Goal: Task Accomplishment & Management: Manage account settings

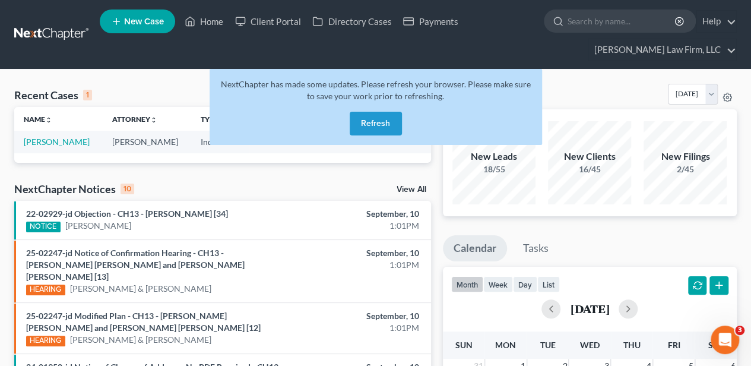
click at [380, 118] on button "Refresh" at bounding box center [376, 124] width 52 height 24
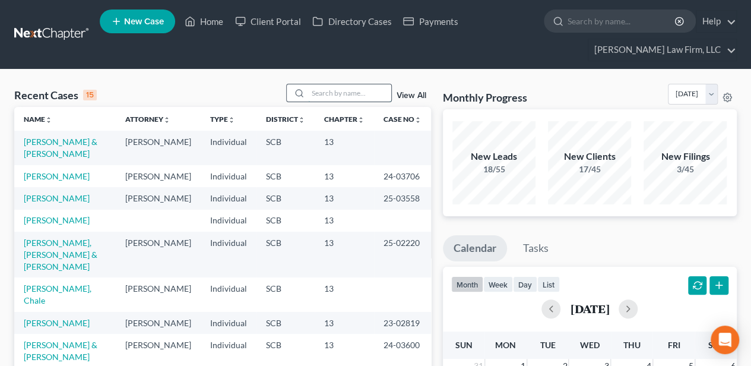
click at [334, 89] on input "search" at bounding box center [349, 92] width 83 height 17
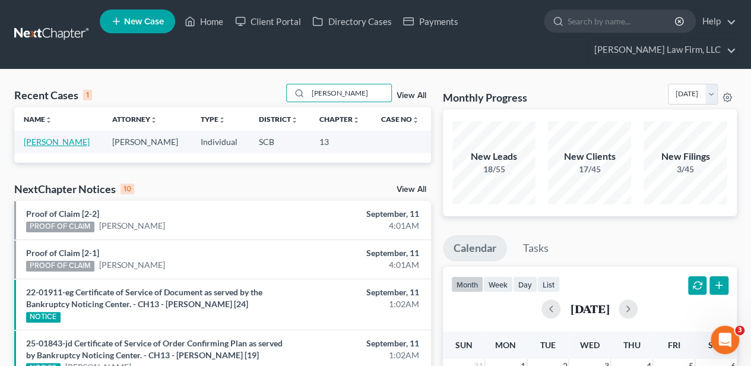
type input "mccarty"
click at [58, 137] on link "[PERSON_NAME]" at bounding box center [57, 142] width 66 height 10
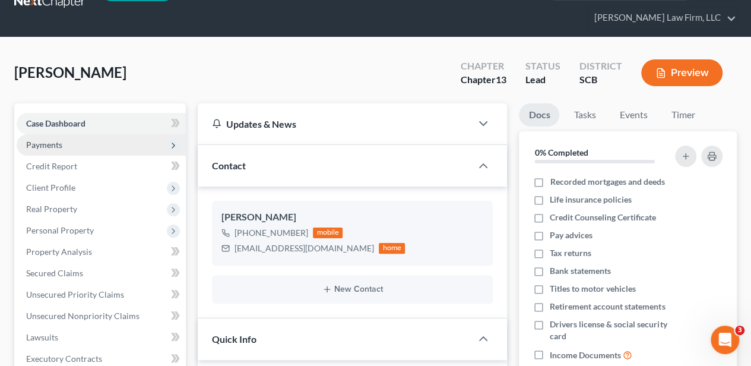
select select "2"
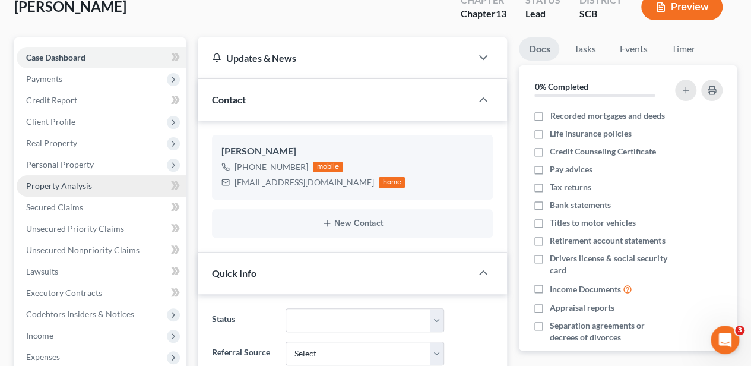
scroll to position [119, 0]
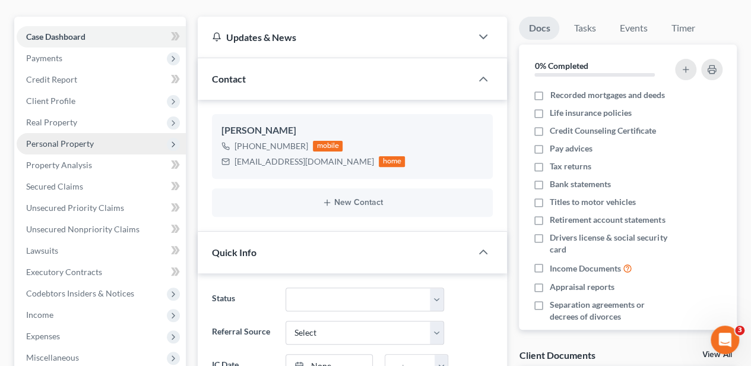
click at [64, 137] on span "Personal Property" at bounding box center [101, 143] width 169 height 21
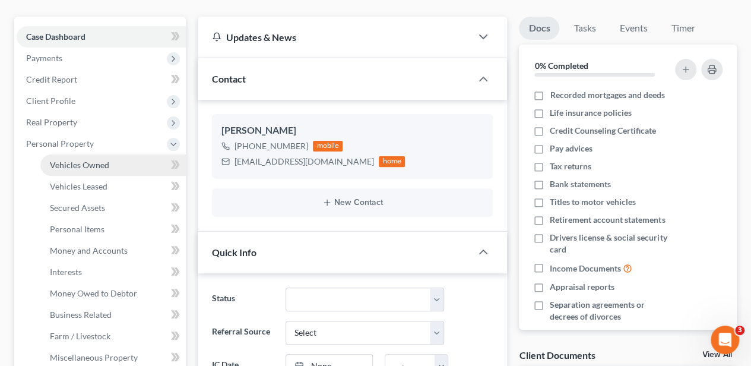
click at [65, 160] on span "Vehicles Owned" at bounding box center [79, 165] width 59 height 10
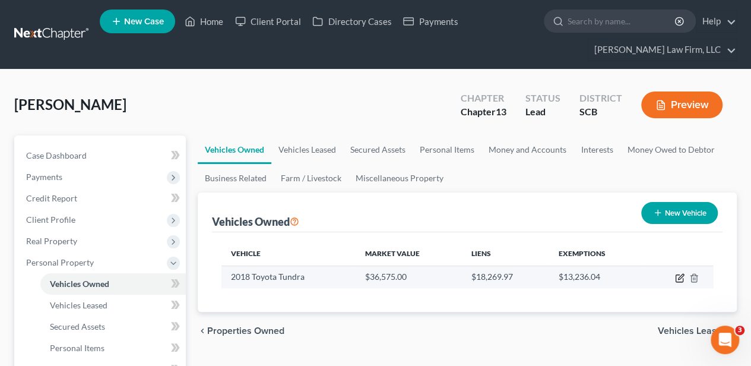
click at [675, 274] on icon "button" at bounding box center [680, 278] width 10 height 10
select select "0"
select select "8"
select select "2"
select select "0"
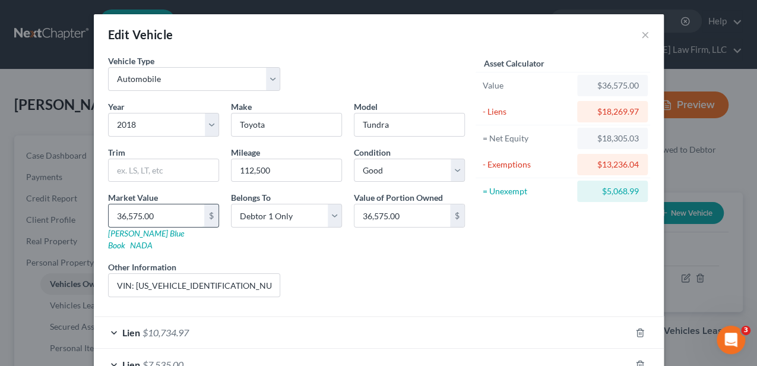
click at [146, 213] on input "36,575.00" at bounding box center [157, 215] width 96 height 23
type input "3"
type input "3.00"
type input "32"
type input "32.00"
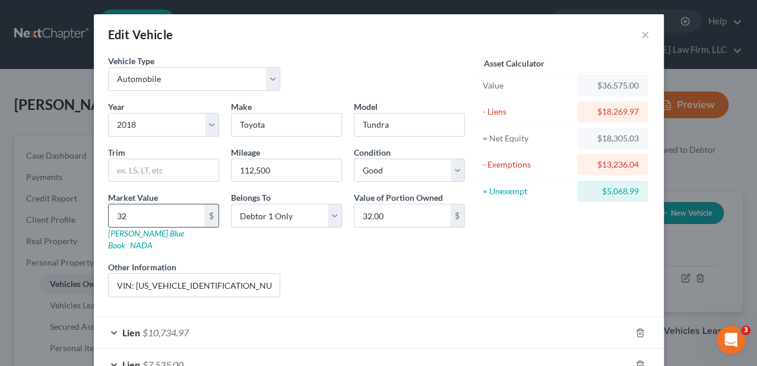
type input "328"
type input "328.00"
type input "3287"
type input "3,287.00"
type input "3,2875"
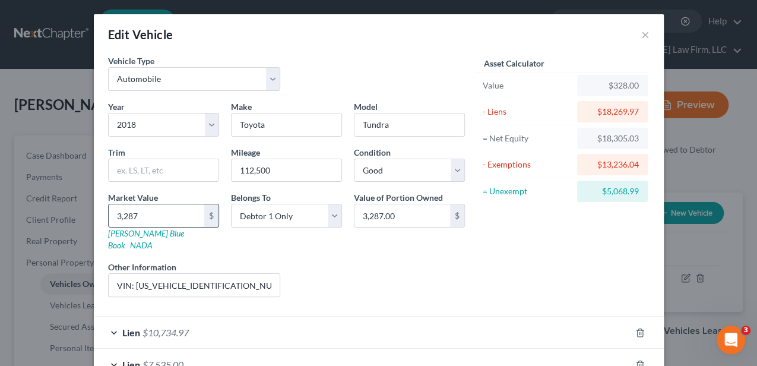
type input "32,875.00"
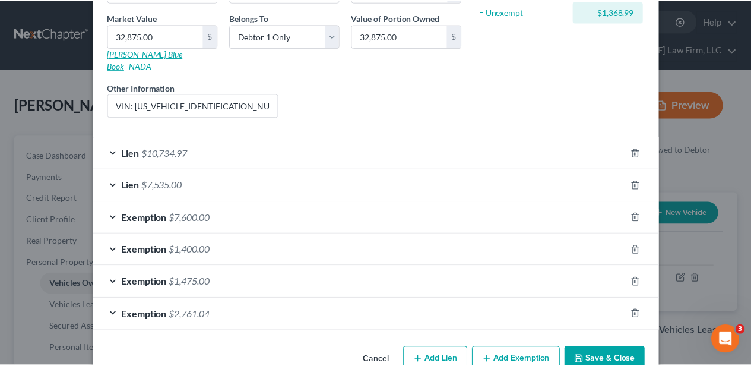
scroll to position [194, 0]
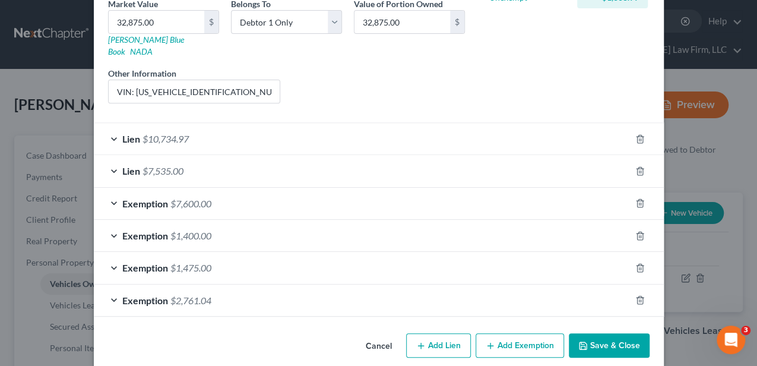
click at [605, 333] on button "Save & Close" at bounding box center [609, 345] width 81 height 25
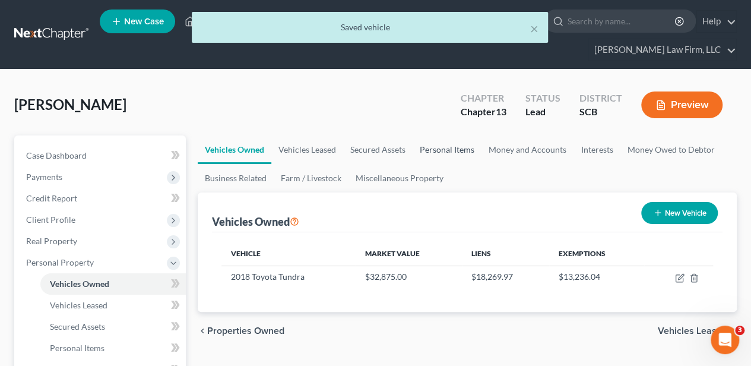
click at [444, 148] on link "Personal Items" at bounding box center [447, 149] width 69 height 29
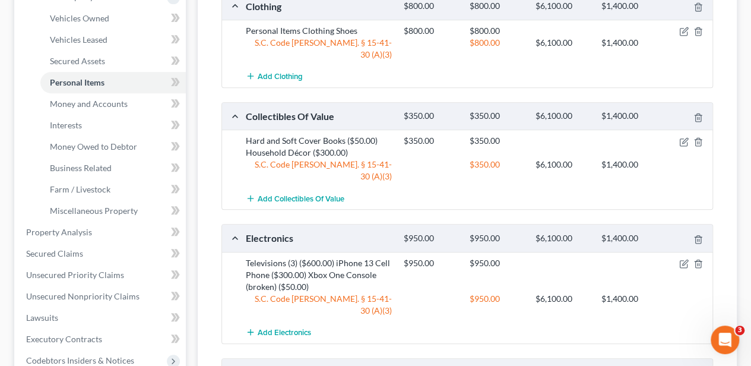
scroll to position [28, 0]
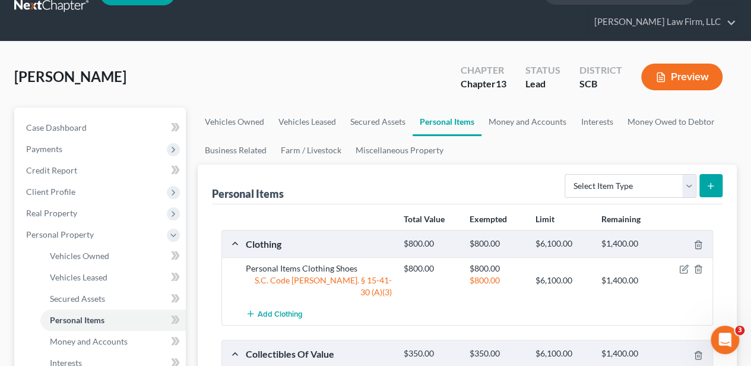
click at [666, 74] on button "Preview" at bounding box center [681, 77] width 81 height 27
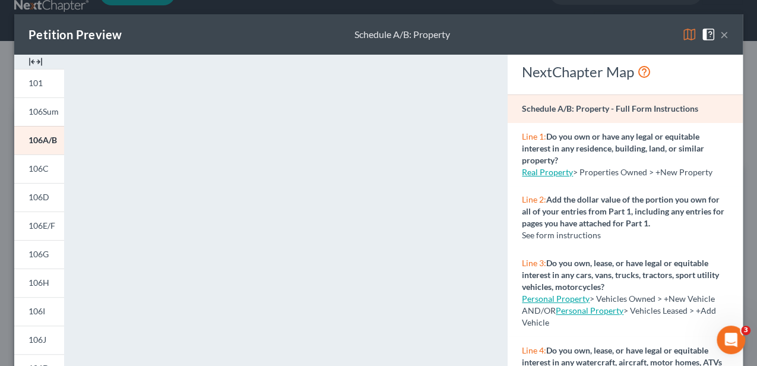
click at [720, 37] on button "×" at bounding box center [724, 34] width 8 height 14
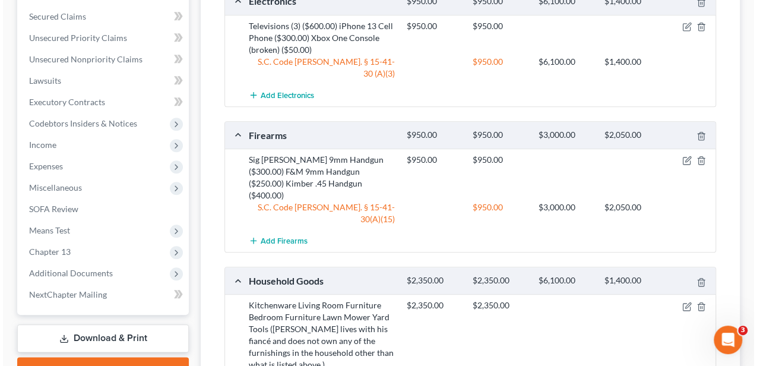
scroll to position [503, 0]
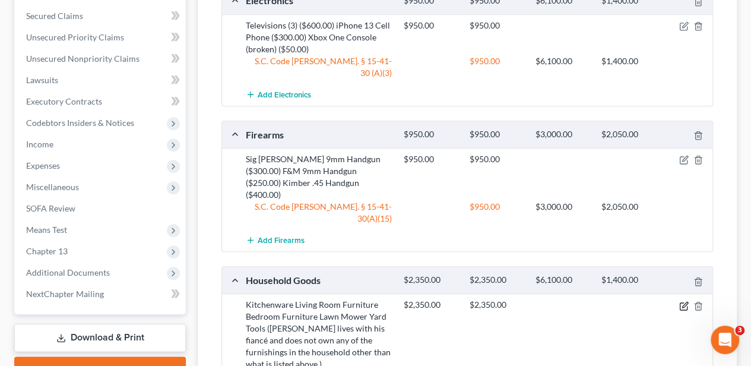
click at [683, 302] on icon "button" at bounding box center [684, 304] width 5 height 5
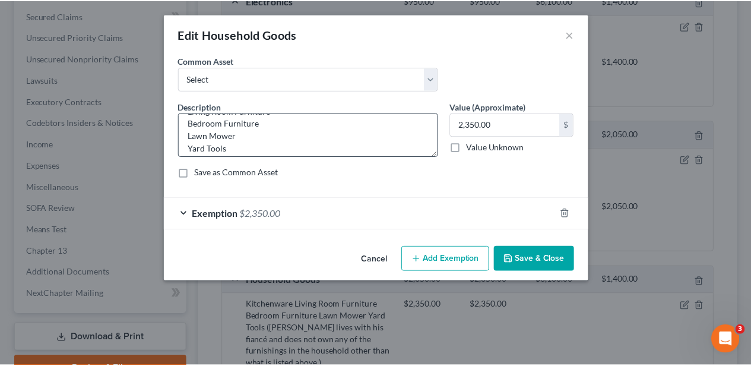
scroll to position [62, 0]
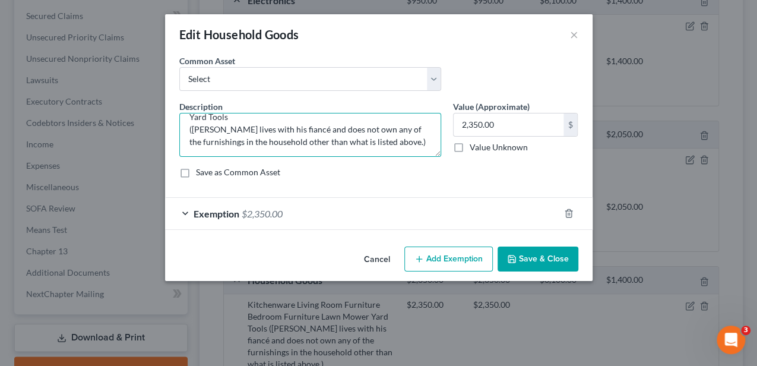
click at [305, 129] on textarea "Kitchenware Living Room Furniture Bedroom Furniture Lawn Mower Yard Tools ([PER…" at bounding box center [310, 135] width 262 height 44
type textarea "Kitchenware Living Room Furniture Bedroom Furniture Lawn Mower Yard Tools ([PER…"
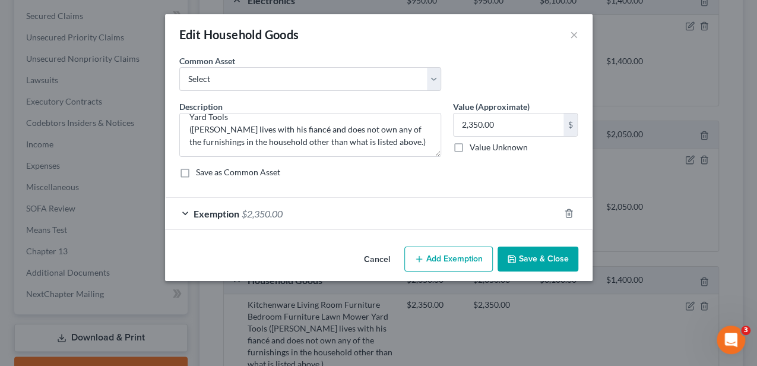
click at [524, 264] on button "Save & Close" at bounding box center [538, 258] width 81 height 25
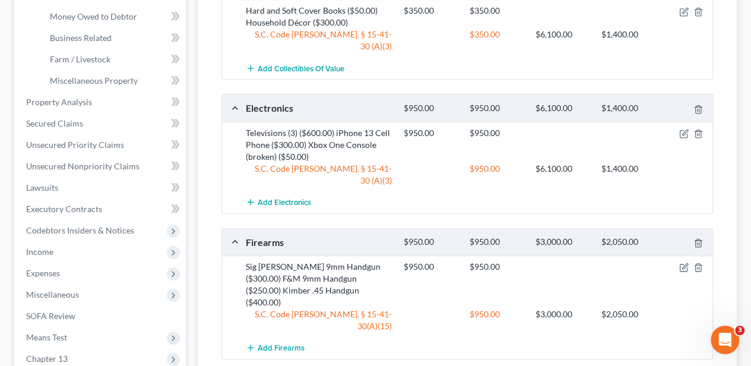
scroll to position [226, 0]
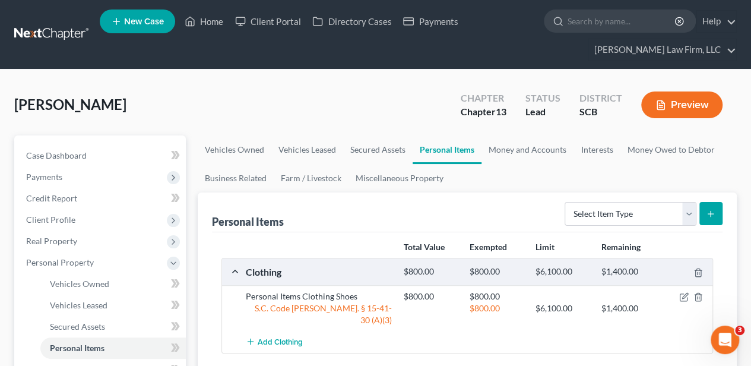
click at [678, 101] on button "Preview" at bounding box center [681, 104] width 81 height 27
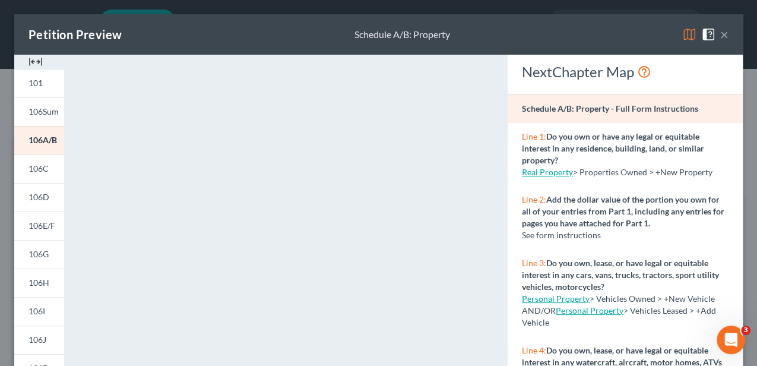
click at [720, 27] on button "×" at bounding box center [724, 34] width 8 height 14
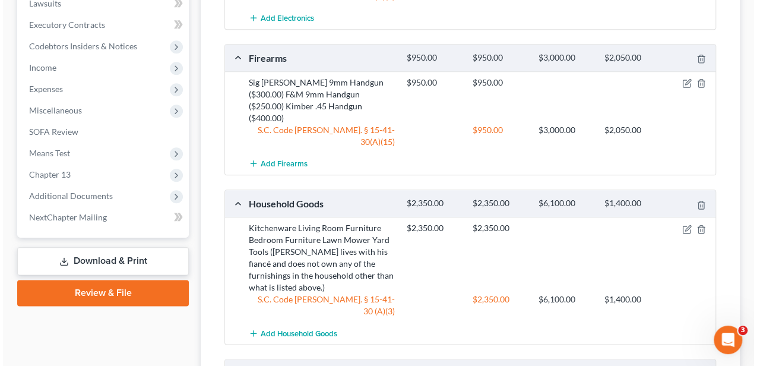
scroll to position [594, 0]
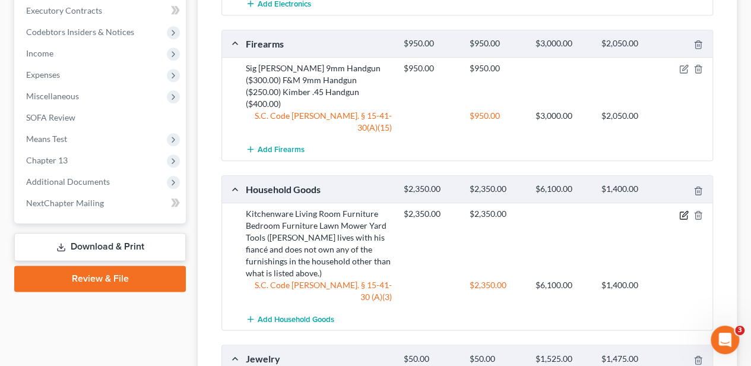
click at [684, 210] on icon "button" at bounding box center [684, 215] width 10 height 10
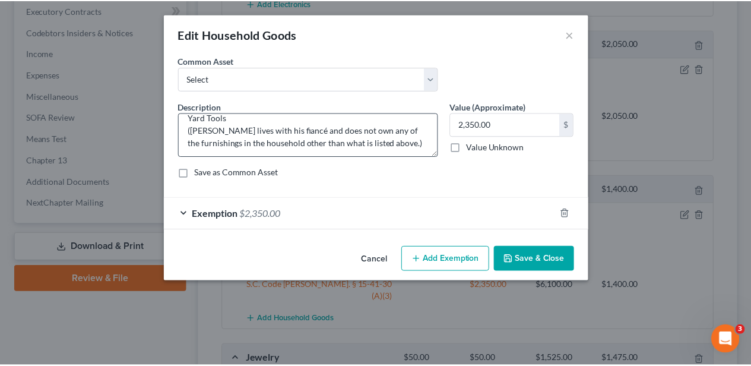
scroll to position [62, 0]
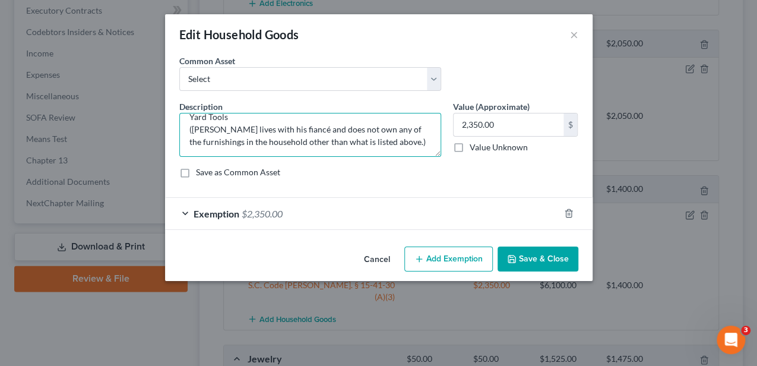
click at [303, 128] on textarea "Kitchenware Living Room Furniture Bedroom Furniture Lawn Mower Yard Tools (Mr. …" at bounding box center [310, 135] width 262 height 44
type textarea "Kitchenware Living Room Furniture Bedroom Furniture Lawn Mower Yard Tools (Mr. …"
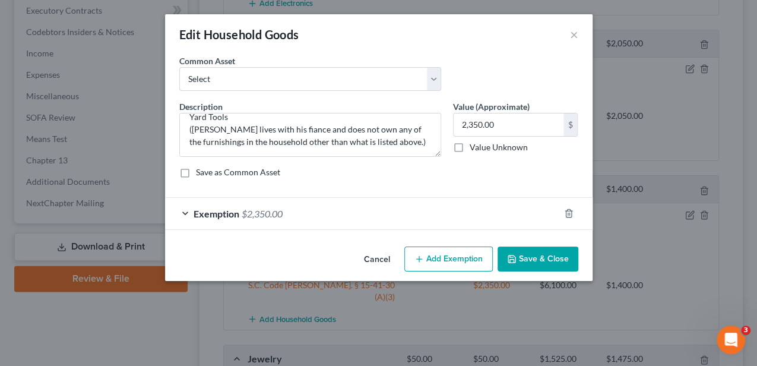
click at [548, 250] on button "Save & Close" at bounding box center [538, 258] width 81 height 25
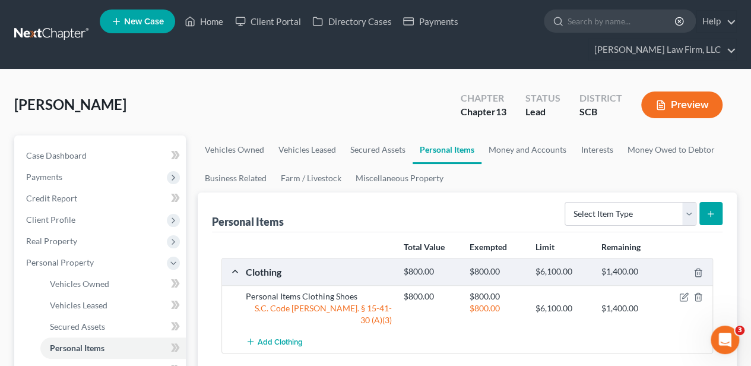
click at [665, 103] on icon "button" at bounding box center [661, 105] width 11 height 11
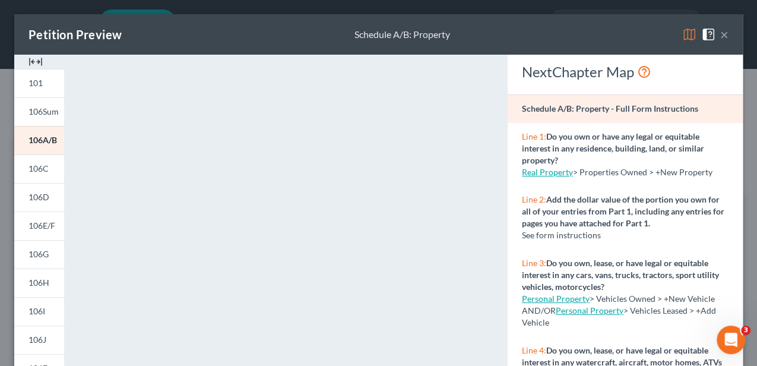
click at [720, 36] on button "×" at bounding box center [724, 34] width 8 height 14
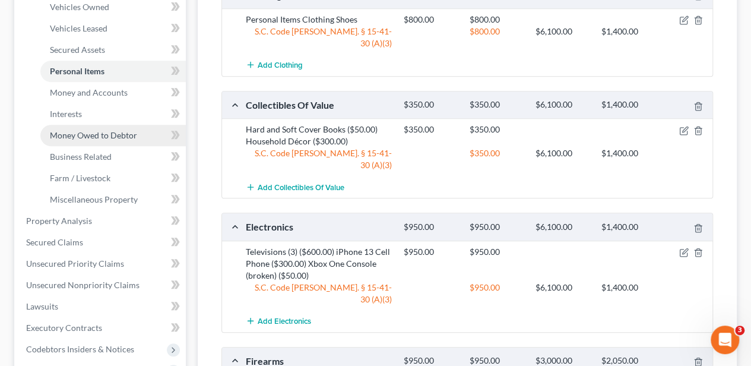
click at [110, 133] on span "Money Owed to Debtor" at bounding box center [93, 135] width 87 height 10
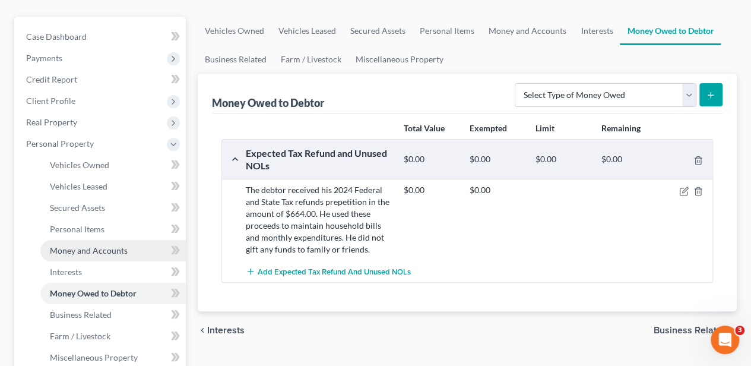
click at [96, 251] on span "Money and Accounts" at bounding box center [89, 250] width 78 height 10
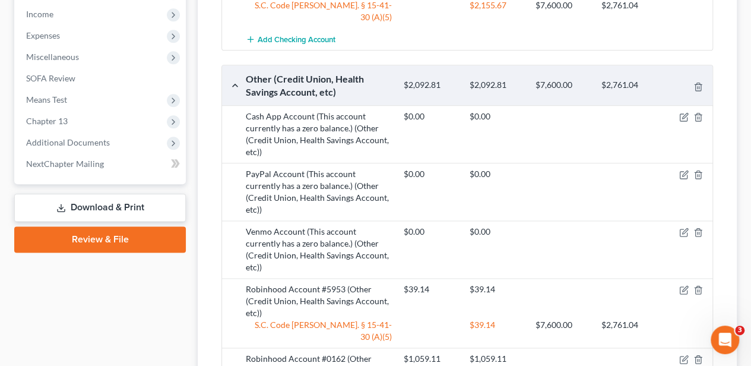
scroll to position [633, 0]
click at [684, 285] on icon "button" at bounding box center [684, 290] width 10 height 10
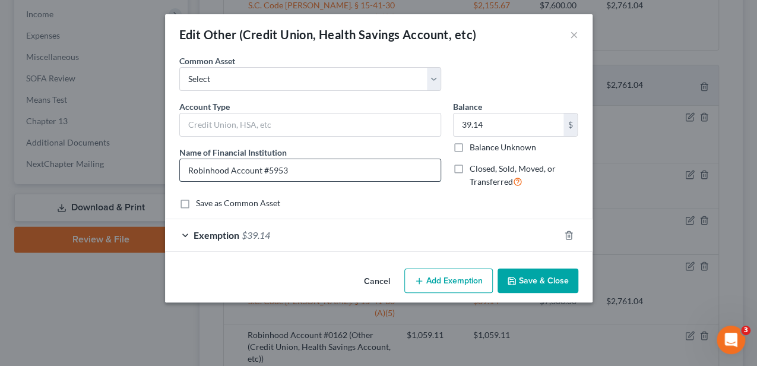
click at [360, 172] on input "Robinhood Account #5953" at bounding box center [310, 170] width 261 height 23
drag, startPoint x: 384, startPoint y: 166, endPoint x: 286, endPoint y: 178, distance: 98.1
click at [286, 178] on input "Robinhood Account #5953 (balance as of 9/10/2025)" at bounding box center [310, 170] width 261 height 23
type input "Robinhood Account #5953 (balance as of 9/10/2025)"
click at [534, 277] on button "Save & Close" at bounding box center [538, 280] width 81 height 25
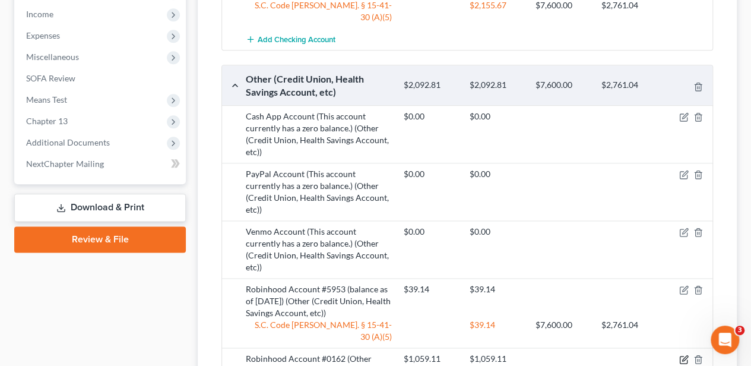
click at [683, 355] on icon "button" at bounding box center [684, 360] width 10 height 10
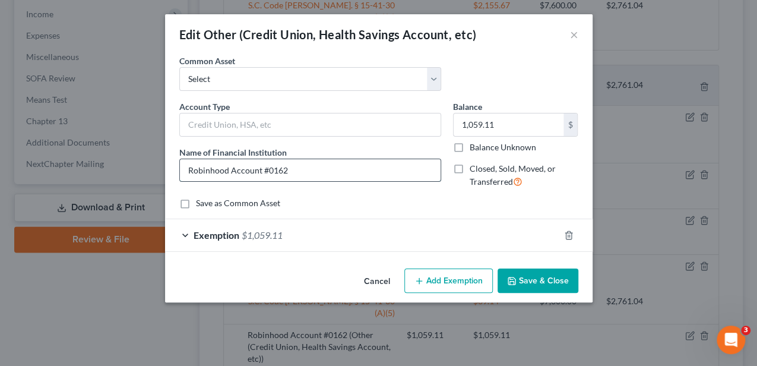
click at [388, 175] on input "Robinhood Account #0162" at bounding box center [310, 170] width 261 height 23
paste input "(balance as of 9/10/2025)"
click at [284, 171] on input "Robinhood Account #0162(balance as of 9/10/2025)" at bounding box center [310, 170] width 261 height 23
type input "Robinhood Account #0162 (balance as of 9/10/2025)"
click at [527, 273] on button "Save & Close" at bounding box center [538, 280] width 81 height 25
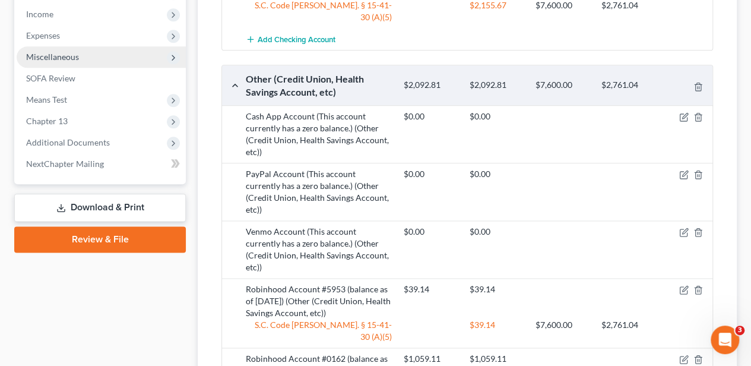
click at [97, 51] on span "Miscellaneous" at bounding box center [101, 56] width 169 height 21
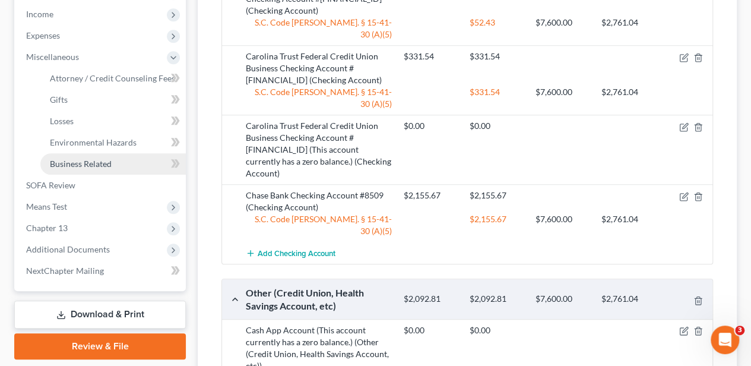
click at [98, 159] on span "Business Related" at bounding box center [81, 164] width 62 height 10
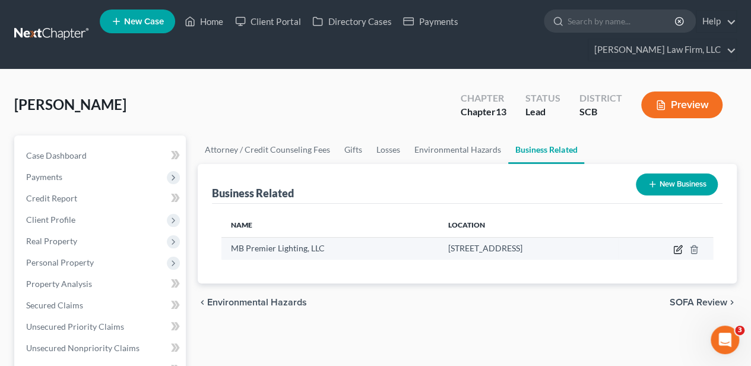
click at [678, 247] on icon "button" at bounding box center [678, 247] width 5 height 5
select select "member"
select select "42"
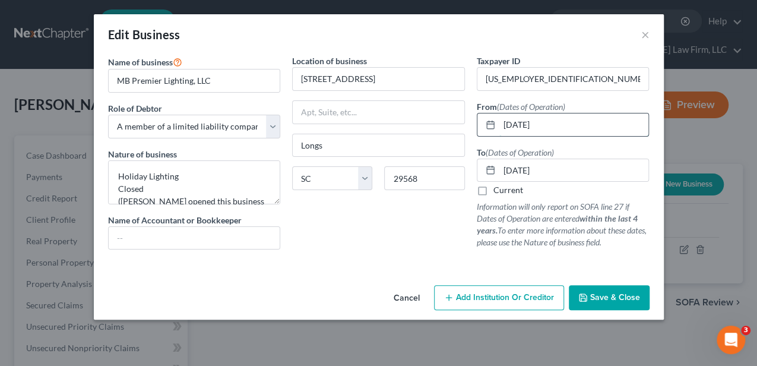
click at [562, 124] on input "02/01/2022" at bounding box center [574, 124] width 150 height 23
type input "02/01/2023"
click at [562, 169] on input "02/28/2023" at bounding box center [574, 170] width 150 height 23
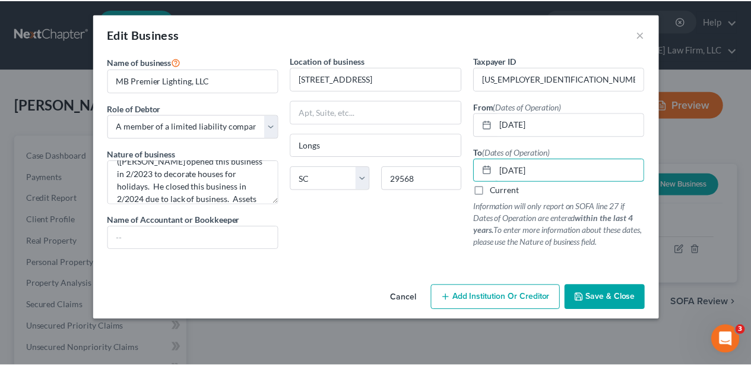
scroll to position [79, 0]
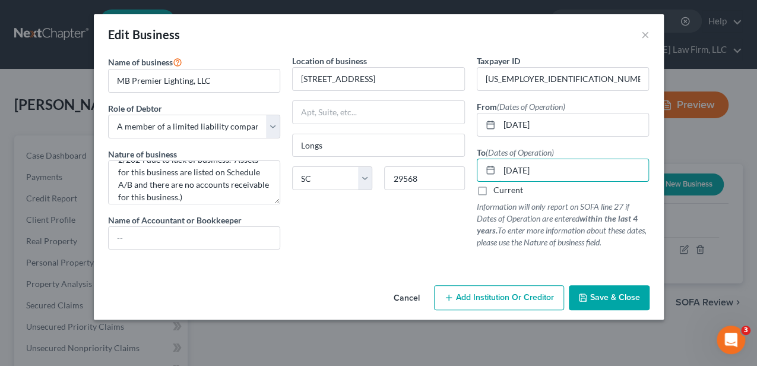
type input "02/28/2024"
click at [612, 294] on span "Save & Close" at bounding box center [615, 297] width 50 height 10
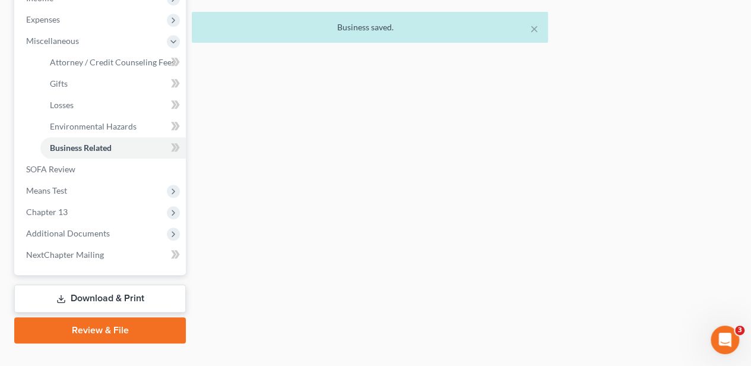
drag, startPoint x: 123, startPoint y: 293, endPoint x: 129, endPoint y: 290, distance: 7.2
click at [123, 293] on link "Download & Print" at bounding box center [100, 298] width 172 height 28
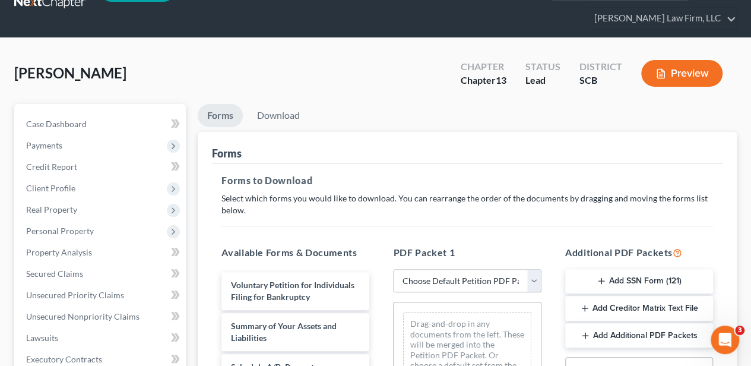
scroll to position [119, 0]
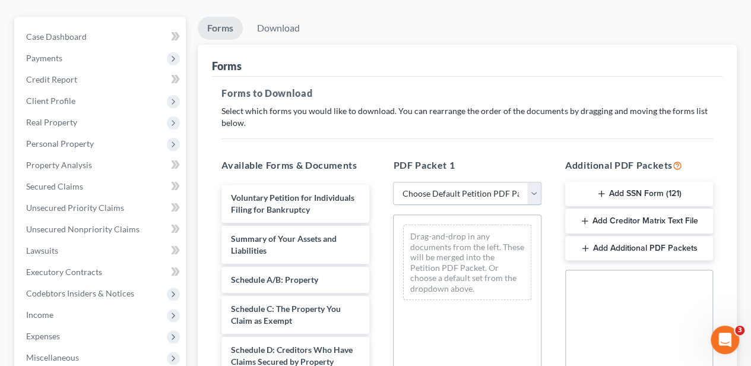
click at [483, 200] on select "Choose Default Petition PDF Packet Complete Bankruptcy Petition (all forms and …" at bounding box center [467, 194] width 148 height 24
select select "1"
click at [393, 182] on select "Choose Default Petition PDF Packet Complete Bankruptcy Petition (all forms and …" at bounding box center [467, 194] width 148 height 24
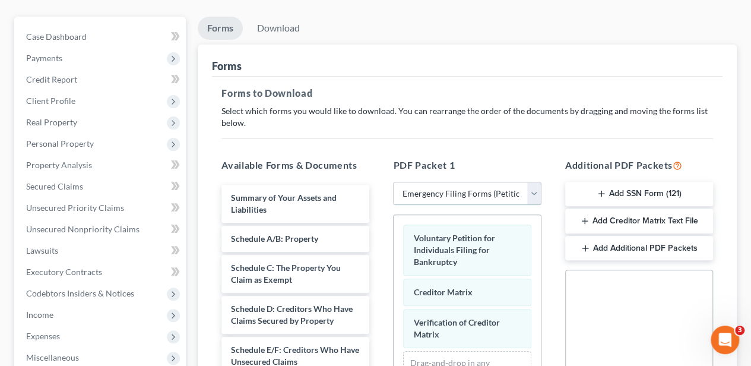
click at [455, 196] on select "Choose Default Petition PDF Packet Complete Bankruptcy Petition (all forms and …" at bounding box center [467, 194] width 148 height 24
click at [65, 82] on span "Credit Report" at bounding box center [51, 79] width 51 height 10
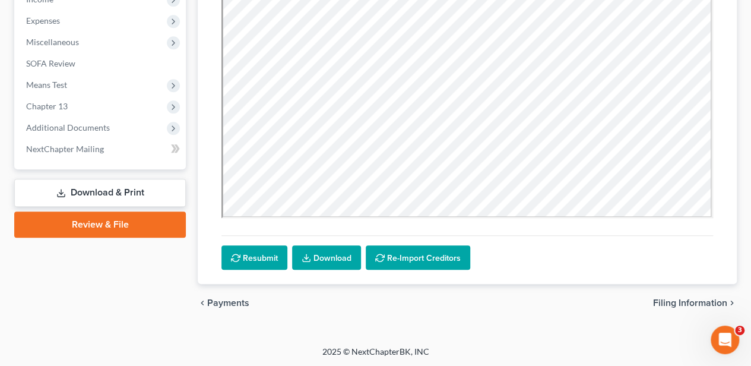
click at [88, 191] on link "Download & Print" at bounding box center [100, 193] width 172 height 28
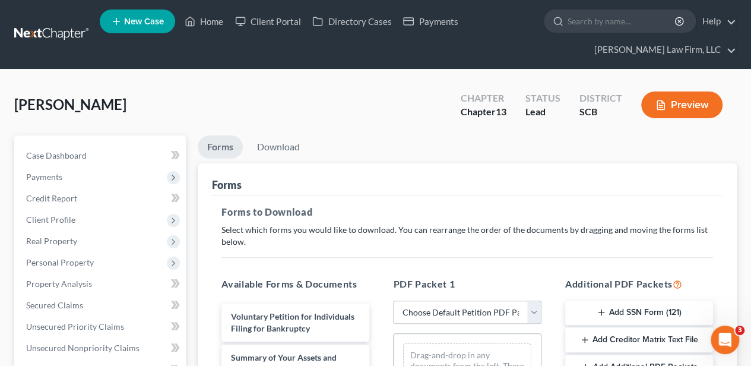
scroll to position [119, 0]
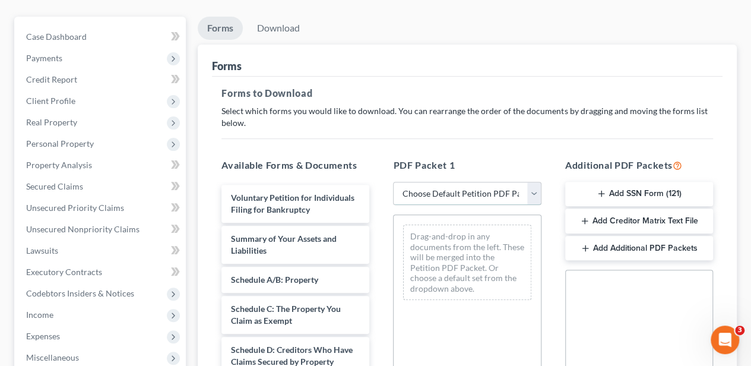
click at [443, 191] on select "Choose Default Petition PDF Packet Complete Bankruptcy Petition (all forms and …" at bounding box center [467, 194] width 148 height 24
select select "0"
click at [393, 182] on select "Choose Default Petition PDF Packet Complete Bankruptcy Petition (all forms and …" at bounding box center [467, 194] width 148 height 24
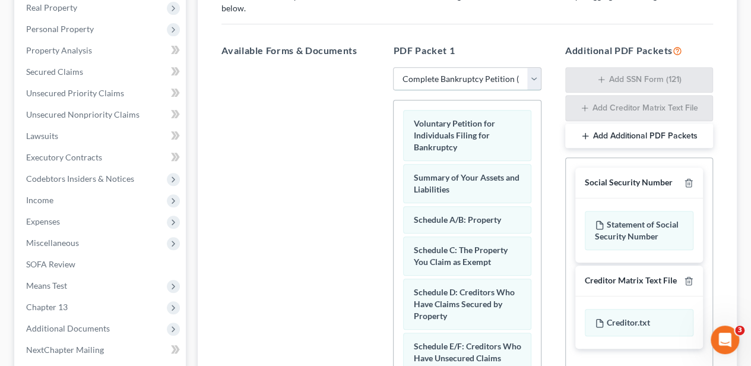
scroll to position [277, 0]
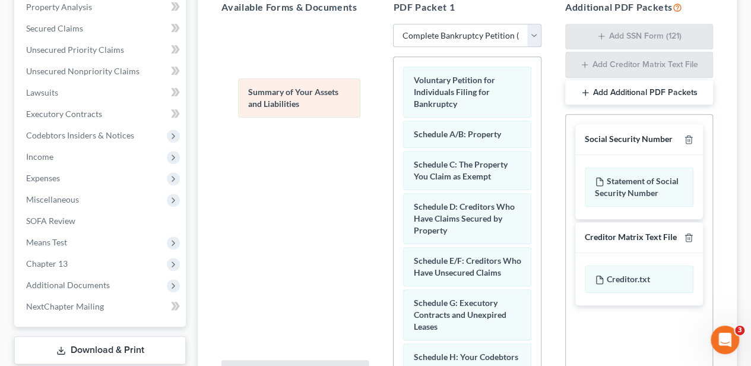
drag, startPoint x: 435, startPoint y: 135, endPoint x: 270, endPoint y: 95, distance: 169.8
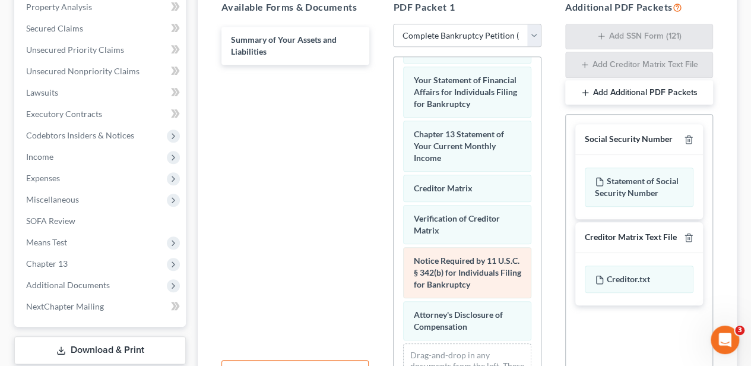
scroll to position [435, 0]
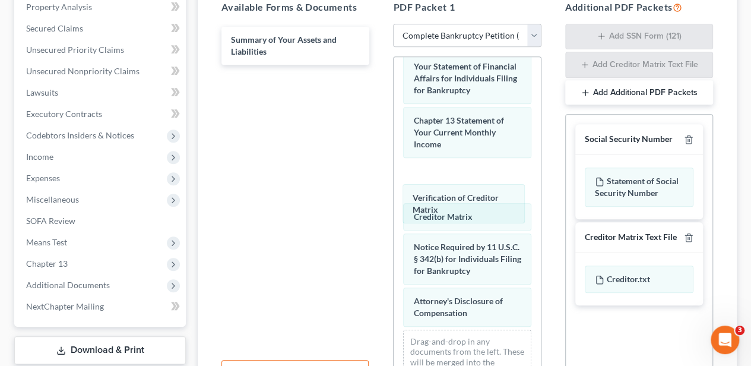
click at [447, 192] on div "Verification of Creditor Matrix Voluntary Petition for Individuals Filing for B…" at bounding box center [467, 18] width 147 height 792
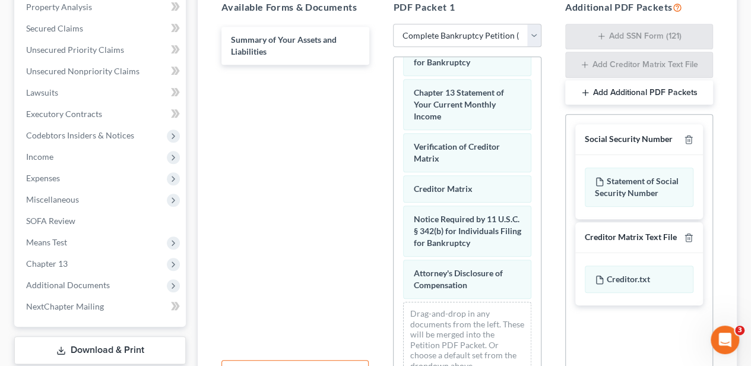
scroll to position [508, 0]
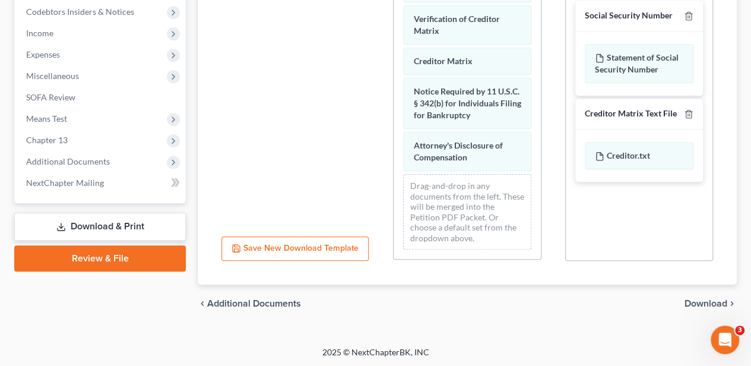
click at [703, 299] on span "Download" at bounding box center [706, 304] width 43 height 10
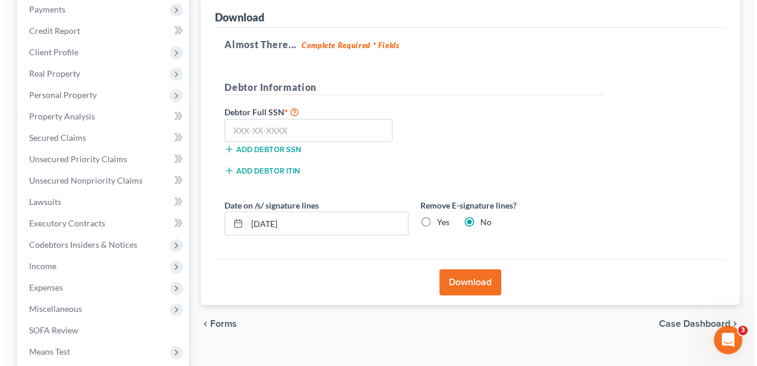
scroll to position [151, 0]
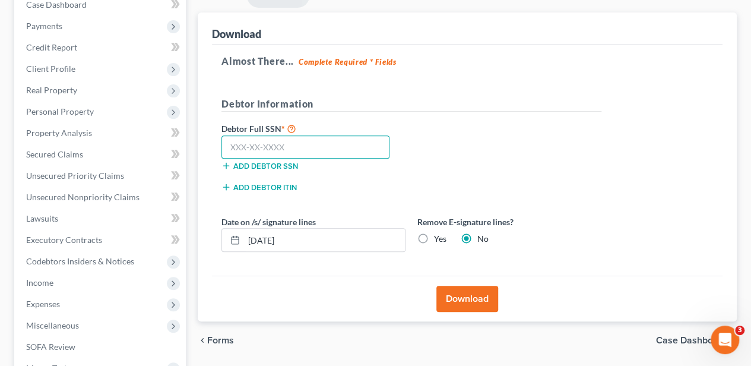
click at [293, 137] on input "text" at bounding box center [306, 147] width 168 height 24
type input "115-76-1742"
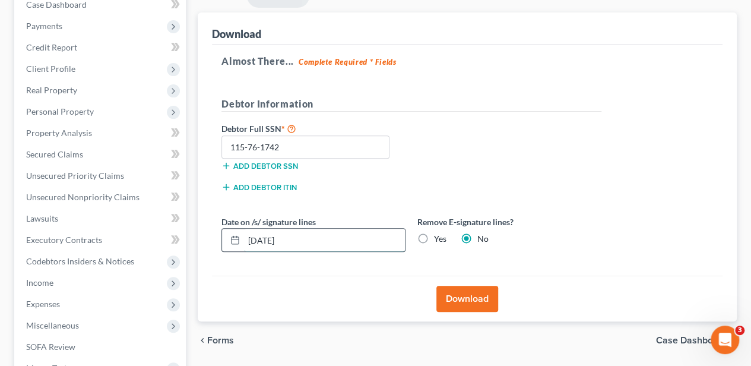
click at [282, 241] on input "09/11/2025" at bounding box center [324, 240] width 161 height 23
click at [434, 236] on label "Yes" at bounding box center [440, 239] width 12 height 12
click at [439, 236] on input "Yes" at bounding box center [443, 237] width 8 height 8
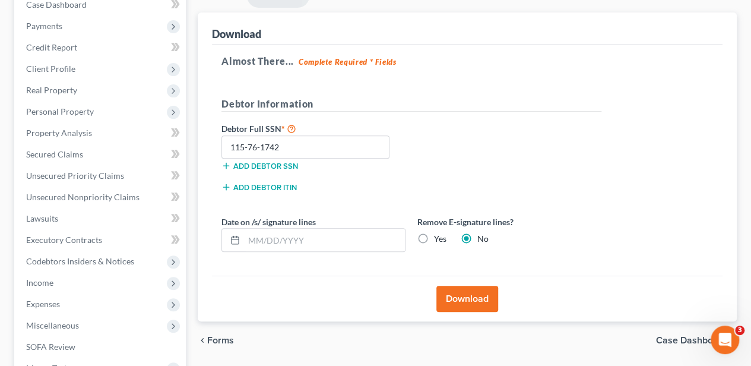
radio input "true"
radio input "false"
click at [454, 294] on button "Download" at bounding box center [468, 299] width 62 height 26
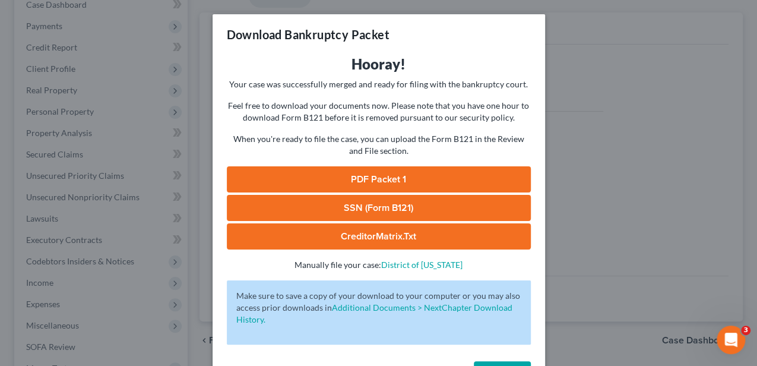
click at [380, 181] on link "PDF Packet 1" at bounding box center [379, 179] width 304 height 26
click at [387, 201] on link "SSN (Form B121)" at bounding box center [379, 208] width 304 height 26
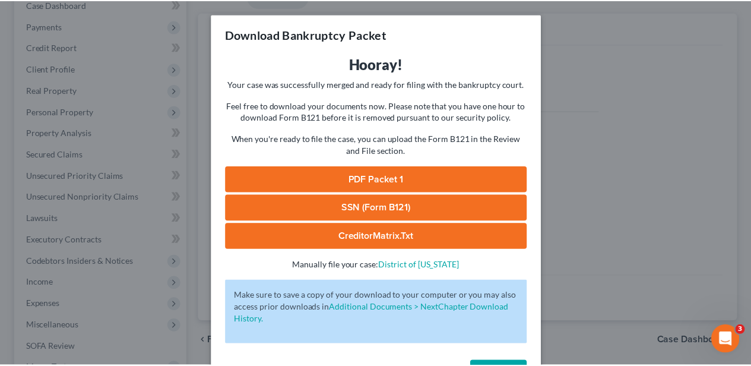
scroll to position [42, 0]
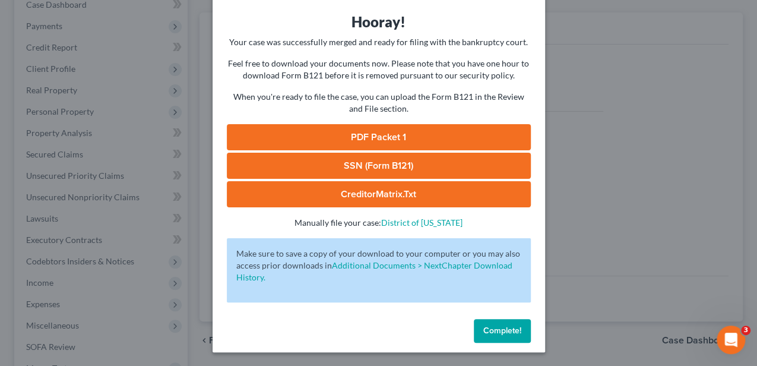
click at [511, 328] on span "Complete!" at bounding box center [502, 330] width 38 height 10
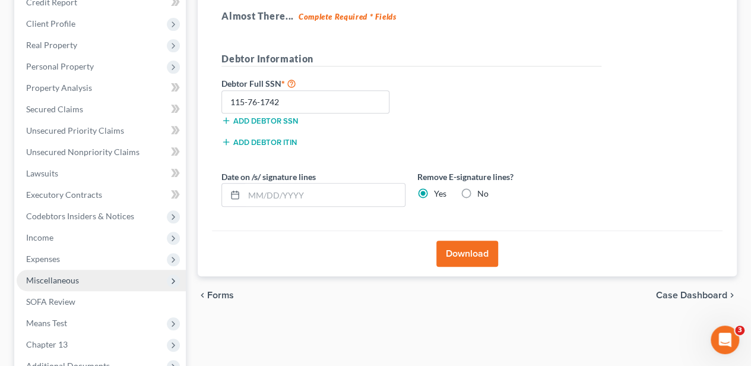
scroll to position [270, 0]
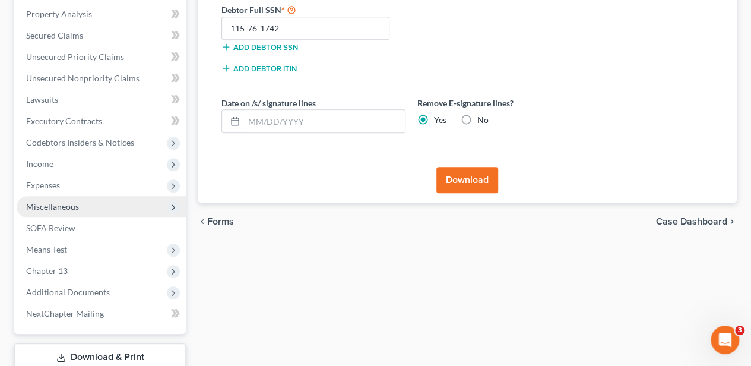
click at [86, 213] on span "Miscellaneous" at bounding box center [101, 206] width 169 height 21
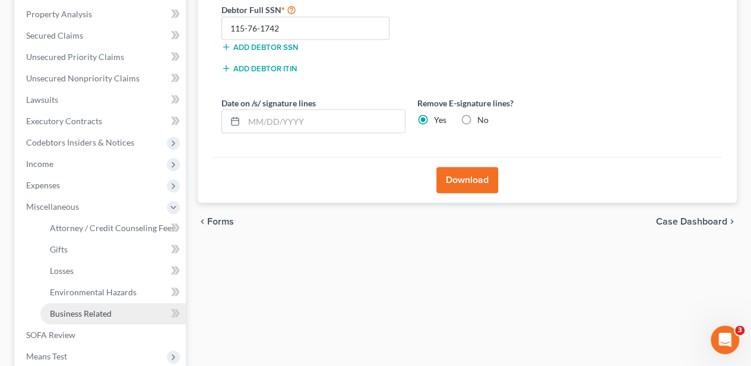
click at [91, 311] on span "Business Related" at bounding box center [81, 313] width 62 height 10
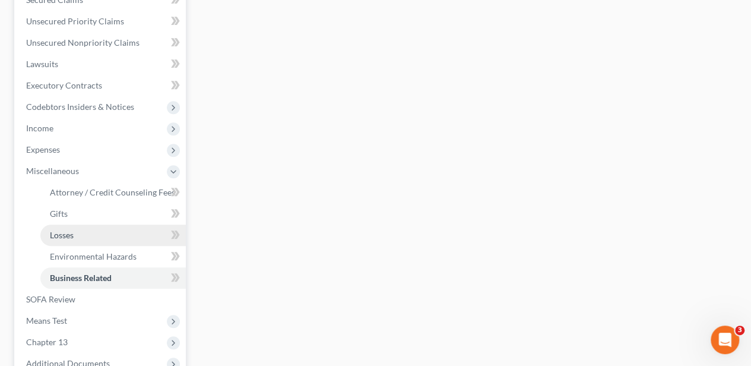
scroll to position [356, 0]
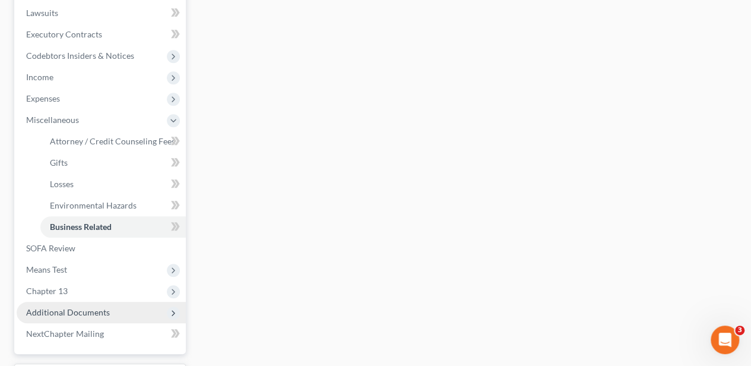
click at [81, 315] on span "Additional Documents" at bounding box center [68, 312] width 84 height 10
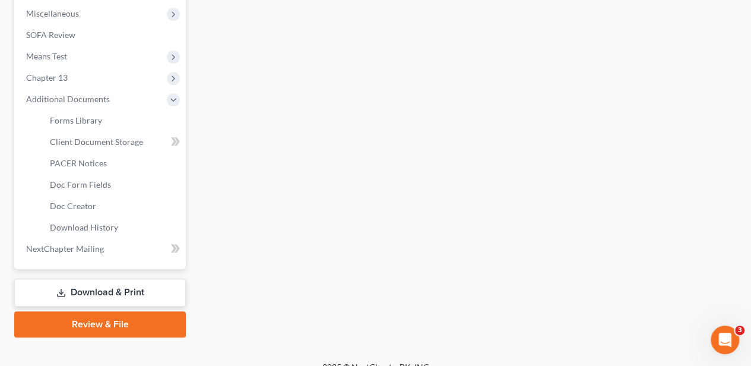
scroll to position [475, 0]
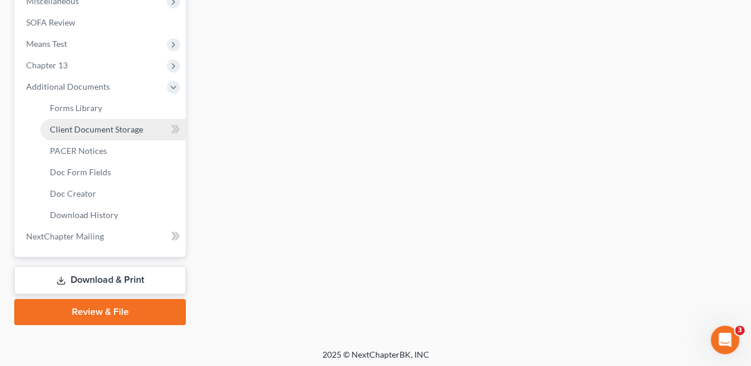
click at [104, 121] on link "Client Document Storage" at bounding box center [113, 129] width 146 height 21
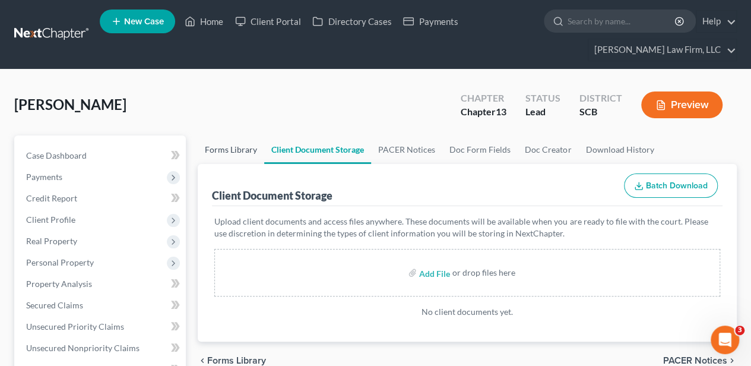
click at [230, 150] on link "Forms Library" at bounding box center [231, 149] width 67 height 29
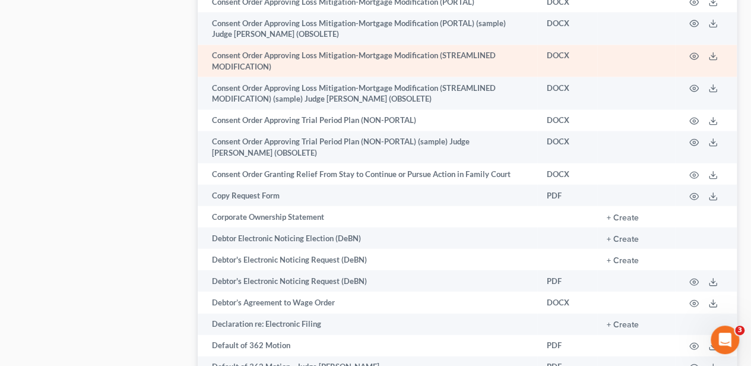
scroll to position [1386, 0]
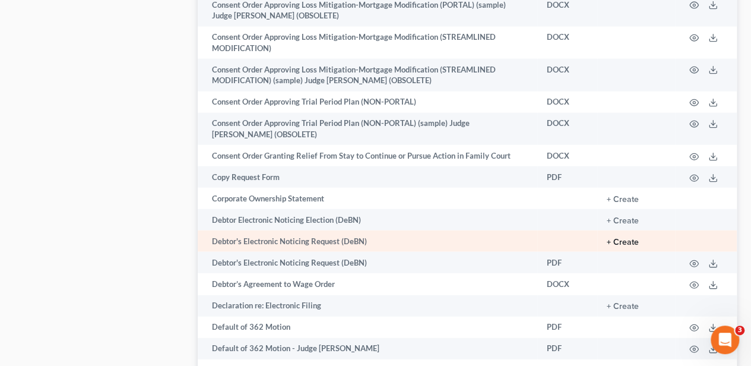
click at [614, 238] on button "+ Create" at bounding box center [623, 242] width 32 height 8
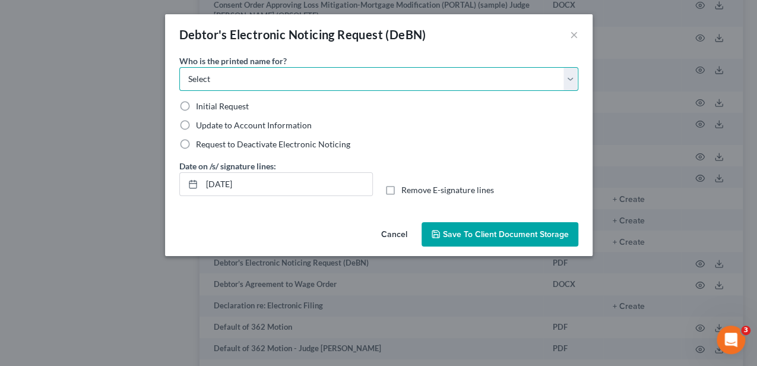
drag, startPoint x: 205, startPoint y: 78, endPoint x: 201, endPoint y: 88, distance: 10.4
click at [205, 78] on select "Select Debtor Attorney" at bounding box center [378, 79] width 399 height 24
select select "0"
click at [179, 67] on select "Select Debtor Attorney" at bounding box center [378, 79] width 399 height 24
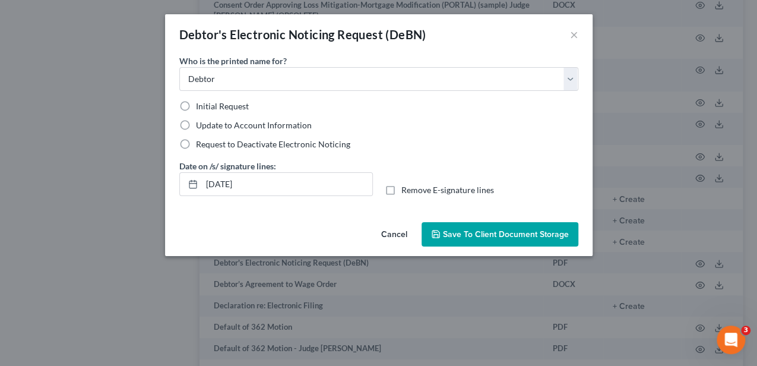
click at [196, 102] on label "Initial Request" at bounding box center [222, 106] width 53 height 12
click at [201, 102] on input "Initial Request" at bounding box center [205, 104] width 8 height 8
radio input "true"
drag, startPoint x: 246, startPoint y: 188, endPoint x: 202, endPoint y: 184, distance: 44.1
click at [203, 184] on input "[DATE]" at bounding box center [287, 184] width 170 height 23
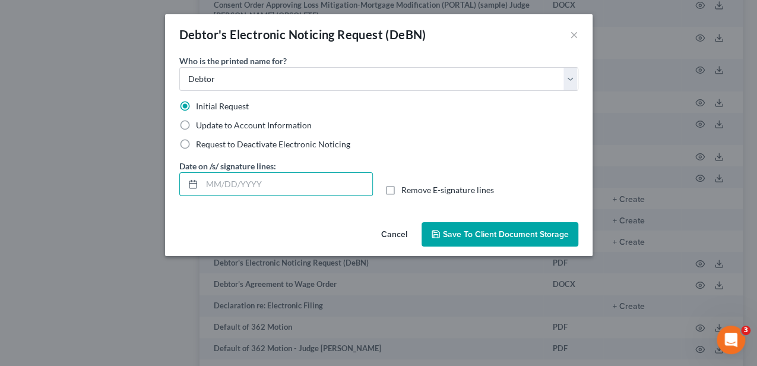
click at [401, 189] on label "Remove E-signature lines" at bounding box center [447, 190] width 93 height 12
click at [406, 189] on input "Remove E-signature lines" at bounding box center [410, 188] width 8 height 8
checkbox input "true"
click at [459, 230] on span "Save to Client Document Storage" at bounding box center [506, 234] width 126 height 10
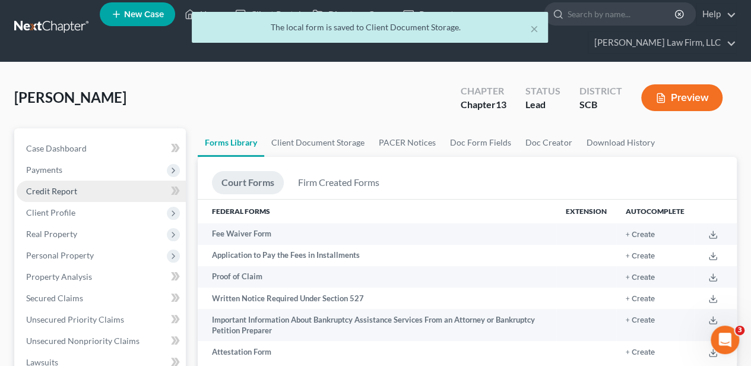
scroll to position [0, 0]
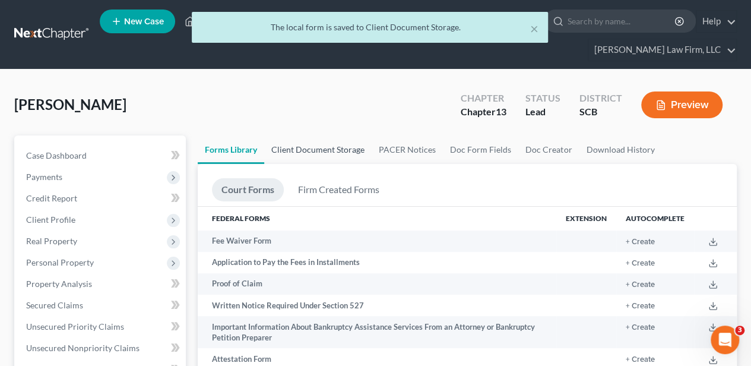
click at [296, 147] on link "Client Document Storage" at bounding box center [317, 149] width 107 height 29
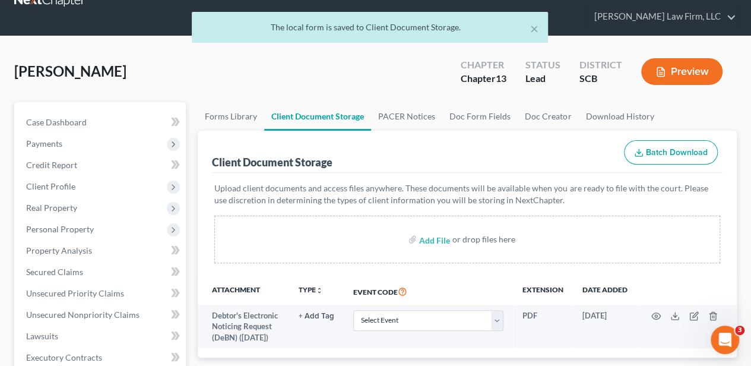
scroll to position [79, 0]
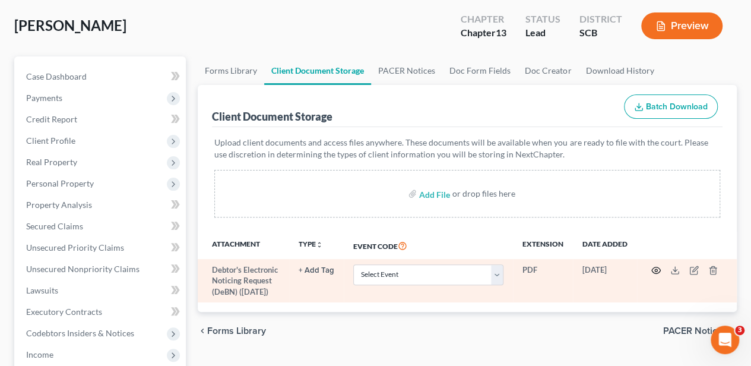
click at [655, 270] on circle "button" at bounding box center [656, 270] width 2 height 2
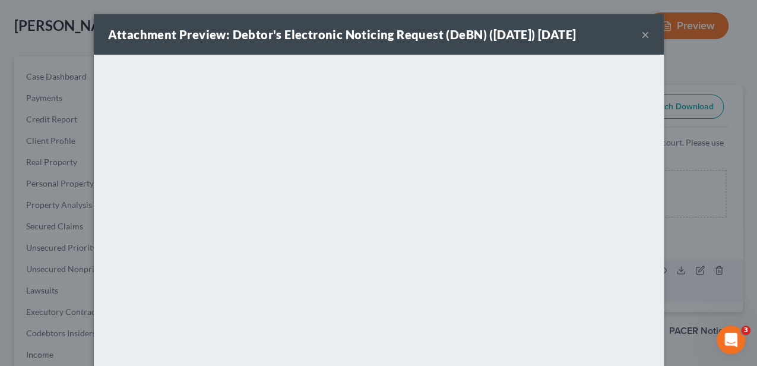
click at [642, 32] on button "×" at bounding box center [645, 34] width 8 height 14
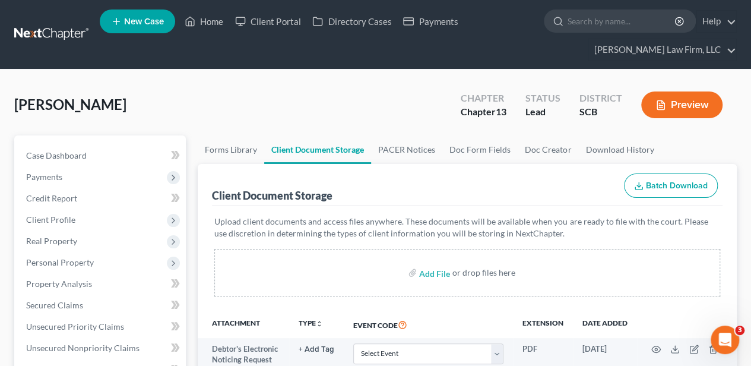
scroll to position [0, 0]
click at [210, 22] on link "Home" at bounding box center [204, 21] width 50 height 21
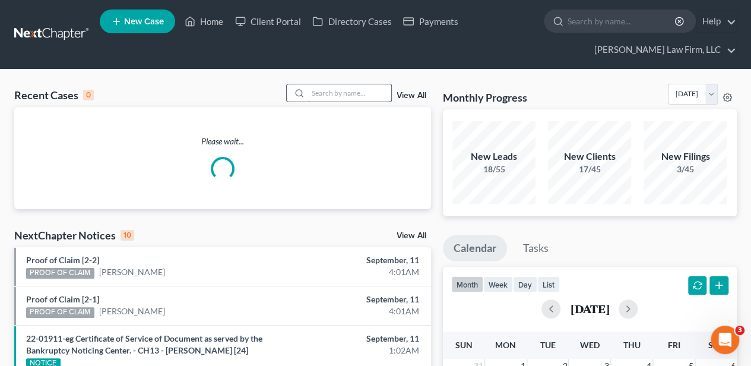
click at [331, 90] on input "search" at bounding box center [349, 92] width 83 height 17
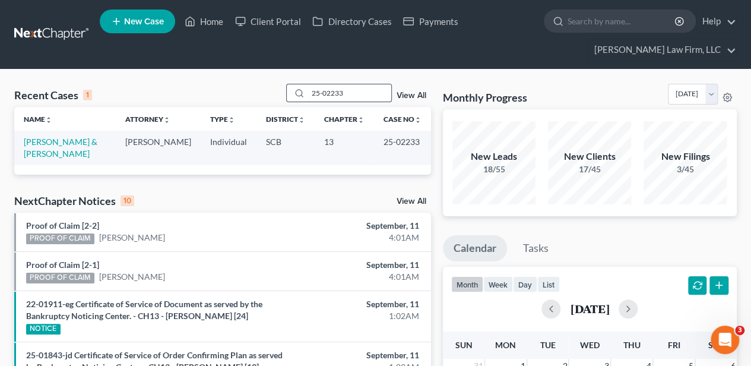
click at [363, 93] on input "25-02233" at bounding box center [349, 92] width 83 height 17
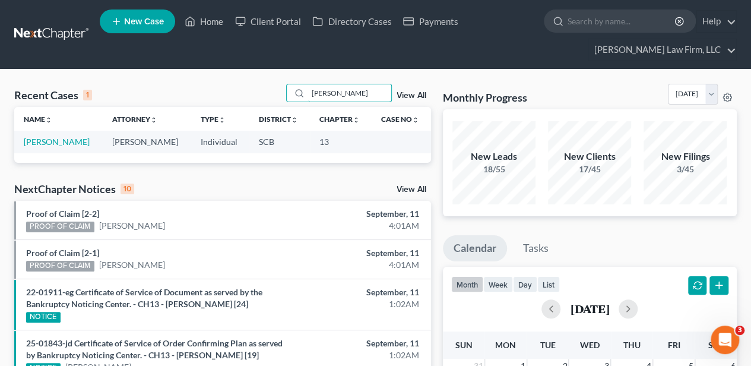
type input "mccarty"
click at [52, 144] on link "[PERSON_NAME]" at bounding box center [57, 142] width 66 height 10
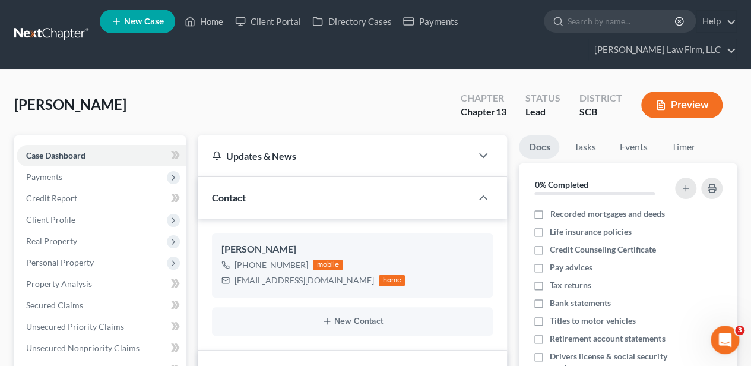
select select "2"
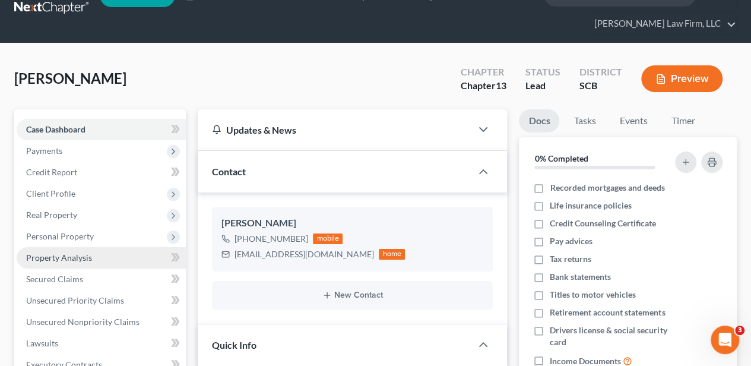
scroll to position [39, 0]
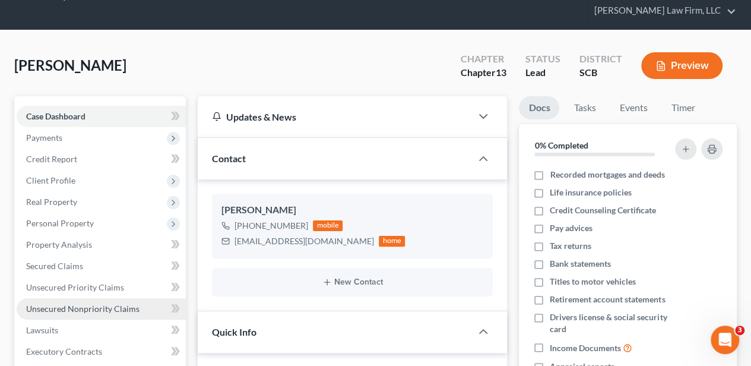
click at [90, 298] on link "Unsecured Nonpriority Claims" at bounding box center [101, 308] width 169 height 21
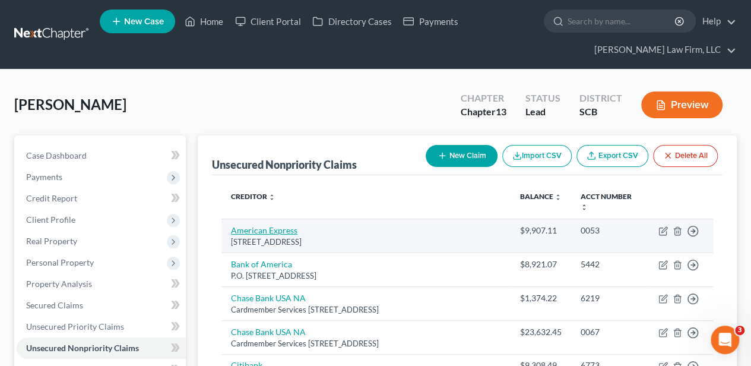
click at [257, 225] on link "American Express" at bounding box center [264, 230] width 67 height 10
select select "45"
select select "2"
select select "0"
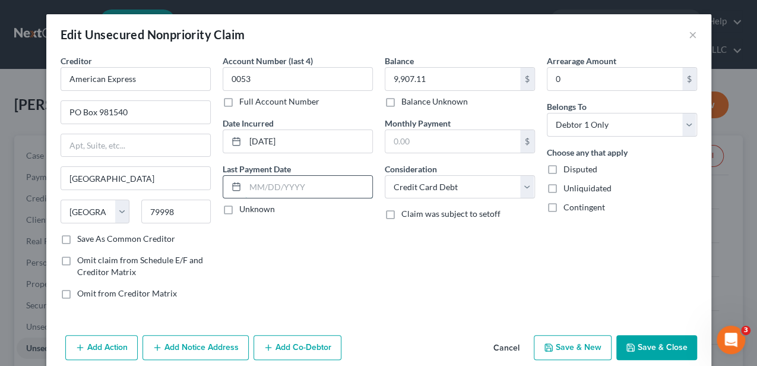
click at [271, 184] on input "text" at bounding box center [308, 187] width 127 height 23
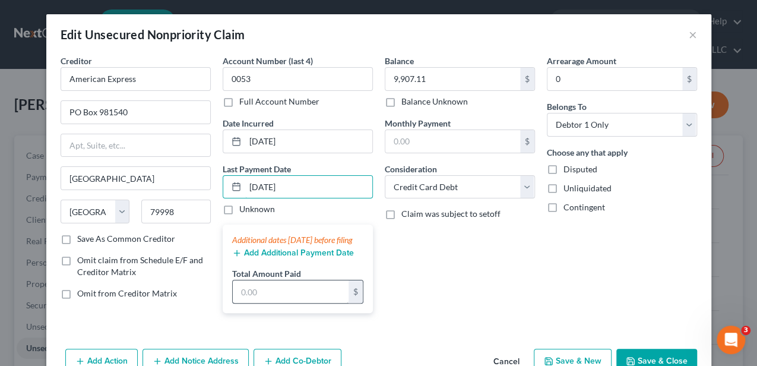
type input "07/28/2025"
click at [263, 298] on input "text" at bounding box center [291, 291] width 116 height 23
type input "1"
type input "1,354.18"
click at [444, 279] on div "Balance 9,907.11 $ Balance Unknown Balance Undetermined 9,907.11 $ Balance Unkn…" at bounding box center [460, 189] width 162 height 268
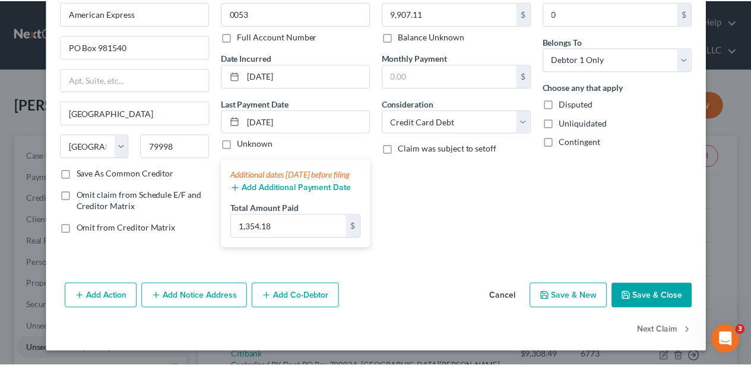
scroll to position [76, 0]
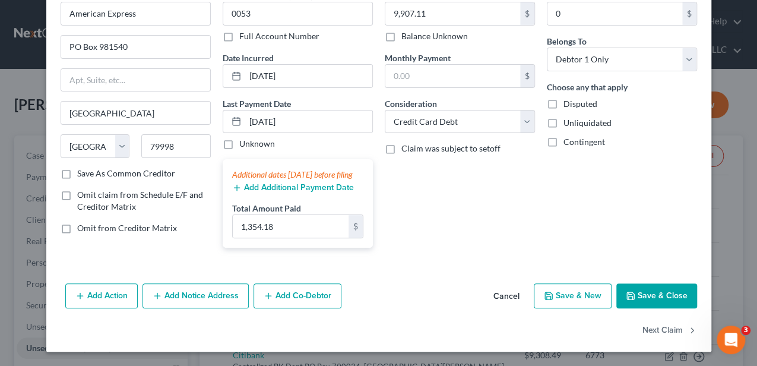
click at [637, 287] on button "Save & Close" at bounding box center [656, 295] width 81 height 25
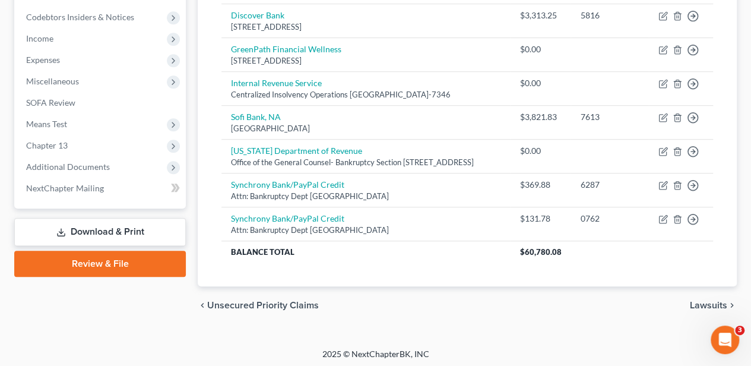
click at [131, 230] on link "Download & Print" at bounding box center [100, 232] width 172 height 28
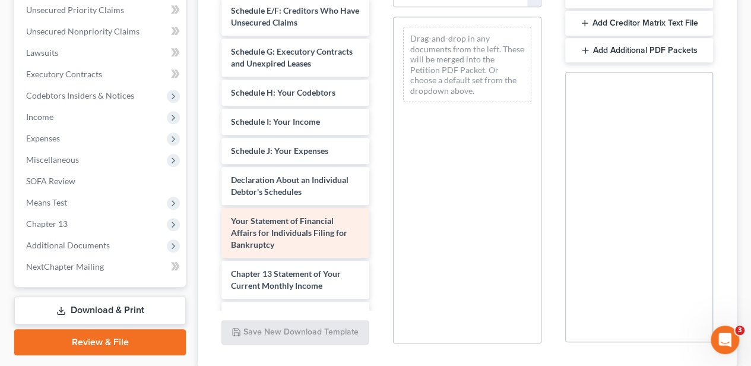
scroll to position [238, 0]
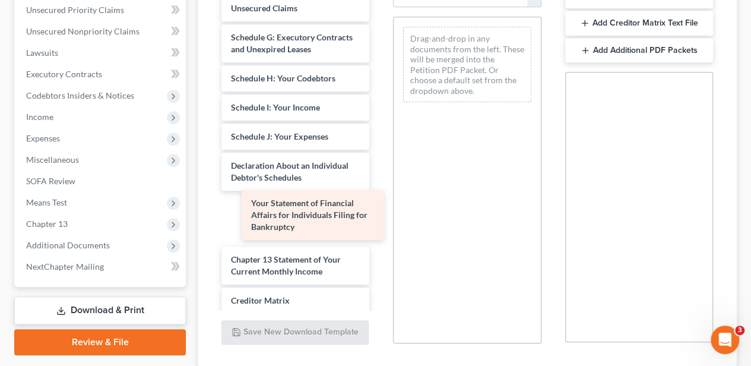
drag, startPoint x: 287, startPoint y: 216, endPoint x: 457, endPoint y: 151, distance: 182.0
click at [379, 151] on div "Your Statement of Financial Affairs for Individuals Filing for Bankruptcy Debto…" at bounding box center [295, 92] width 167 height 687
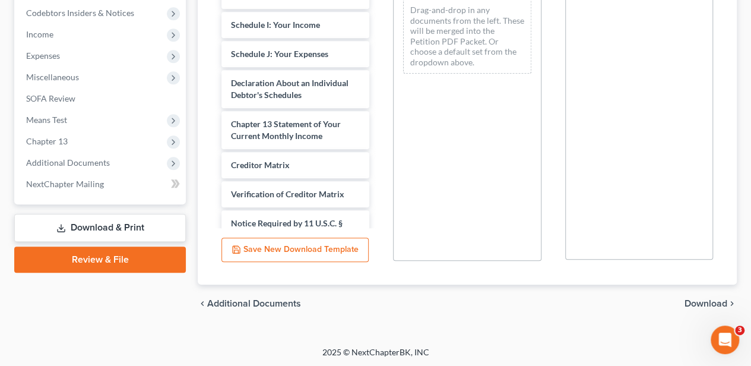
click at [711, 299] on span "Download" at bounding box center [706, 304] width 43 height 10
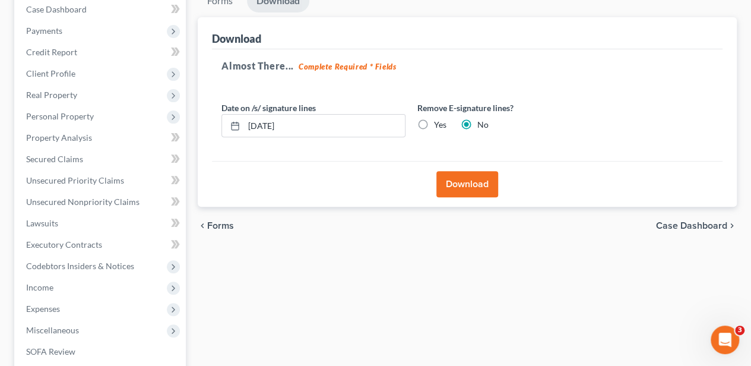
scroll to position [112, 0]
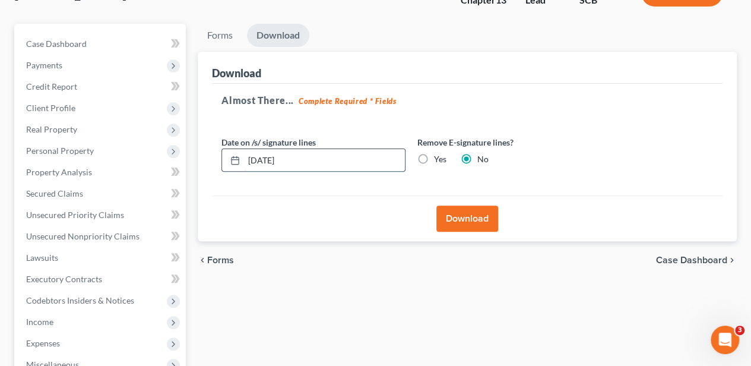
drag, startPoint x: 292, startPoint y: 165, endPoint x: 224, endPoint y: 163, distance: 67.1
click at [224, 163] on div "[DATE]" at bounding box center [314, 160] width 184 height 24
click at [434, 158] on label "Yes" at bounding box center [440, 159] width 12 height 12
click at [439, 158] on input "Yes" at bounding box center [443, 157] width 8 height 8
radio input "true"
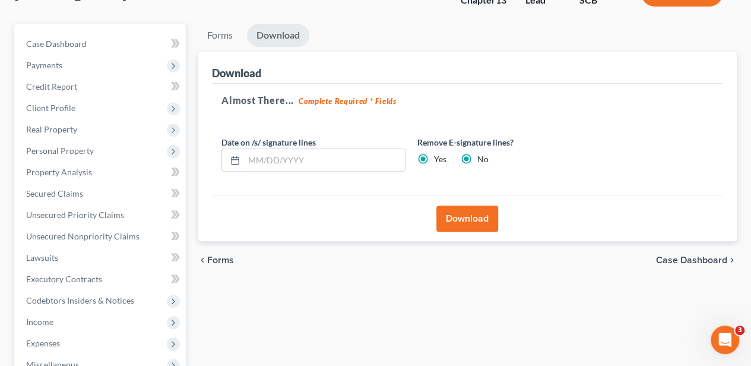
radio input "false"
click at [448, 209] on button "Download" at bounding box center [468, 218] width 62 height 26
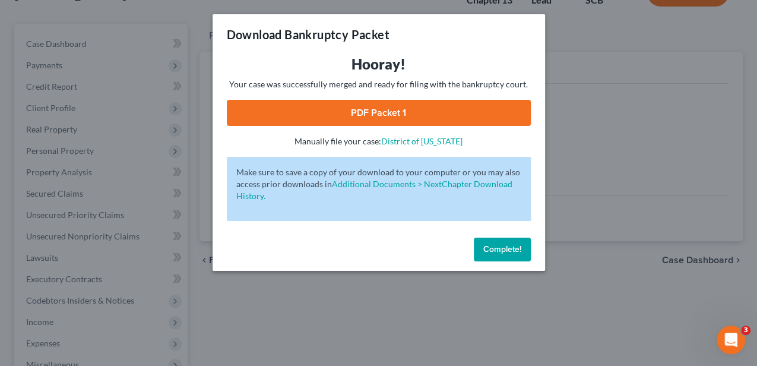
click at [415, 109] on link "PDF Packet 1" at bounding box center [379, 113] width 304 height 26
click at [518, 247] on span "Complete!" at bounding box center [502, 249] width 38 height 10
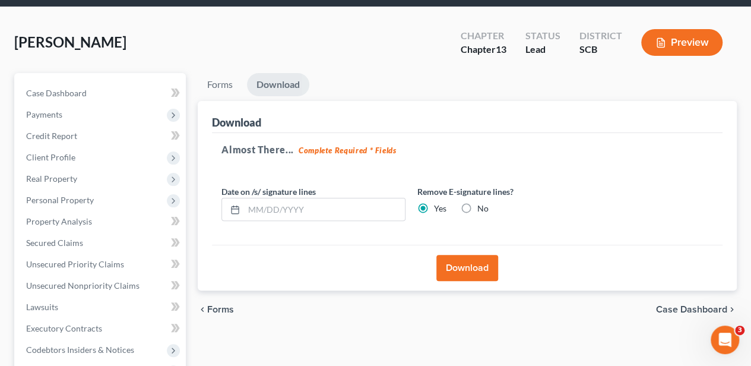
scroll to position [0, 0]
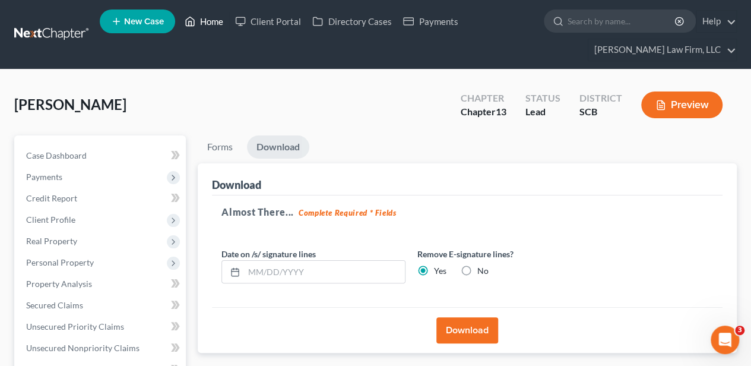
click at [203, 14] on link "Home" at bounding box center [204, 21] width 50 height 21
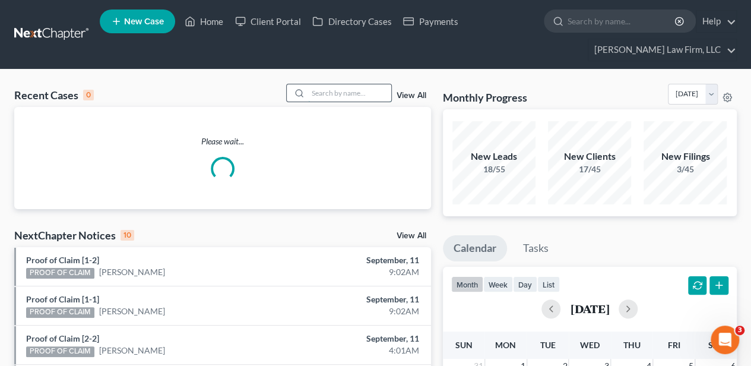
click at [381, 91] on input "search" at bounding box center [349, 92] width 83 height 17
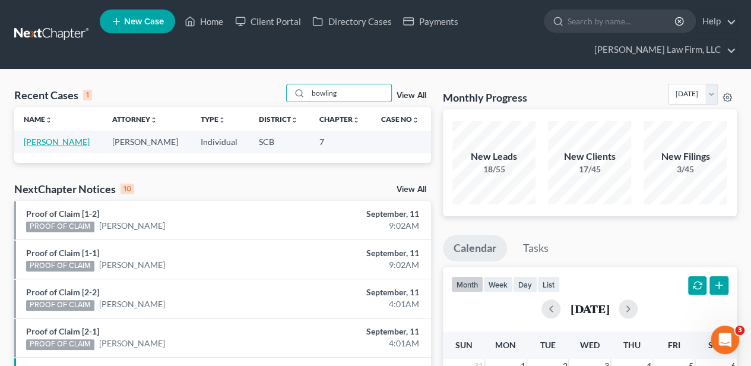
type input "bowling"
click at [53, 138] on link "[PERSON_NAME]" at bounding box center [57, 142] width 66 height 10
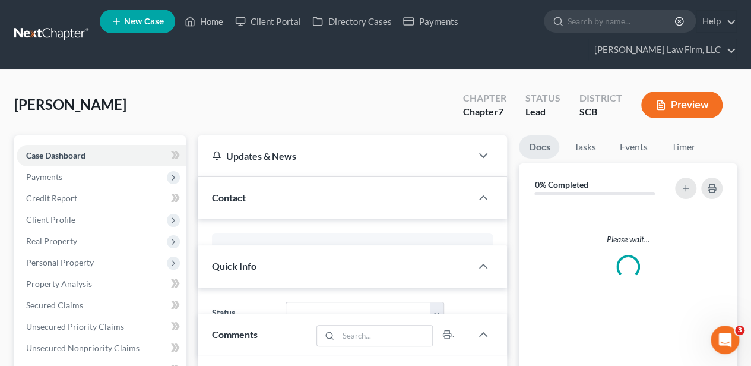
select select "2"
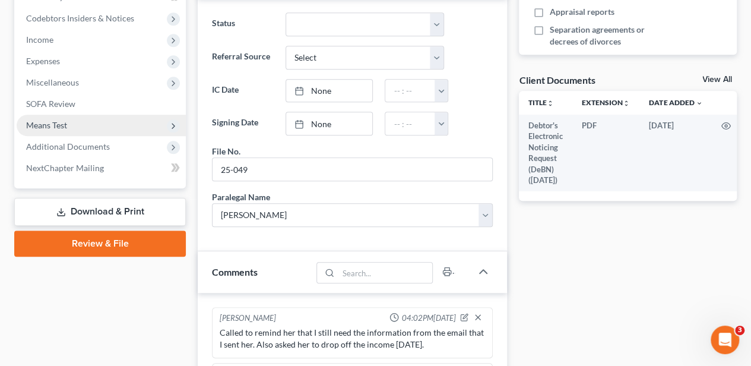
scroll to position [396, 0]
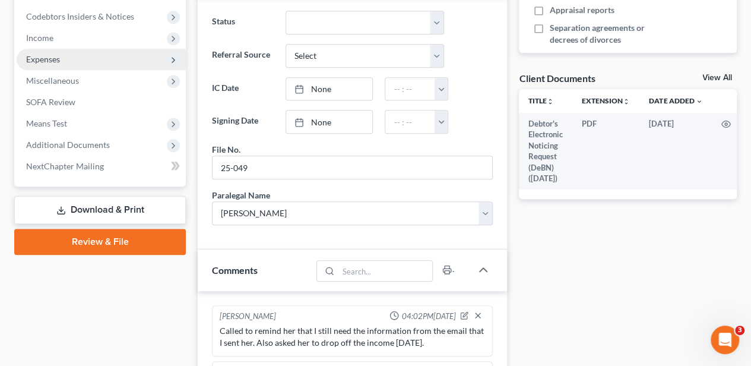
click at [71, 61] on span "Expenses" at bounding box center [101, 59] width 169 height 21
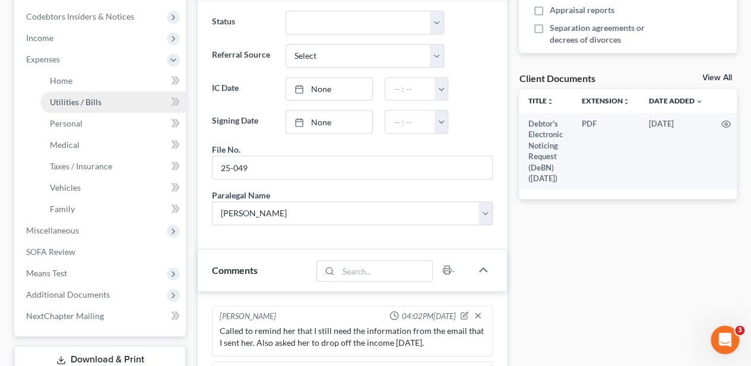
click at [94, 100] on span "Utilities / Bills" at bounding box center [76, 102] width 52 height 10
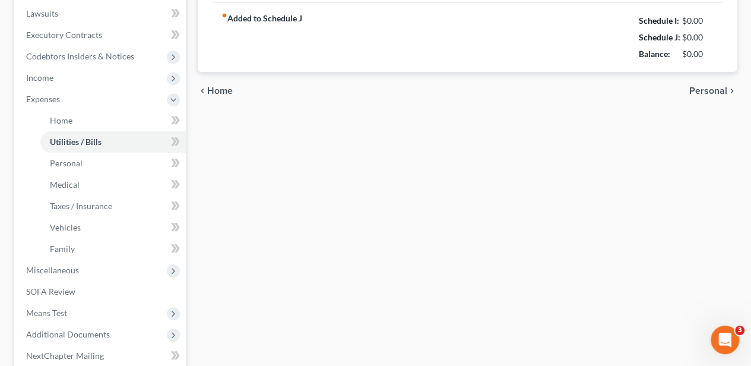
type input "250.00"
type input "0.00"
type input "75.00"
type input "250.00"
type input "0.00"
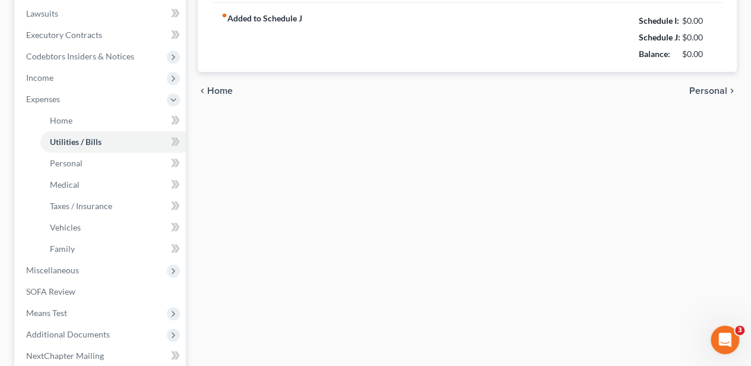
type input "0.00"
type input "408.50"
type input "Boyfriend's car payment (approx. bal. $12,144.96)"
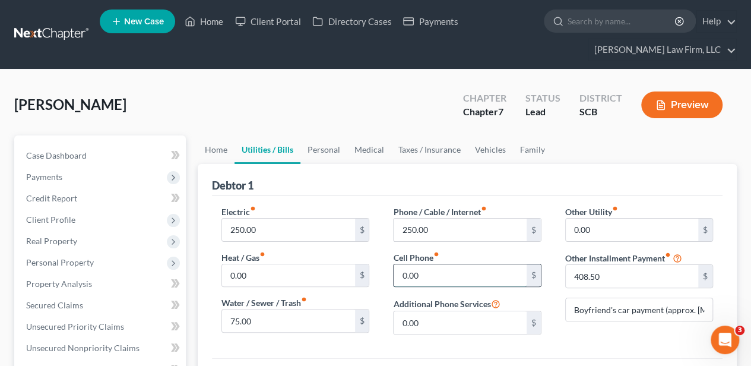
click at [419, 270] on input "0.00" at bounding box center [460, 275] width 132 height 23
click at [309, 153] on link "Personal" at bounding box center [324, 149] width 47 height 29
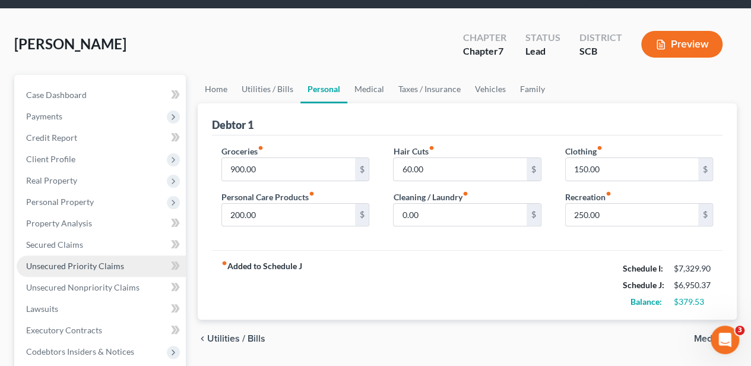
scroll to position [119, 0]
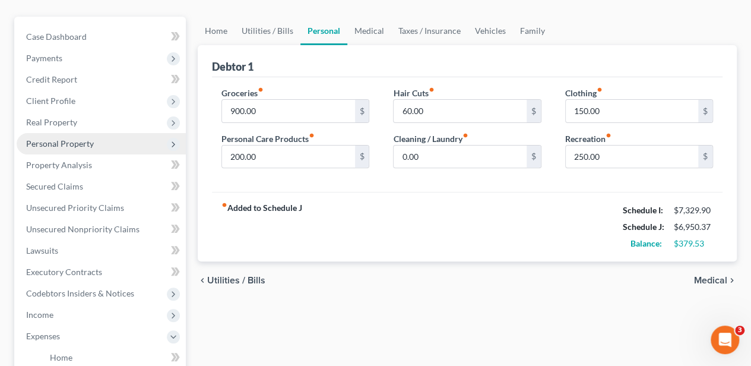
click at [72, 142] on span "Personal Property" at bounding box center [60, 143] width 68 height 10
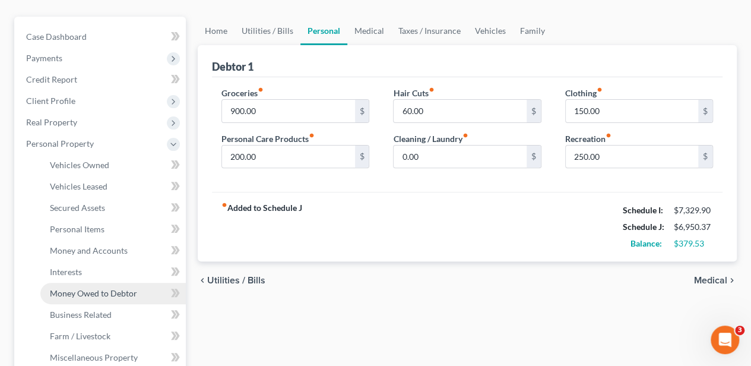
click at [93, 293] on span "Money Owed to Debtor" at bounding box center [93, 293] width 87 height 10
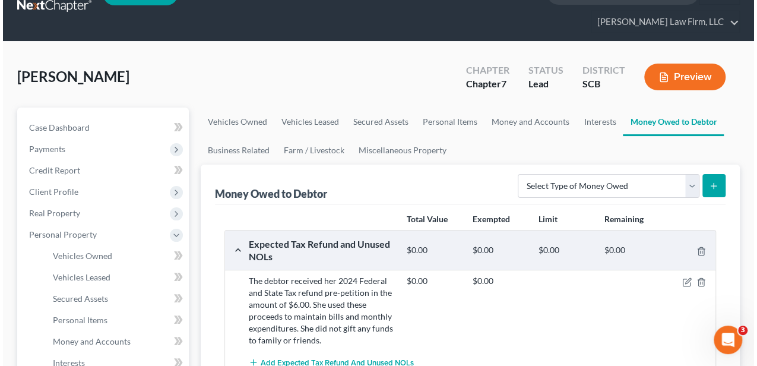
scroll to position [119, 0]
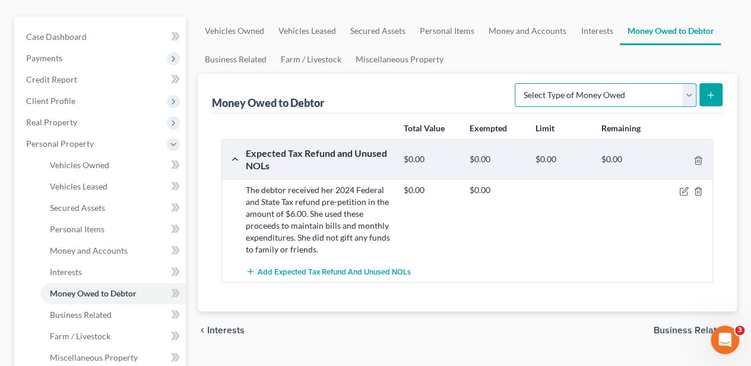
click at [532, 100] on select "Select Type of Money Owed Accounts Receivable Alimony Child Support Claims Agai…" at bounding box center [606, 95] width 182 height 24
click at [517, 83] on select "Select Type of Money Owed Accounts Receivable Alimony Child Support Claims Agai…" at bounding box center [606, 95] width 182 height 24
click at [550, 90] on select "Select Type of Money Owed Accounts Receivable Alimony Child Support Claims Agai…" at bounding box center [606, 95] width 182 height 24
select select "expected_tax_refund"
click at [517, 83] on select "Select Type of Money Owed Accounts Receivable Alimony Child Support Claims Agai…" at bounding box center [606, 95] width 182 height 24
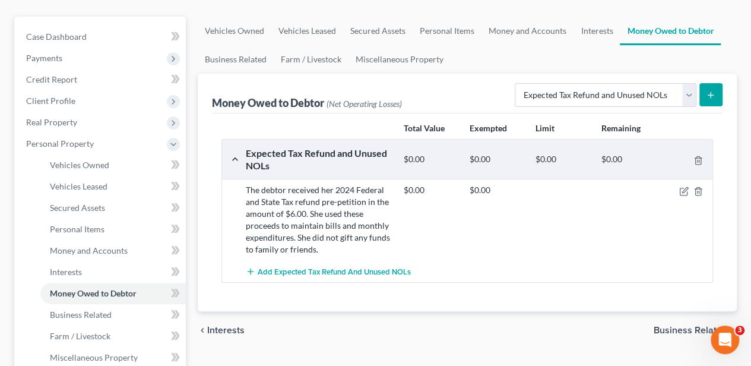
click at [708, 88] on button "submit" at bounding box center [711, 94] width 23 height 23
select select "0"
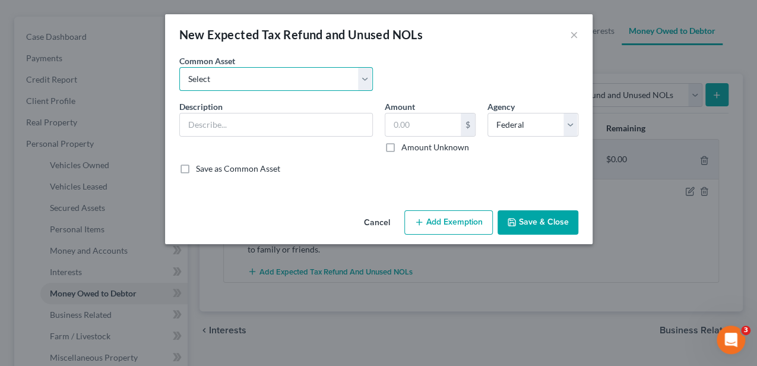
click at [231, 84] on select "Select 2024 Anticipated Federal and State Tax Refunds (This amount is based on …" at bounding box center [276, 79] width 194 height 24
select select "4"
click at [179, 67] on select "Select 2024 Anticipated Federal and State Tax Refunds (This amount is based on …" at bounding box center [276, 79] width 194 height 24
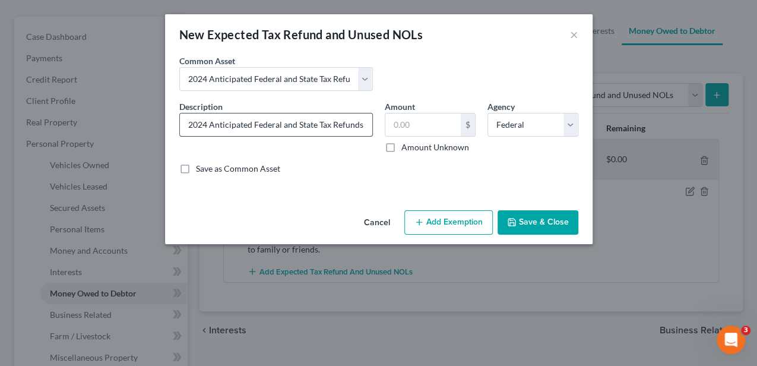
click at [203, 124] on input "2024 Anticipated Federal and State Tax Refunds (This amount is based on what th…" at bounding box center [276, 124] width 192 height 23
click at [310, 125] on input "2023 Anticipated Federal and State Tax Refunds (This amount is based on what th…" at bounding box center [276, 124] width 192 height 23
click at [302, 124] on input "2023 Anticipated Federal and State Tax Refunds (This amount is based on what th…" at bounding box center [276, 124] width 192 height 23
click at [311, 125] on input "2023 Anticipated Federal and State Tax Refunds (This amount is based on what th…" at bounding box center [276, 124] width 192 height 23
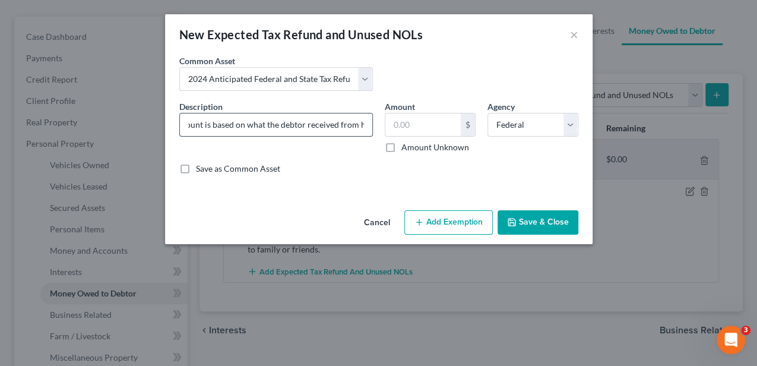
click at [311, 125] on input "2023 Anticipated Federal and State Tax Refunds (This amount is based on what th…" at bounding box center [276, 124] width 192 height 23
type input "2023 Anticipated Federal and State Tax Refunds (This amount is based on what th…"
click at [414, 125] on input "text" at bounding box center [422, 124] width 75 height 23
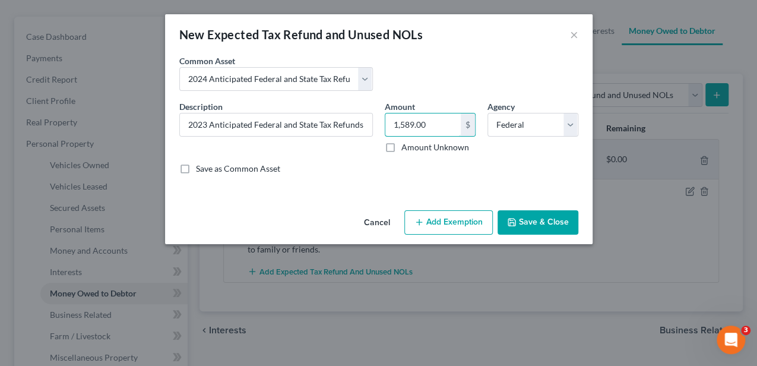
type input "1,589.00"
click at [429, 223] on button "Add Exemption" at bounding box center [448, 222] width 88 height 25
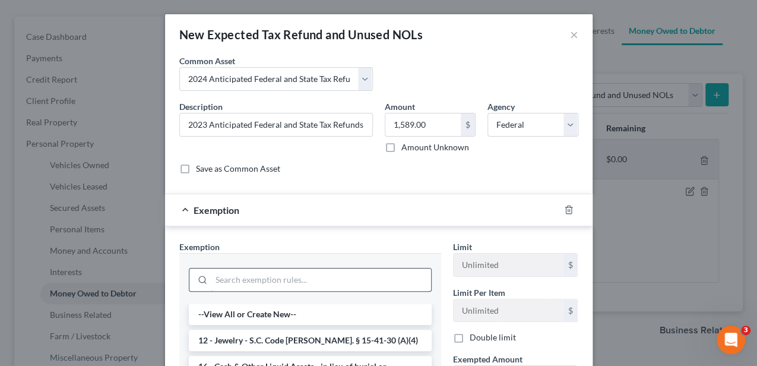
click at [301, 277] on input "search" at bounding box center [321, 279] width 220 height 23
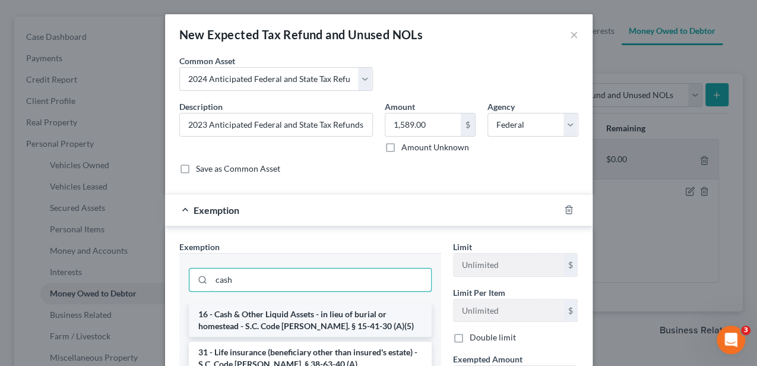
type input "cash"
click at [240, 316] on li "16 - Cash & Other Liquid Assets - in lieu of burial or homestead - S.C. Code An…" at bounding box center [310, 319] width 243 height 33
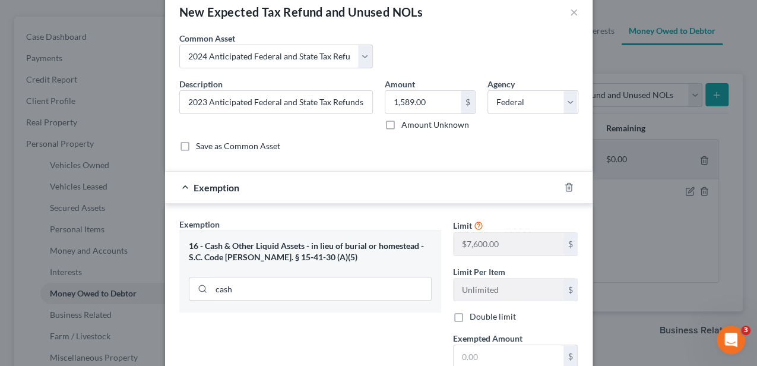
scroll to position [79, 0]
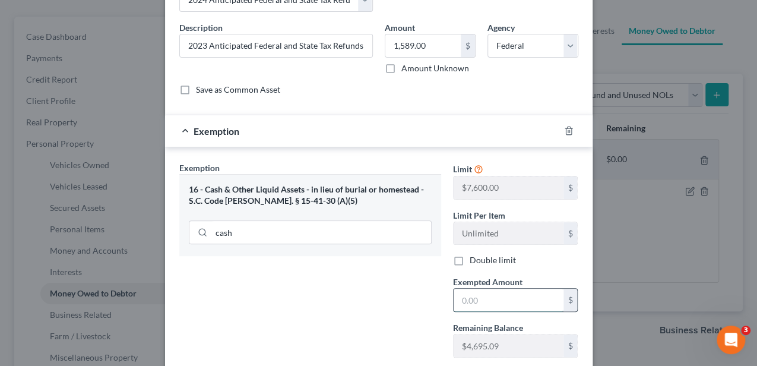
click at [461, 292] on input "text" at bounding box center [509, 300] width 110 height 23
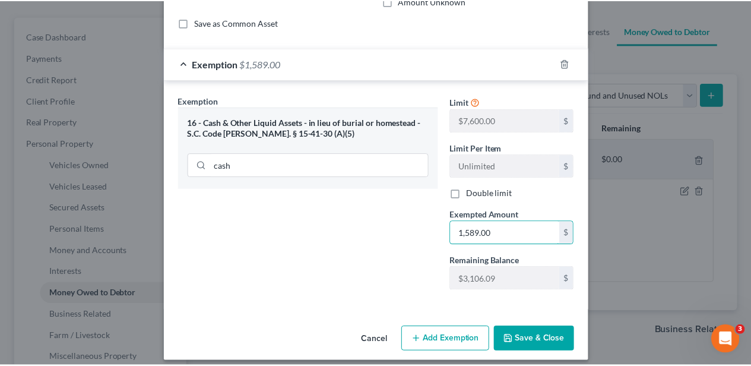
scroll to position [153, 0]
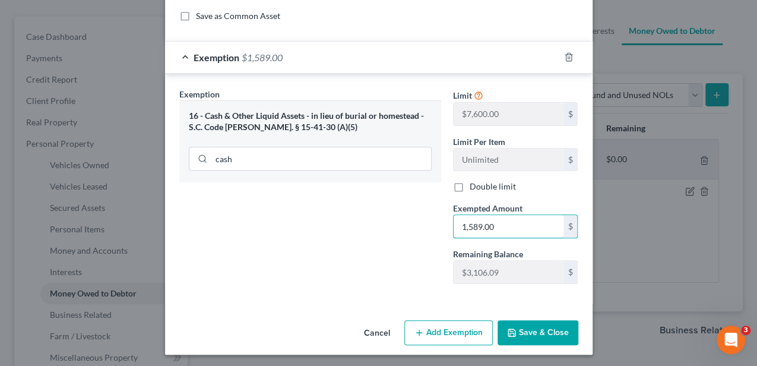
type input "1,589.00"
click at [547, 321] on button "Save & Close" at bounding box center [538, 332] width 81 height 25
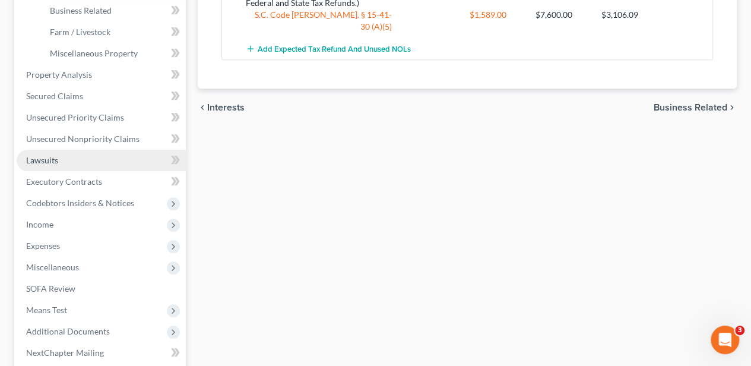
scroll to position [435, 0]
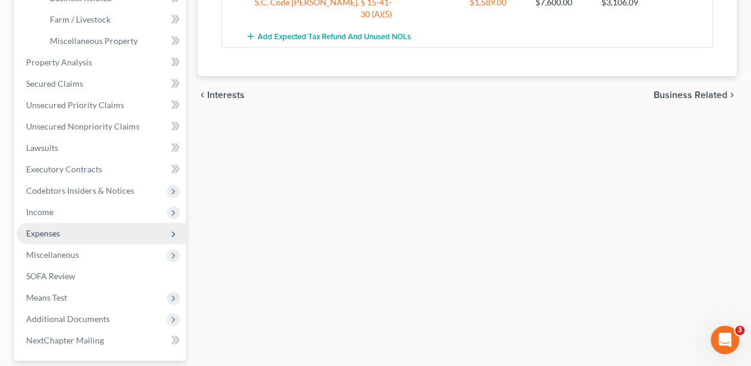
click at [84, 230] on span "Expenses" at bounding box center [101, 233] width 169 height 21
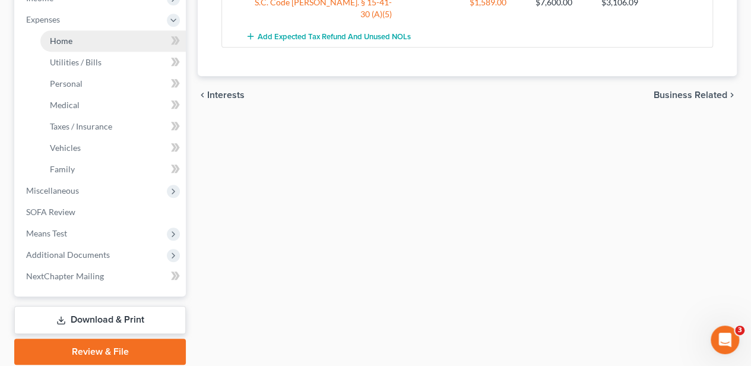
click at [90, 37] on link "Home" at bounding box center [113, 40] width 146 height 21
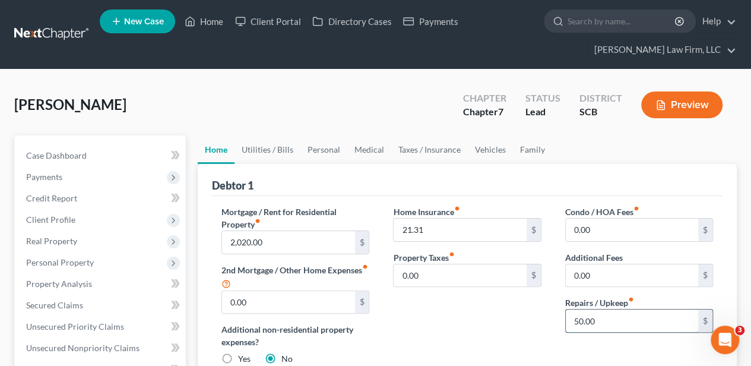
click at [623, 325] on input "50.00" at bounding box center [632, 320] width 132 height 23
type input "100.00"
click at [482, 329] on div "Home Insurance fiber_manual_record 21.31 $ Property Taxes fiber_manual_record 0…" at bounding box center [467, 289] width 172 height 169
click at [261, 143] on link "Utilities / Bills" at bounding box center [268, 149] width 66 height 29
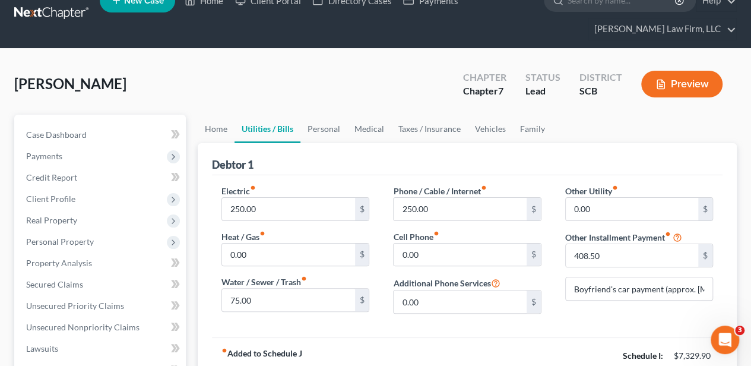
scroll to position [39, 0]
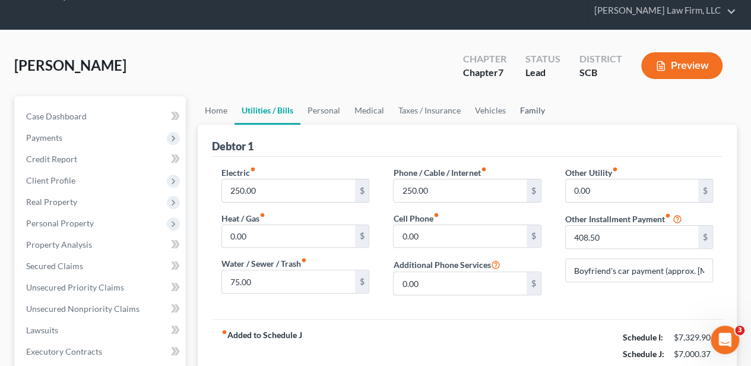
click at [526, 107] on link "Family" at bounding box center [532, 110] width 39 height 29
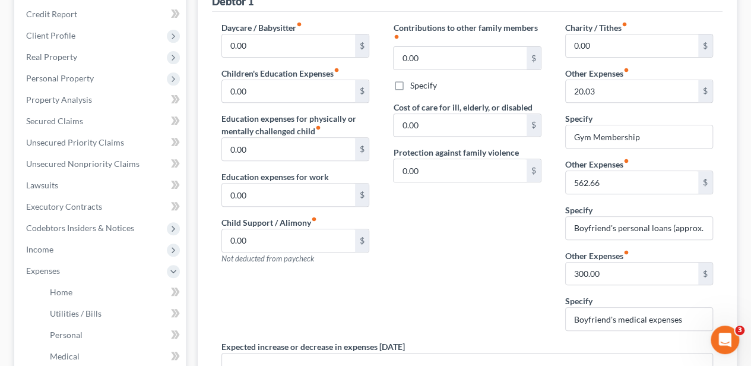
scroll to position [198, 0]
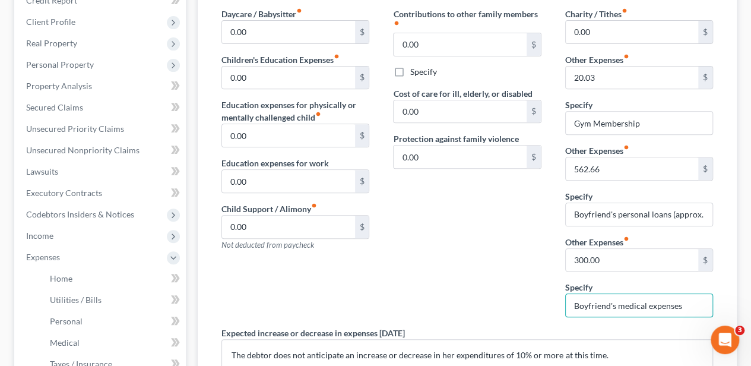
drag, startPoint x: 676, startPoint y: 302, endPoint x: 555, endPoint y: 305, distance: 121.2
click at [556, 305] on div "Charity / Tithes fiber_manual_record 0.00 $ Other Expenses fiber_manual_record …" at bounding box center [640, 167] width 172 height 319
type input "s"
click at [599, 257] on input "300.00" at bounding box center [632, 260] width 132 height 23
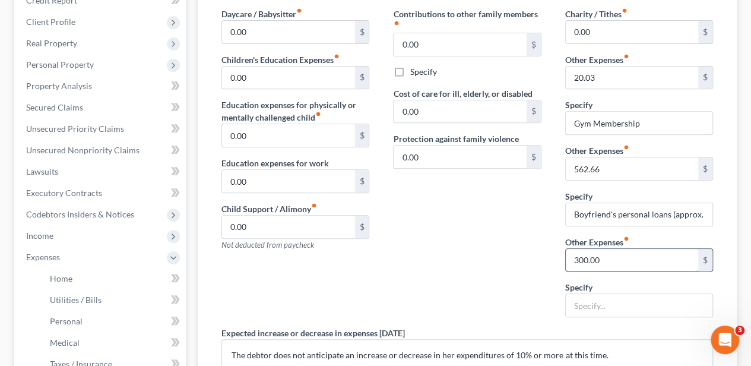
click at [598, 256] on input "300.00" at bounding box center [632, 260] width 132 height 23
click at [624, 207] on input "Boyfriend's personal loans (approx. bal. $4,370.55" at bounding box center [639, 214] width 147 height 23
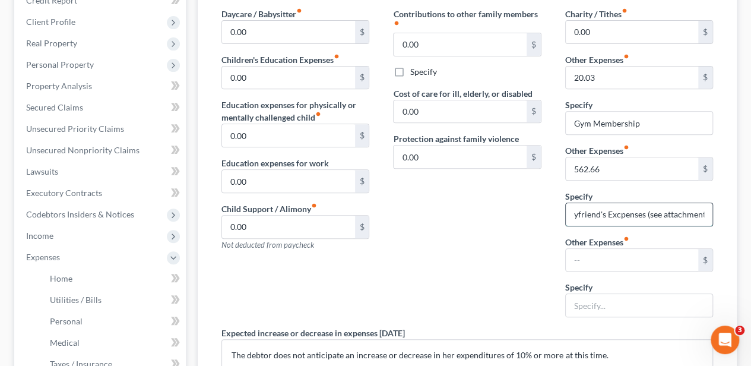
scroll to position [0, 13]
type input "Boyfriend's Excpenses (see attachment)"
click at [602, 172] on input "562.66" at bounding box center [632, 168] width 132 height 23
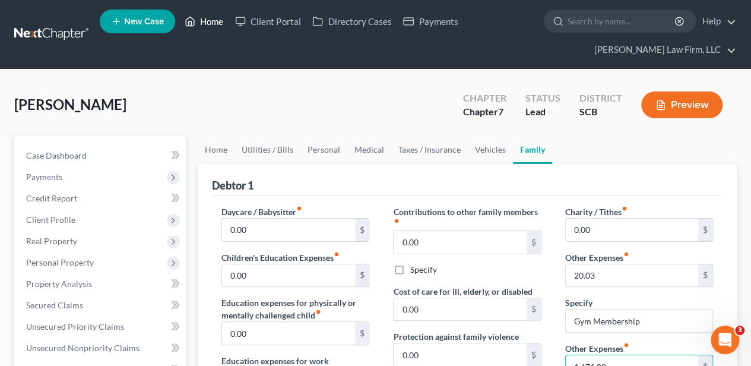
type input "1,671.02"
click at [210, 18] on link "Home" at bounding box center [204, 21] width 50 height 21
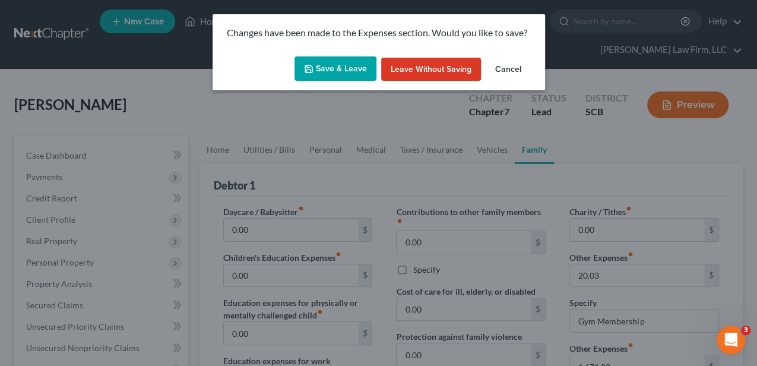
click at [354, 68] on button "Save & Leave" at bounding box center [336, 68] width 82 height 25
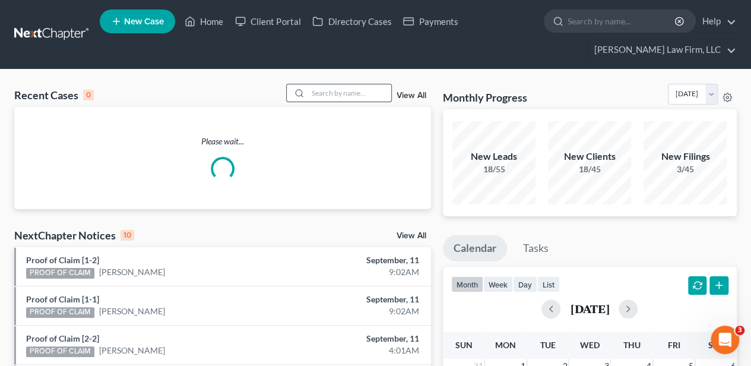
click at [325, 94] on input "search" at bounding box center [349, 92] width 83 height 17
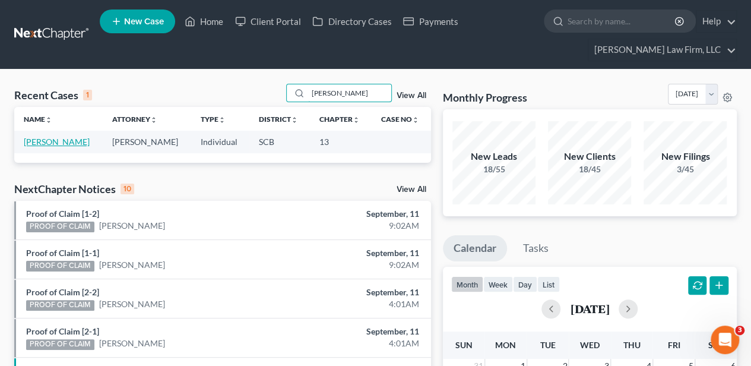
type input "mccarty"
click at [46, 146] on link "[PERSON_NAME]" at bounding box center [57, 142] width 66 height 10
select select "2"
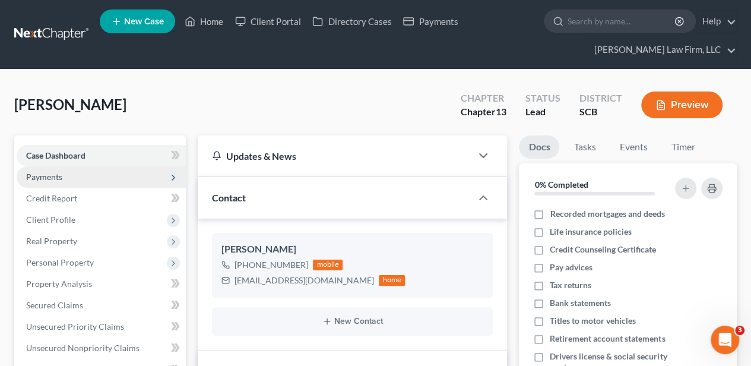
click at [56, 175] on span "Payments" at bounding box center [44, 177] width 36 height 10
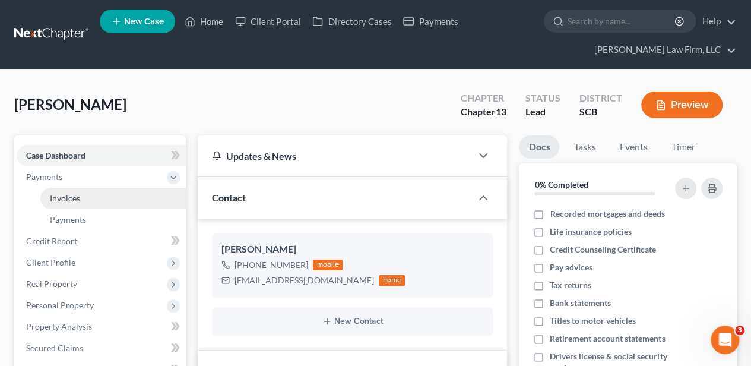
click at [73, 198] on span "Invoices" at bounding box center [65, 198] width 30 height 10
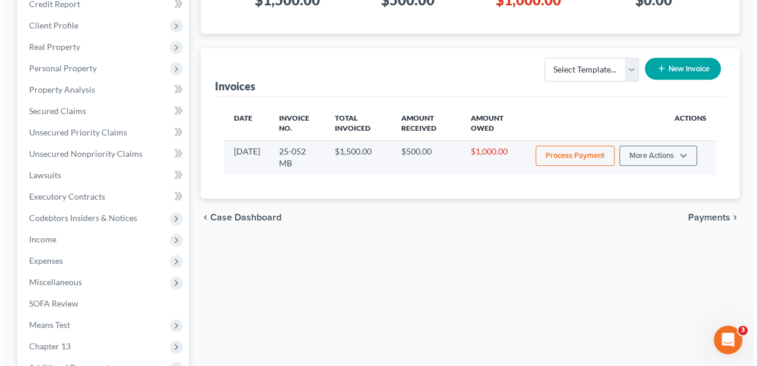
scroll to position [238, 0]
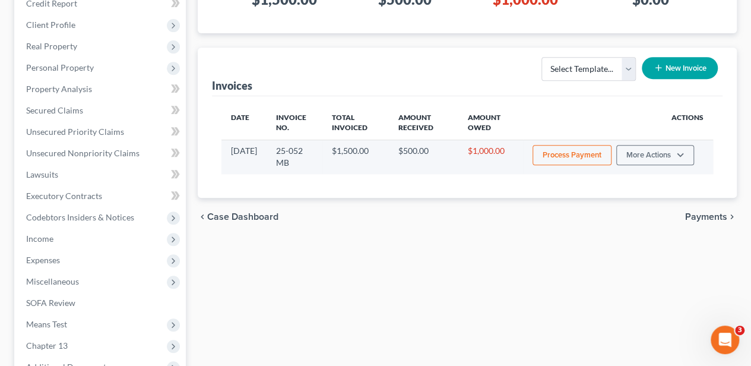
click at [589, 157] on button "Process Payment" at bounding box center [572, 155] width 79 height 20
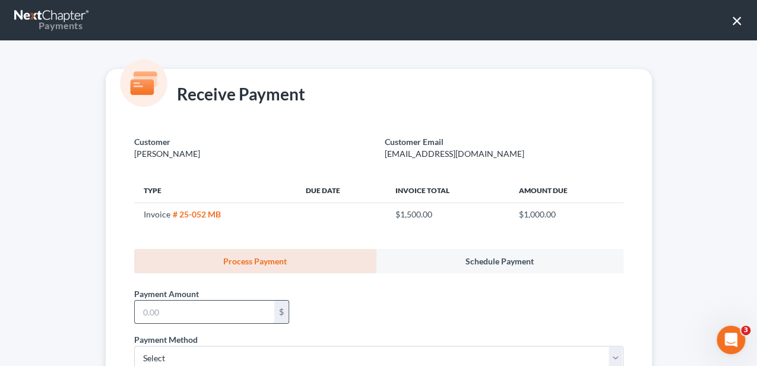
click at [231, 309] on input "text" at bounding box center [205, 312] width 140 height 23
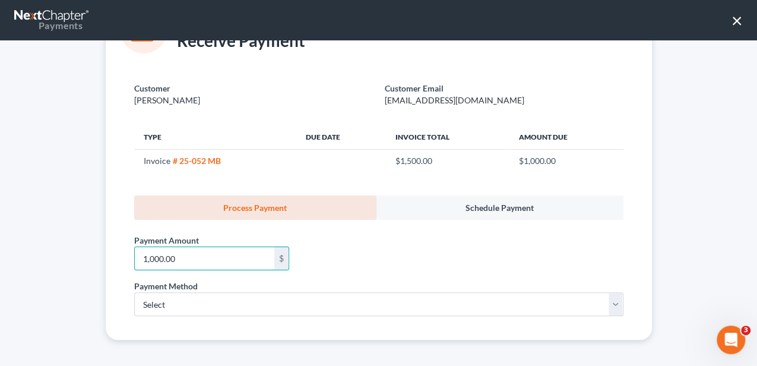
scroll to position [55, 0]
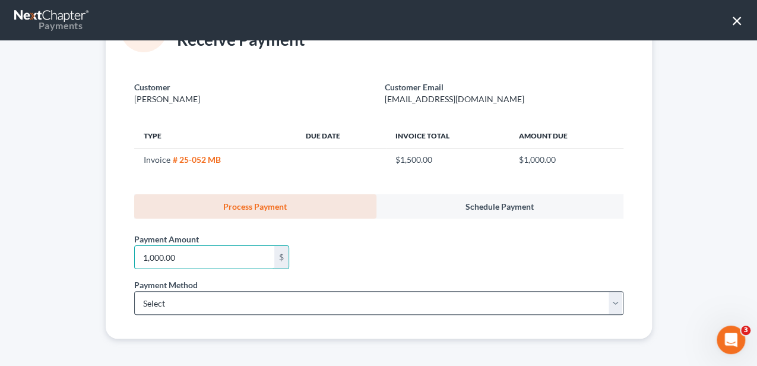
type input "1,000.00"
click at [151, 299] on select "Select ACH Credit Card" at bounding box center [378, 303] width 489 height 24
select select "1"
click at [134, 291] on select "Select ACH Credit Card" at bounding box center [378, 303] width 489 height 24
select select "42"
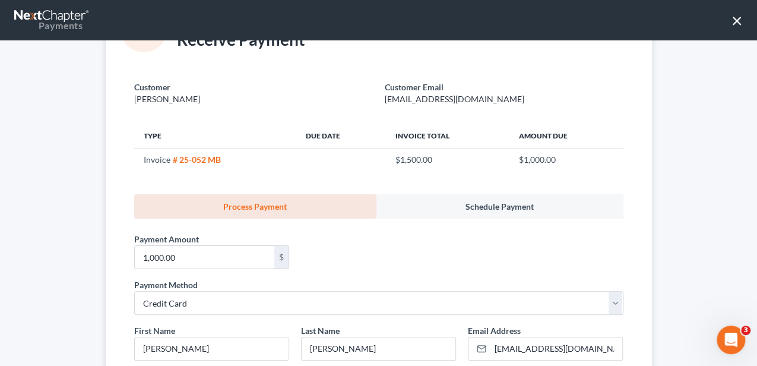
click at [118, 309] on div "Customer McCarty, Justin Customer Email j.mccarty13@yahoo.com Type Due Date Inv…" at bounding box center [379, 351] width 546 height 569
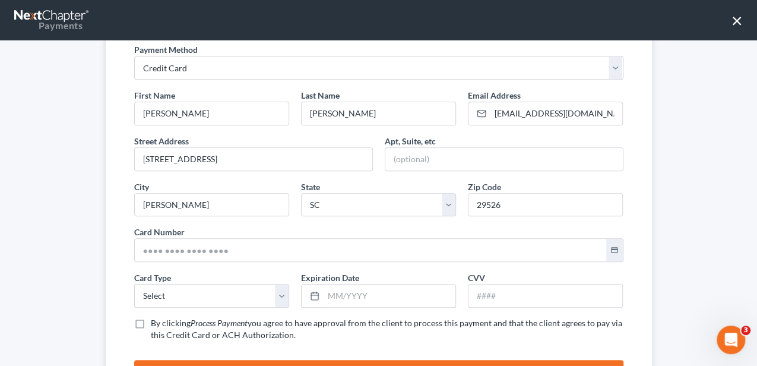
scroll to position [292, 0]
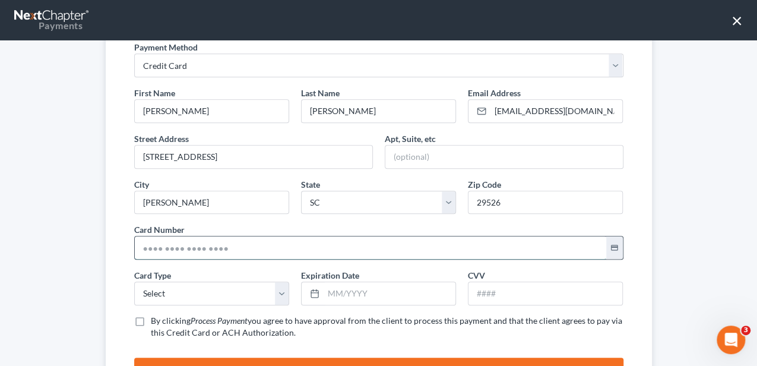
click at [182, 252] on input "text" at bounding box center [371, 247] width 472 height 23
type input "4833 1200 3051 5945"
click at [120, 288] on div "Customer McCarty, Justin Customer Email j.mccarty13@yahoo.com Type Due Date Inv…" at bounding box center [379, 113] width 546 height 569
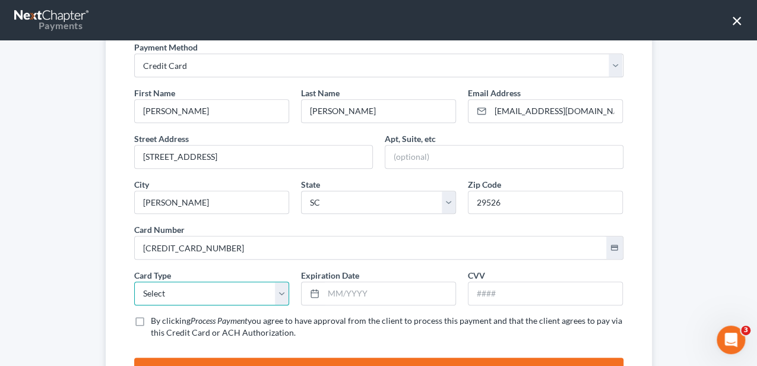
click at [142, 289] on select "Select Visa MasterCard Discover American Express" at bounding box center [211, 294] width 155 height 24
select select "0"
click at [134, 282] on select "Select Visa MasterCard Discover American Express" at bounding box center [211, 294] width 155 height 24
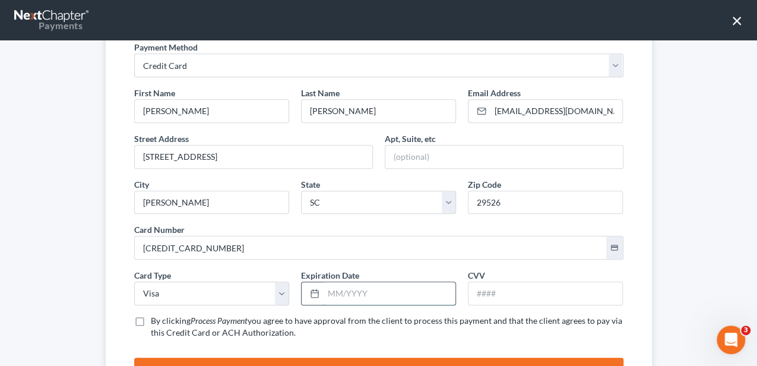
click at [335, 292] on input "text" at bounding box center [390, 293] width 132 height 23
type input "04/2026"
click at [510, 291] on input "text" at bounding box center [546, 293] width 154 height 23
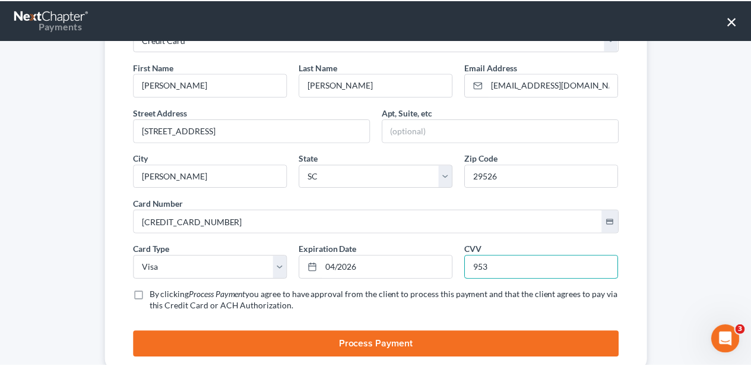
scroll to position [349, 0]
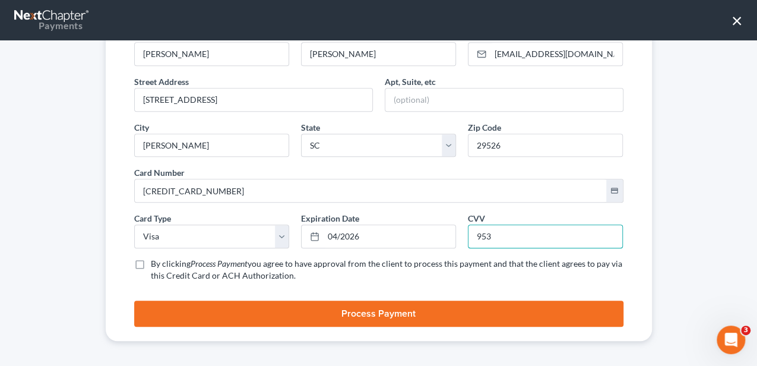
type input "953"
click at [277, 264] on span "you agree to have approval from the client to process this payment and that the…" at bounding box center [387, 269] width 472 height 22
click at [163, 264] on input "By clicking Process Payment you agree to have approval from the client to proce…" at bounding box center [160, 262] width 8 height 8
checkbox input "true"
click at [266, 308] on button "Process Payment" at bounding box center [378, 314] width 489 height 26
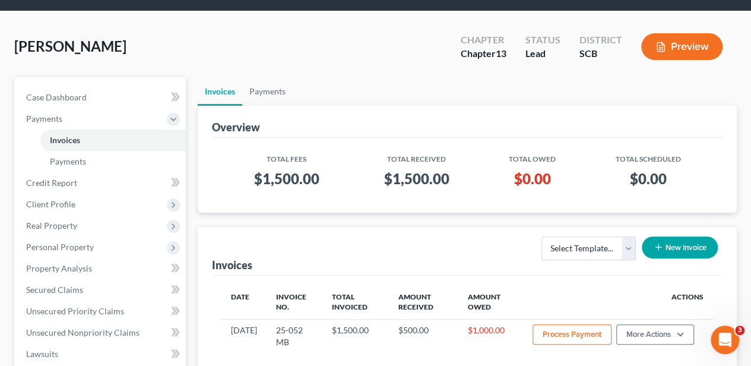
scroll to position [39, 0]
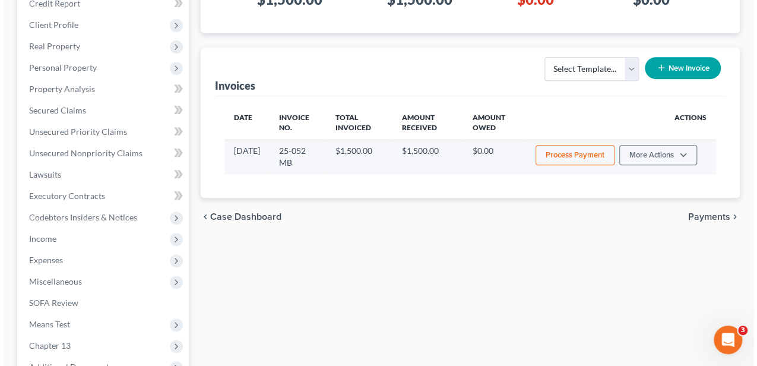
scroll to position [277, 0]
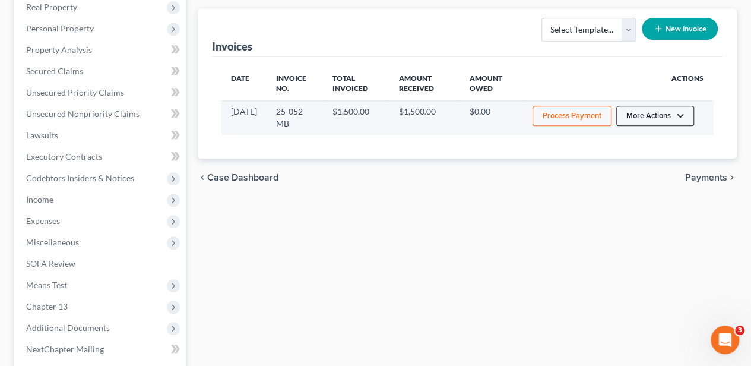
click at [628, 116] on button "More Actions" at bounding box center [655, 116] width 78 height 20
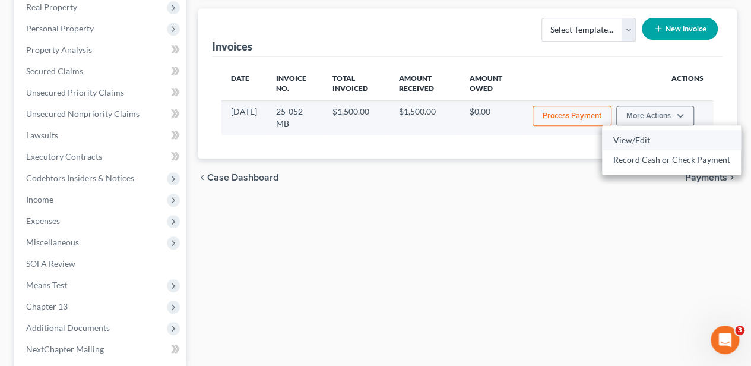
click at [620, 133] on link "View/Edit" at bounding box center [671, 140] width 139 height 20
select select "1"
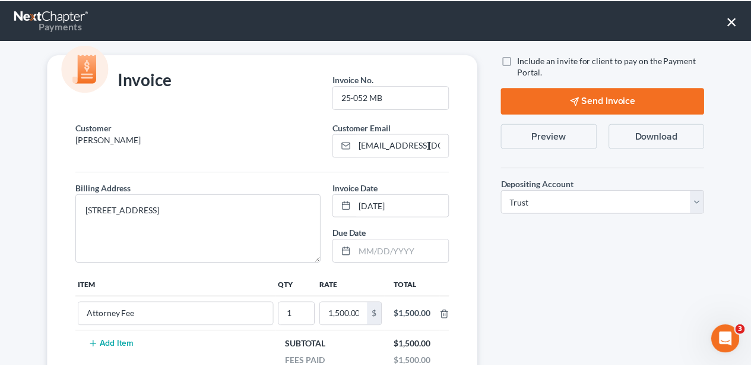
scroll to position [0, 0]
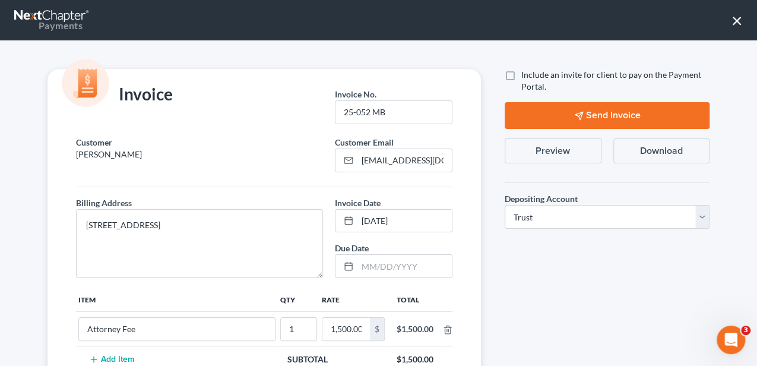
click at [552, 142] on button "Preview" at bounding box center [553, 150] width 97 height 25
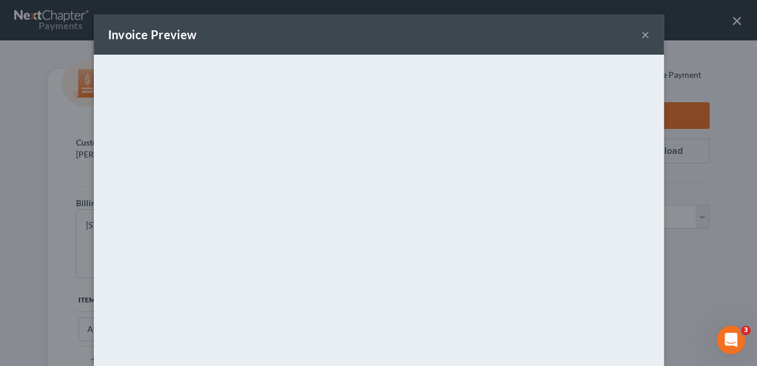
click at [641, 41] on button "×" at bounding box center [645, 34] width 8 height 14
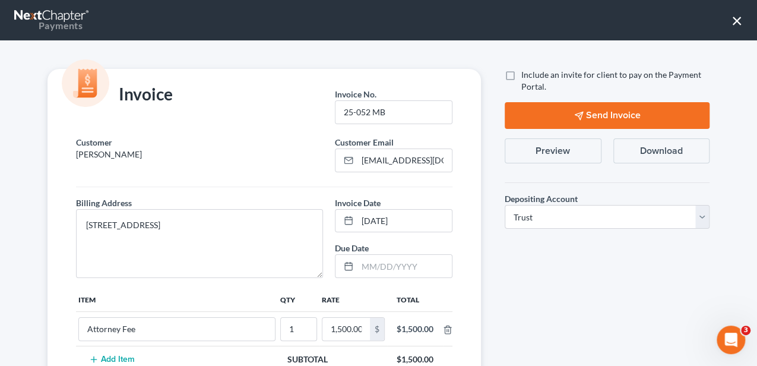
click at [736, 20] on button "×" at bounding box center [737, 20] width 11 height 19
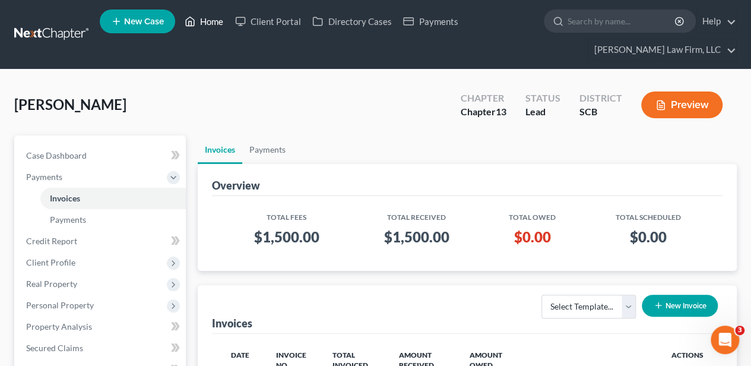
click at [214, 29] on link "Home" at bounding box center [204, 21] width 50 height 21
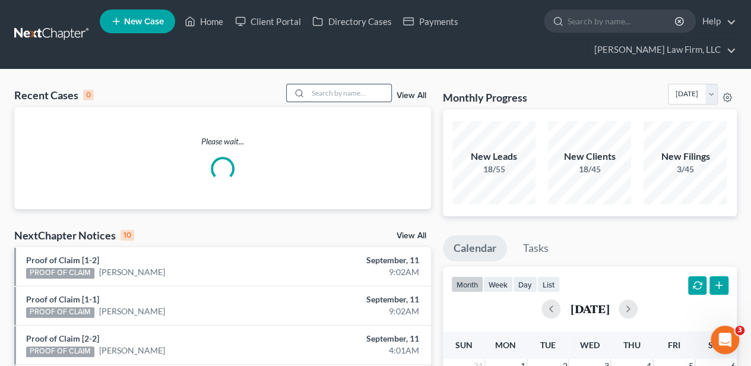
click at [331, 97] on input "search" at bounding box center [349, 92] width 83 height 17
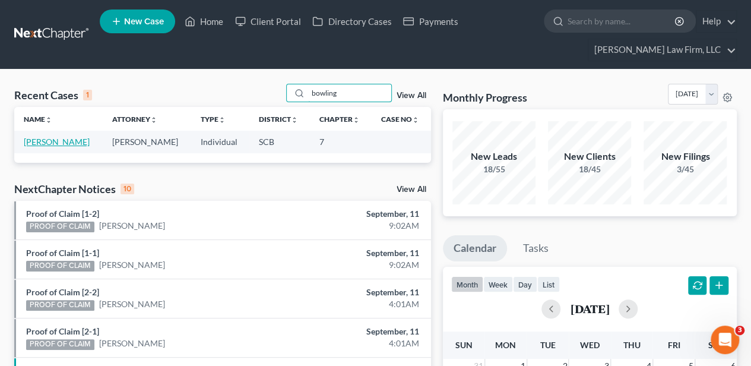
type input "bowling"
click at [39, 138] on link "[PERSON_NAME]" at bounding box center [57, 142] width 66 height 10
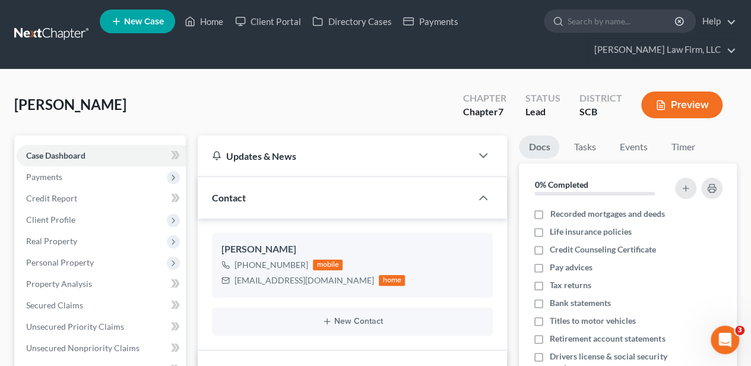
select select "2"
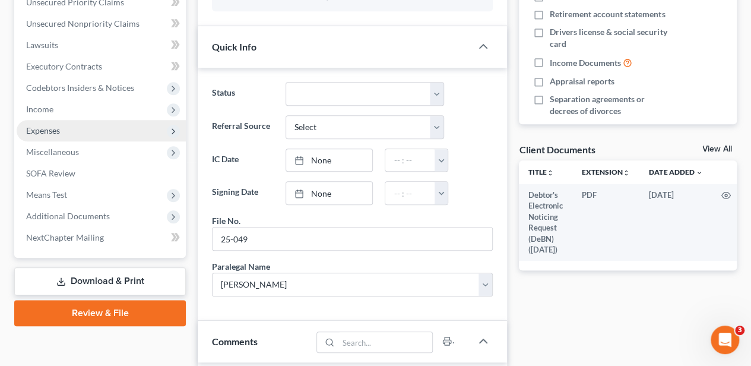
scroll to position [277, 0]
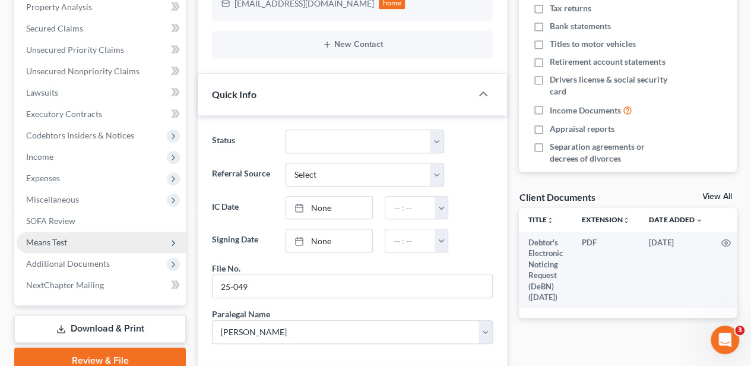
click at [100, 238] on span "Means Test" at bounding box center [101, 242] width 169 height 21
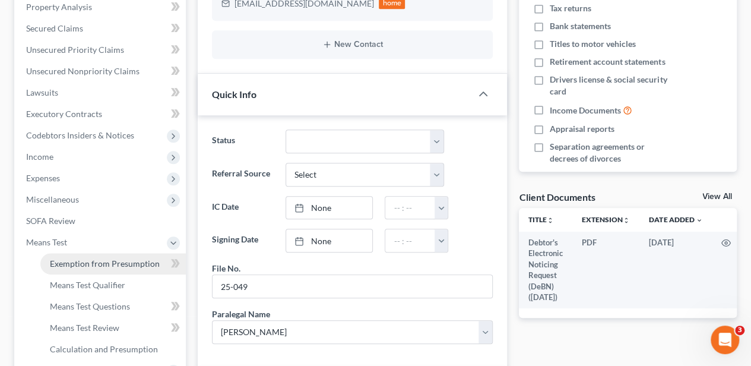
click at [107, 253] on link "Exemption from Presumption" at bounding box center [113, 263] width 146 height 21
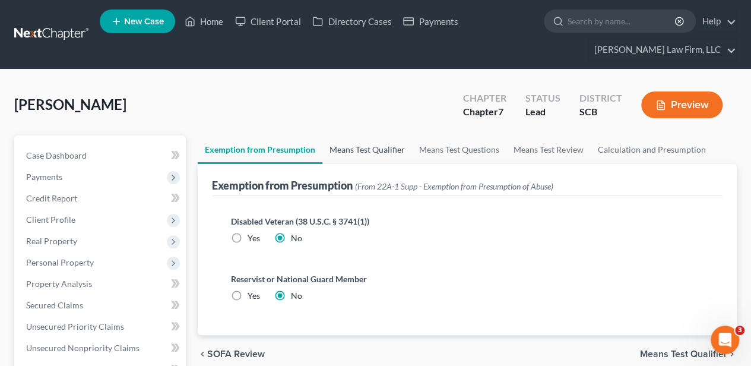
click at [366, 152] on link "Means Test Qualifier" at bounding box center [367, 149] width 90 height 29
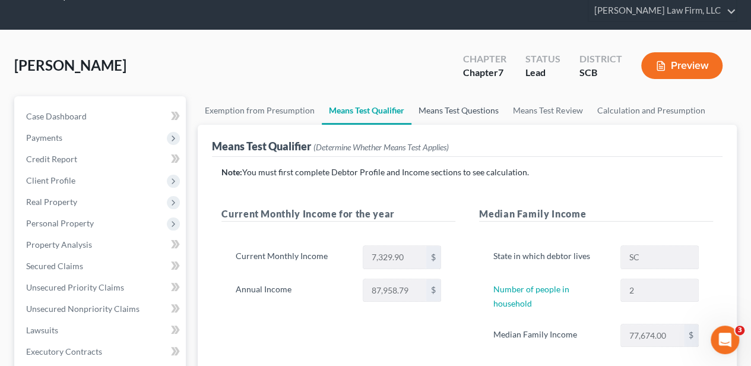
click at [426, 109] on link "Means Test Questions" at bounding box center [459, 110] width 94 height 29
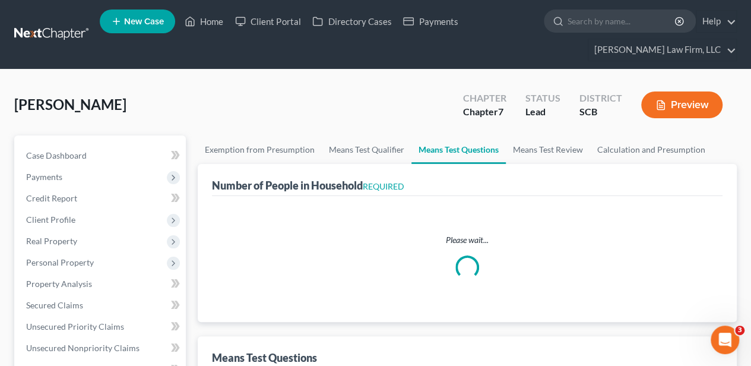
select select "60"
select select "2"
select select "1"
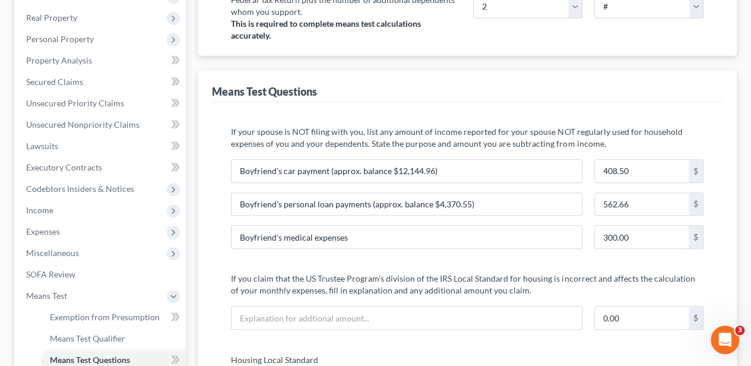
scroll to position [238, 0]
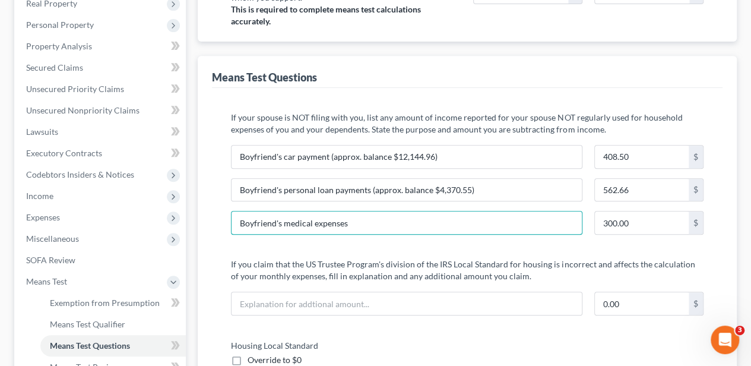
drag, startPoint x: 374, startPoint y: 220, endPoint x: 214, endPoint y: 220, distance: 159.8
click at [643, 227] on input "300.00" at bounding box center [642, 222] width 94 height 23
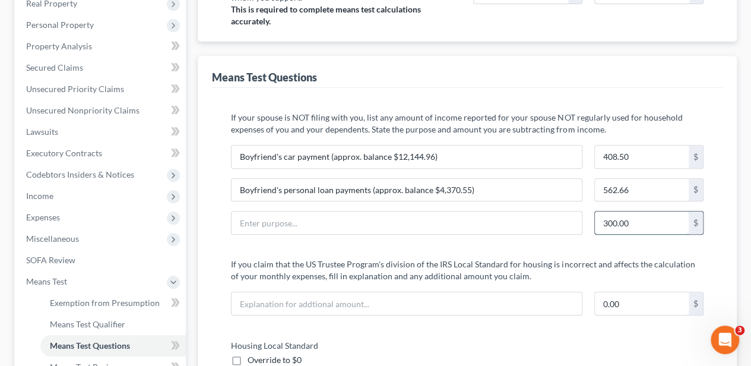
click at [643, 227] on input "300.00" at bounding box center [642, 222] width 94 height 23
click at [628, 193] on input "562.66" at bounding box center [642, 190] width 94 height 23
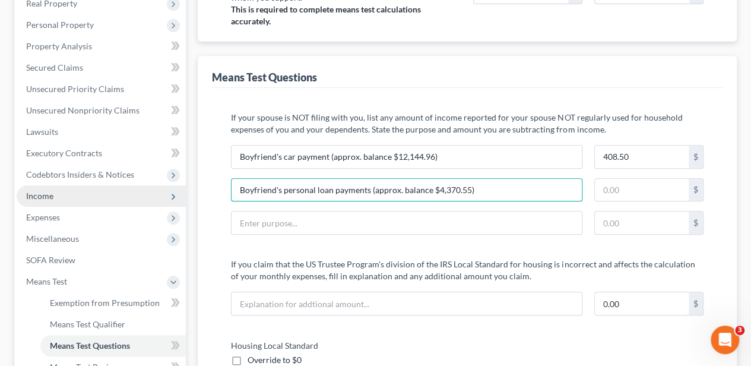
drag, startPoint x: 346, startPoint y: 192, endPoint x: 142, endPoint y: 197, distance: 204.4
type input "Boyfriend's Expenses (see attachment"
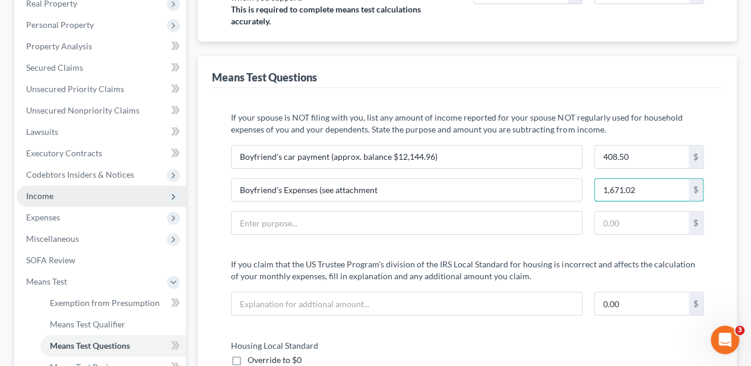
type input "1,671.02"
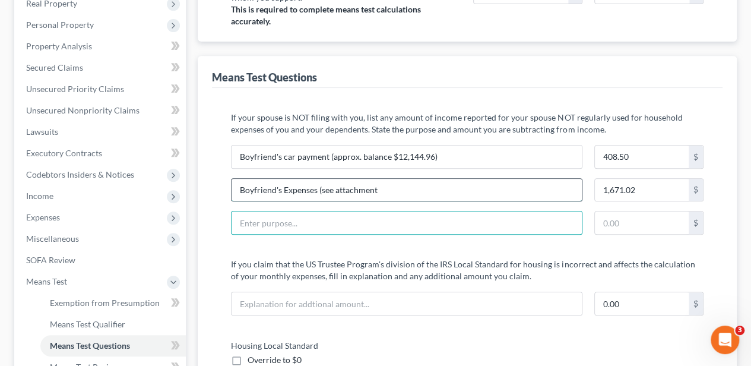
click at [388, 185] on input "Boyfriend's Expenses (see attachment" at bounding box center [407, 190] width 350 height 23
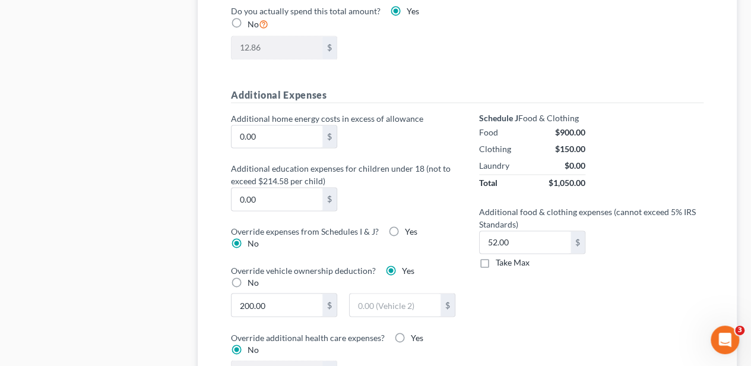
scroll to position [871, 0]
type input "Boyfriend's Expenses (see attachment)"
click at [496, 257] on label "Take Max" at bounding box center [513, 262] width 34 height 12
click at [501, 257] on input "Take Max" at bounding box center [505, 260] width 8 height 8
checkbox input "true"
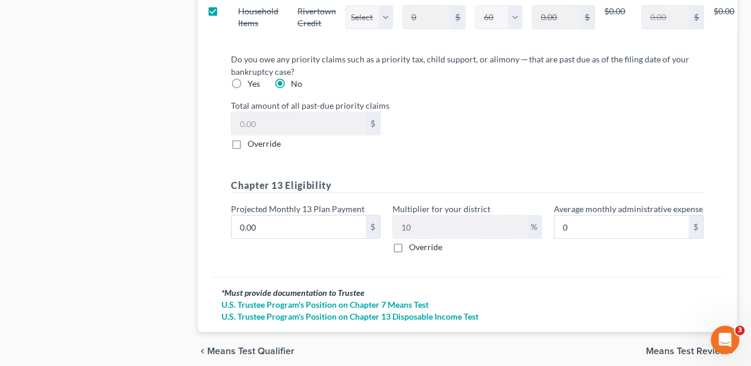
scroll to position [1462, 0]
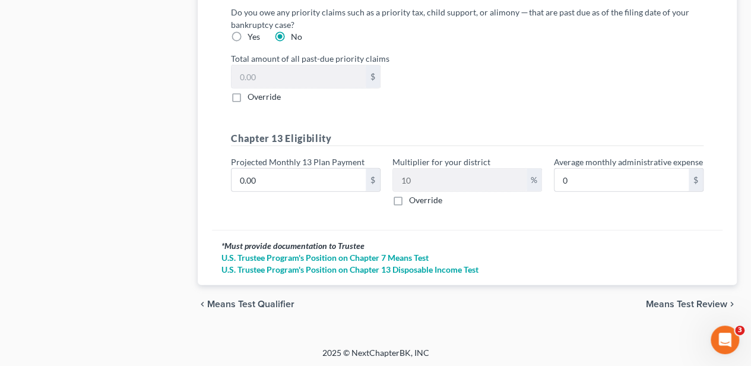
click at [681, 304] on span "Means Test Review" at bounding box center [686, 304] width 81 height 10
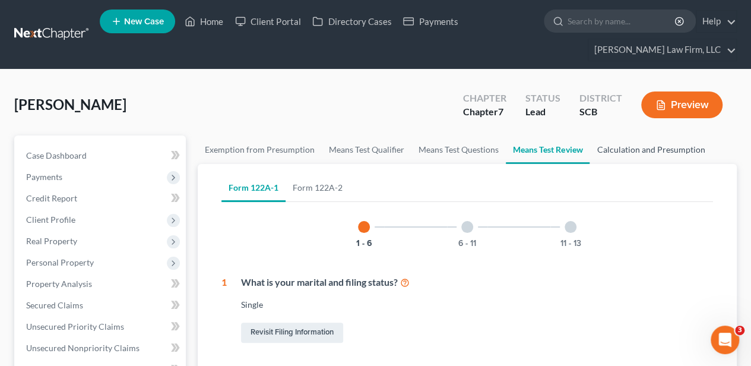
click at [630, 160] on link "Calculation and Presumption" at bounding box center [651, 149] width 122 height 29
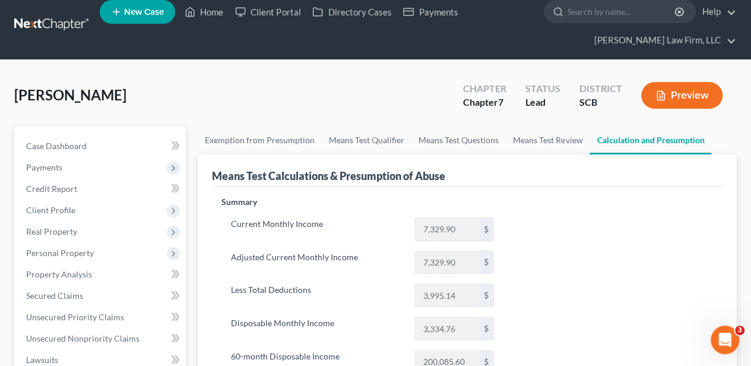
scroll to position [39, 0]
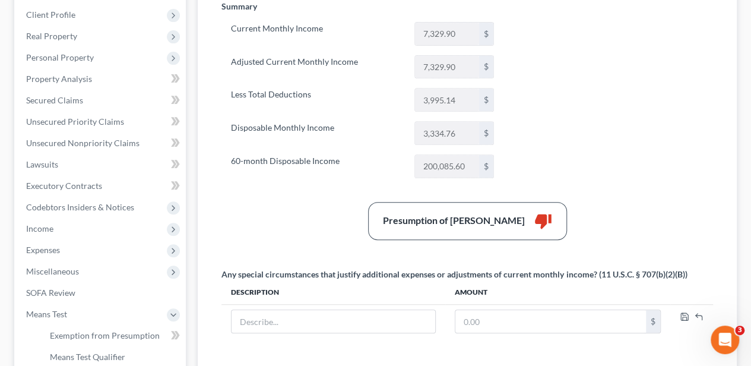
scroll to position [158, 0]
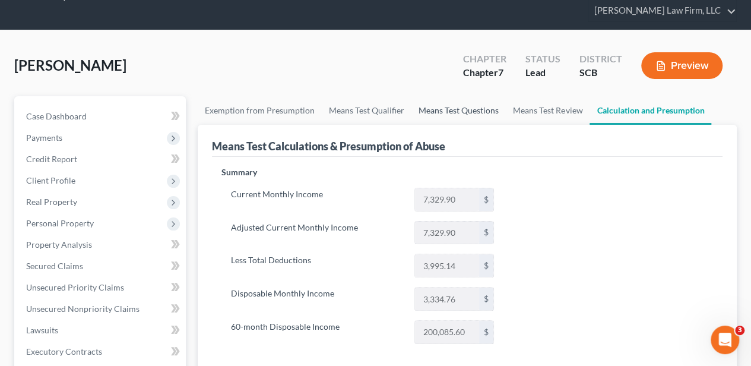
click at [448, 106] on link "Means Test Questions" at bounding box center [459, 110] width 94 height 29
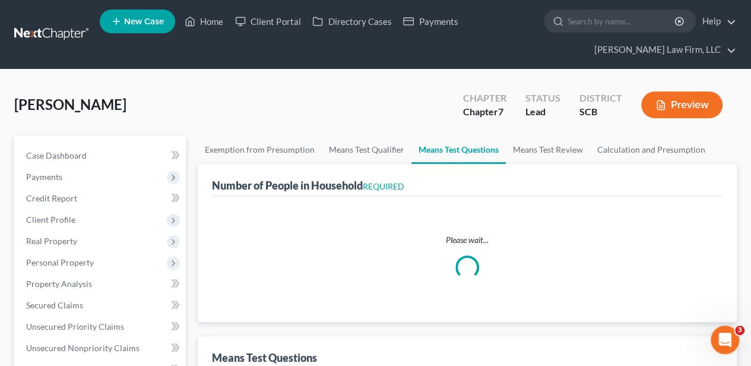
select select "60"
select select "2"
select select "1"
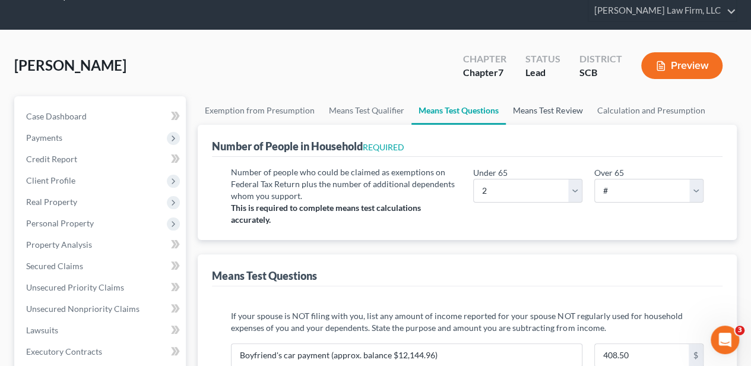
click at [521, 110] on link "Means Test Review" at bounding box center [548, 110] width 84 height 29
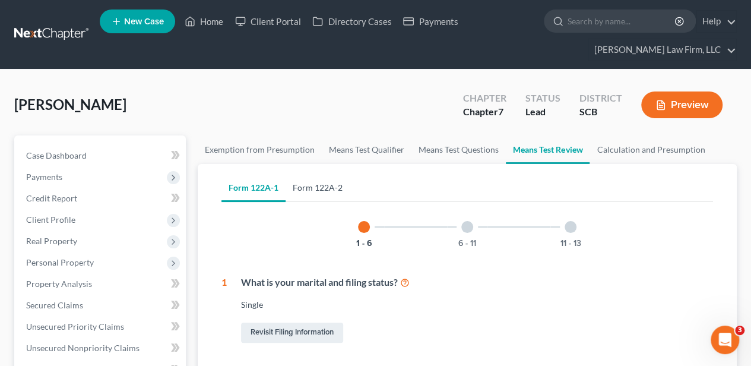
click at [321, 185] on link "Form 122A-2" at bounding box center [318, 187] width 64 height 29
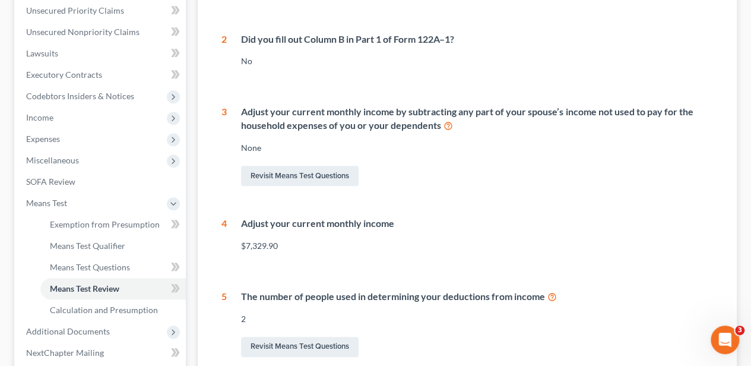
scroll to position [197, 0]
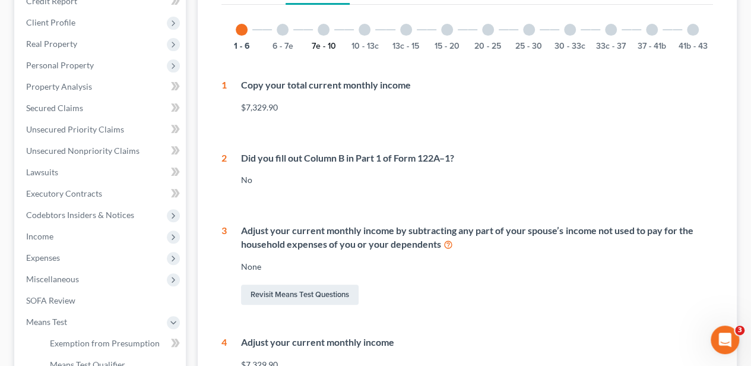
click at [328, 45] on button "7e - 10" at bounding box center [324, 46] width 24 height 8
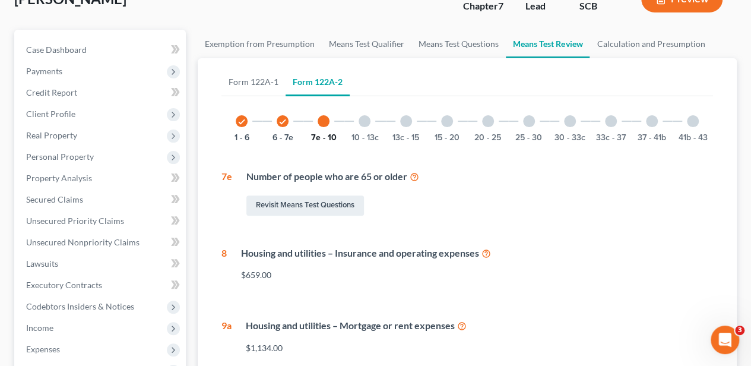
scroll to position [0, 0]
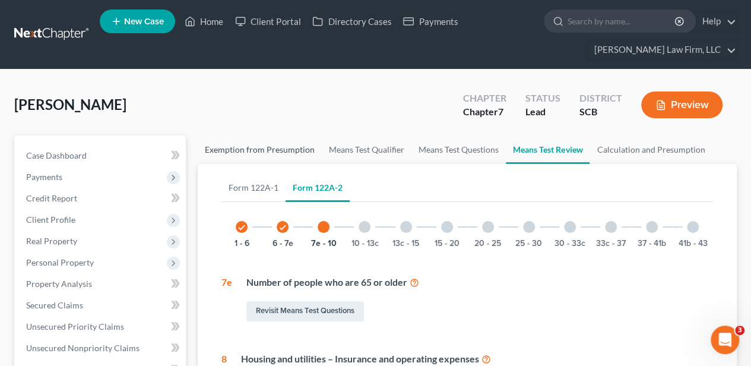
click at [251, 151] on link "Exemption from Presumption" at bounding box center [260, 149] width 124 height 29
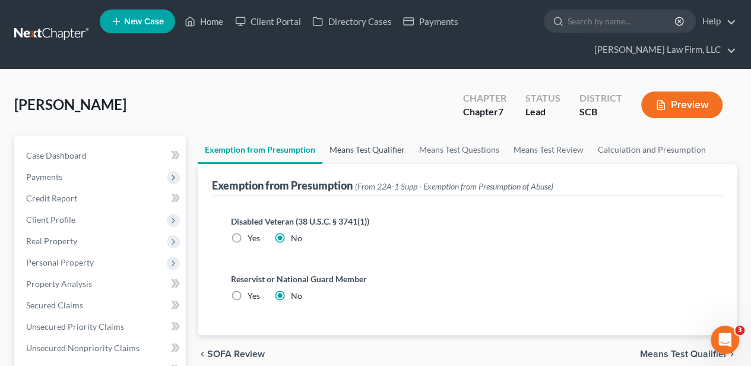
click at [369, 149] on link "Means Test Qualifier" at bounding box center [367, 149] width 90 height 29
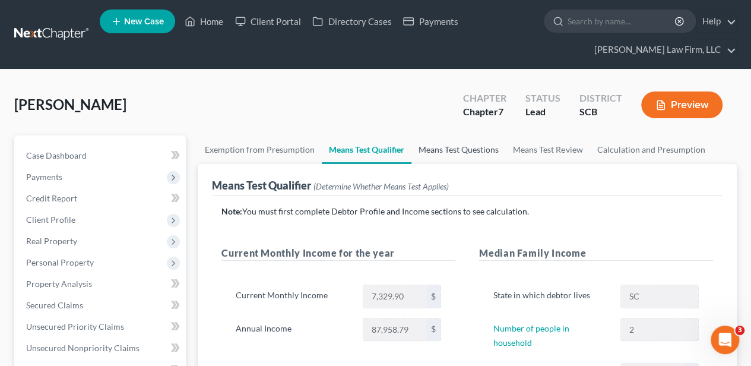
click at [439, 153] on link "Means Test Questions" at bounding box center [459, 149] width 94 height 29
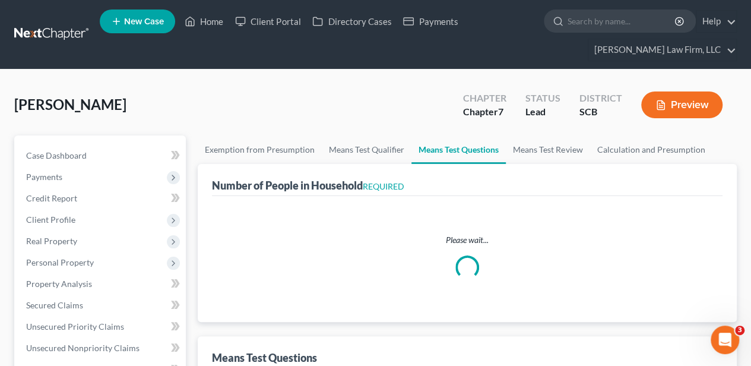
select select "60"
select select "2"
select select "1"
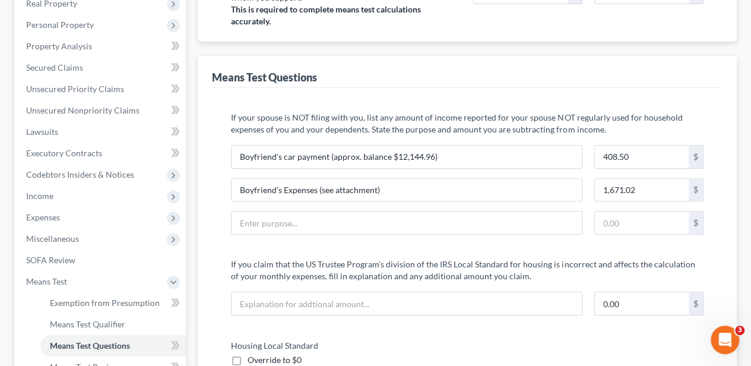
scroll to position [277, 0]
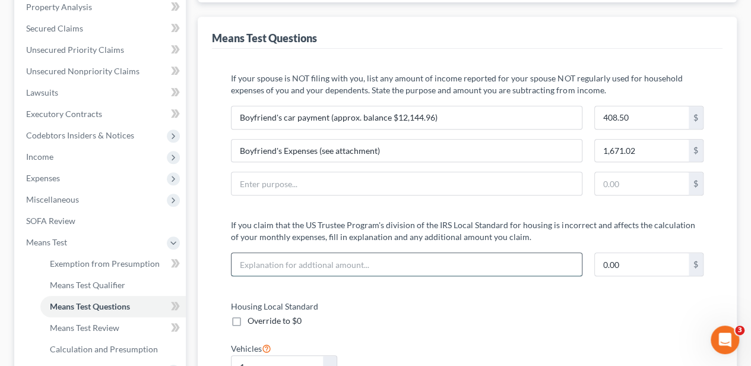
click at [302, 267] on input "text" at bounding box center [407, 264] width 350 height 23
type input "Actual Rent $2,020.00"
type input "886.00"
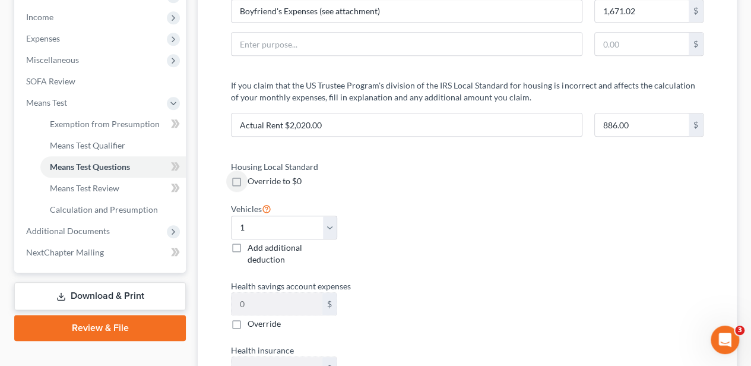
scroll to position [435, 0]
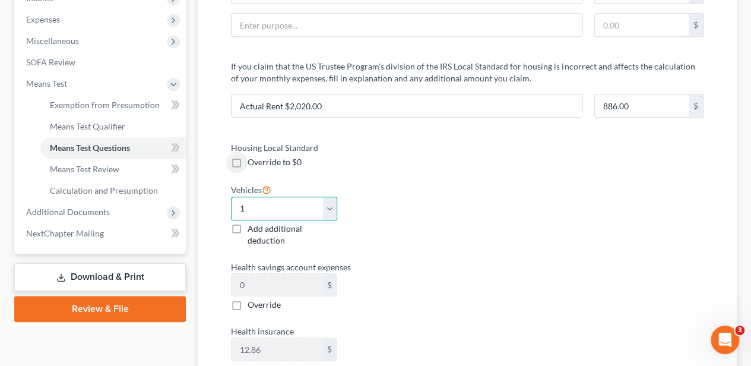
click at [324, 210] on select "Select 0 1 2 3 4 5" at bounding box center [284, 209] width 106 height 24
select select "2"
click at [231, 197] on select "Select 0 1 2 3 4 5" at bounding box center [284, 209] width 106 height 24
click at [385, 229] on div "Vehicles Select 0 1 2 3 4 5 Add additional deduction" at bounding box center [343, 214] width 236 height 64
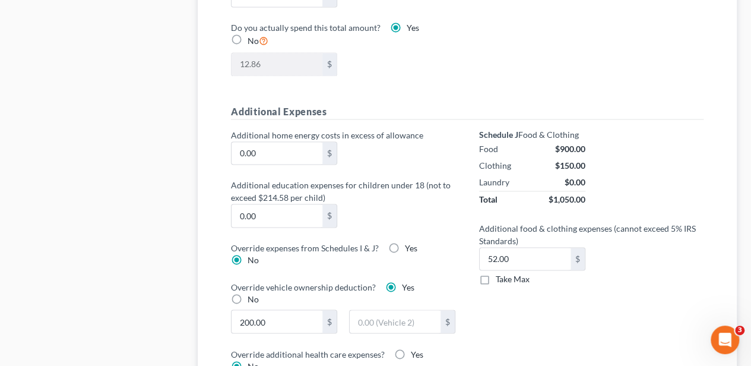
scroll to position [871, 0]
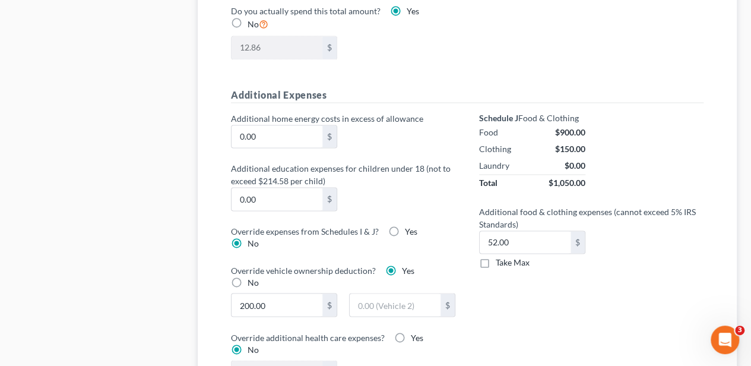
click at [496, 257] on label "Take Max" at bounding box center [513, 262] width 34 height 12
click at [501, 257] on input "Take Max" at bounding box center [505, 260] width 8 height 8
checkbox input "true"
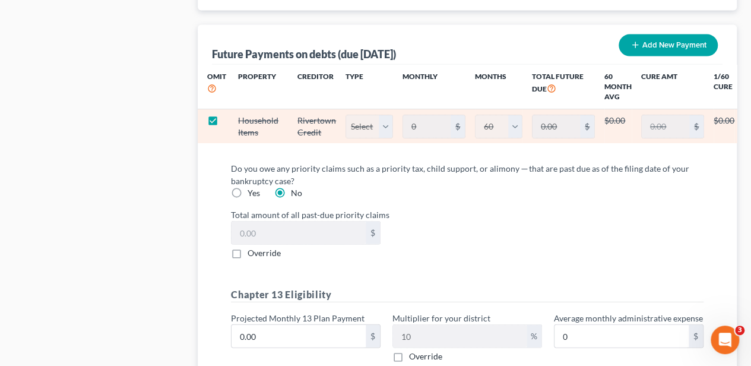
scroll to position [1307, 0]
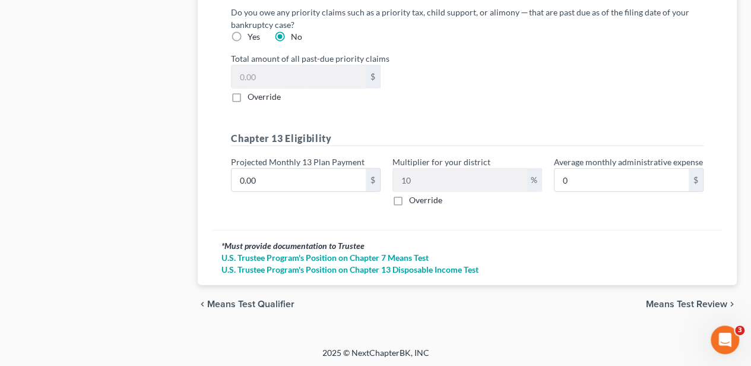
click at [669, 302] on span "Means Test Review" at bounding box center [686, 304] width 81 height 10
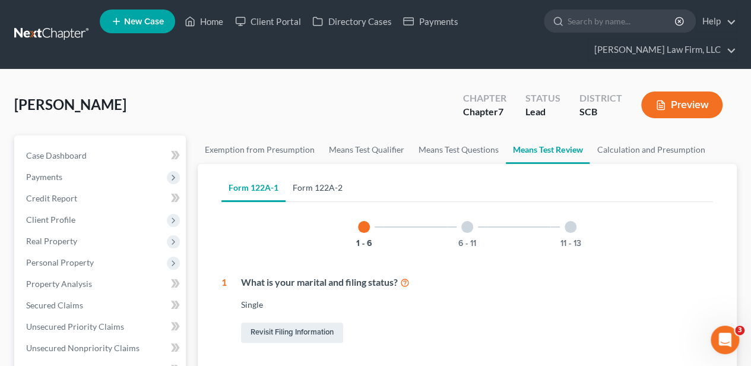
click at [312, 186] on link "Form 122A-2" at bounding box center [318, 187] width 64 height 29
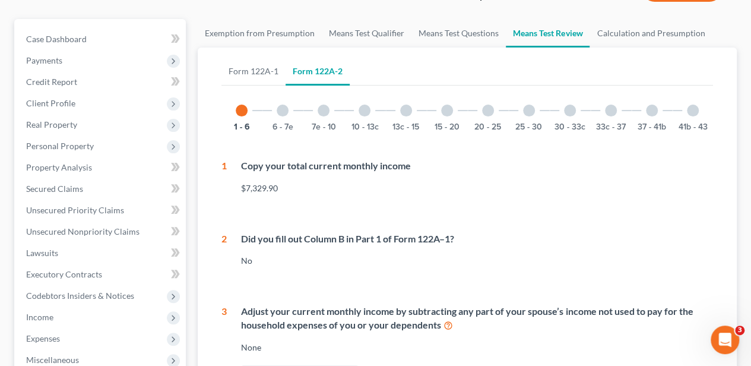
scroll to position [119, 0]
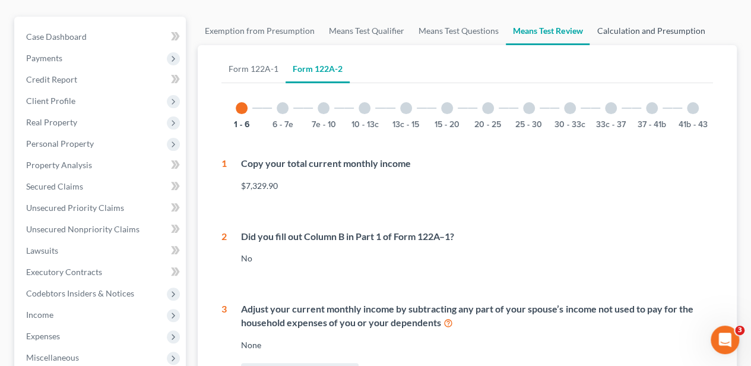
click at [632, 33] on link "Calculation and Presumption" at bounding box center [651, 31] width 122 height 29
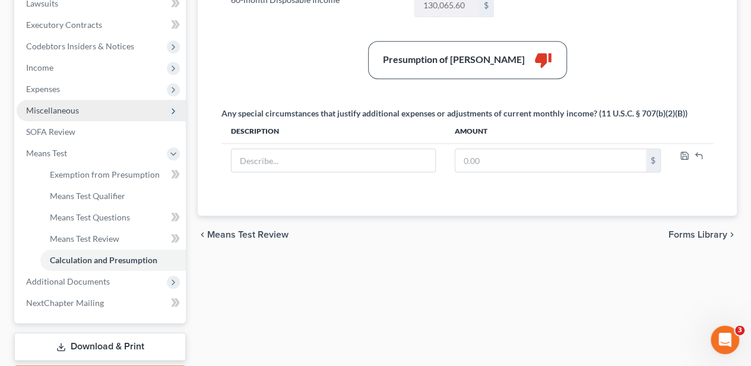
scroll to position [435, 0]
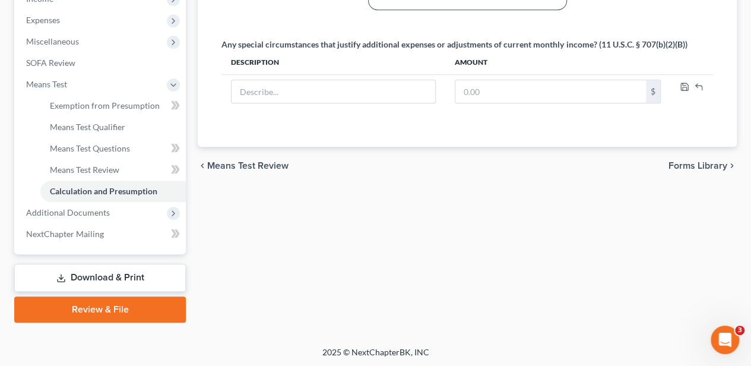
click at [112, 279] on link "Download & Print" at bounding box center [100, 278] width 172 height 28
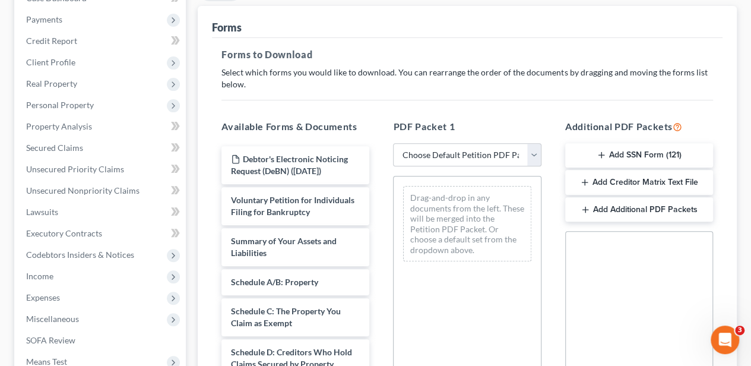
scroll to position [158, 0]
click at [485, 152] on select "Choose Default Petition PDF Packet Complete Bankruptcy Petition (all forms and …" at bounding box center [467, 155] width 148 height 24
select select "0"
click at [393, 143] on select "Choose Default Petition PDF Packet Complete Bankruptcy Petition (all forms and …" at bounding box center [467, 155] width 148 height 24
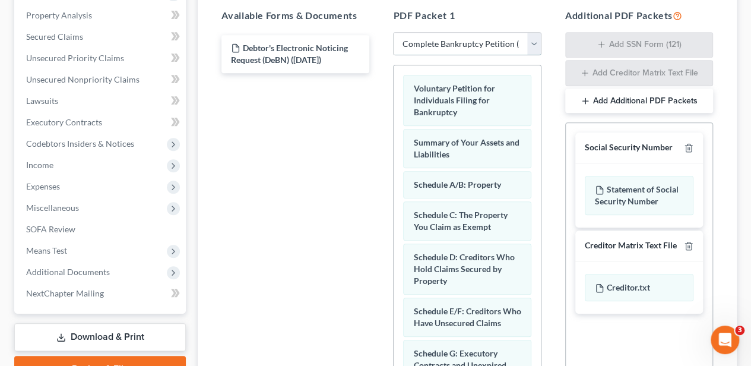
scroll to position [277, 0]
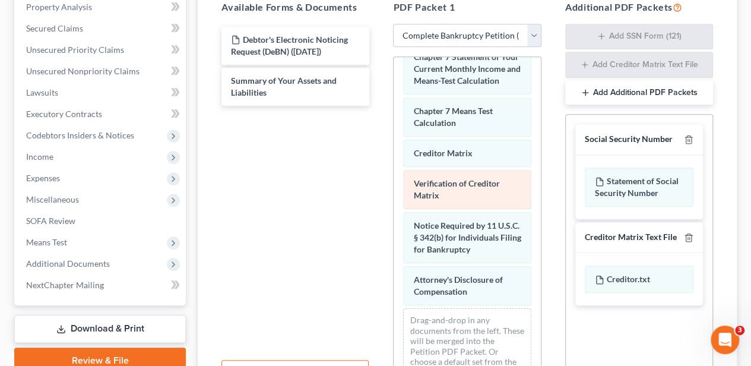
scroll to position [554, 0]
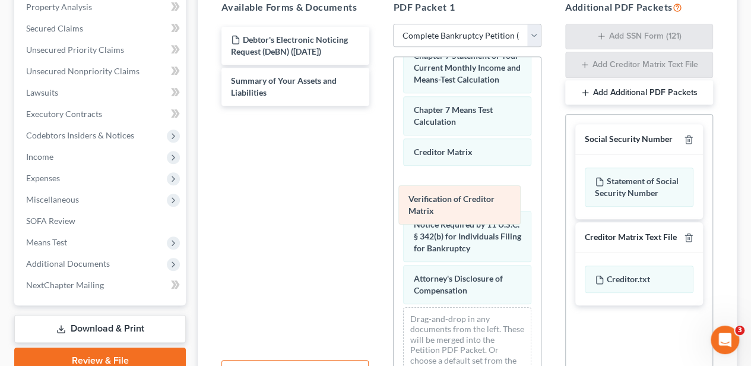
drag, startPoint x: 443, startPoint y: 230, endPoint x: 433, endPoint y: 179, distance: 51.5
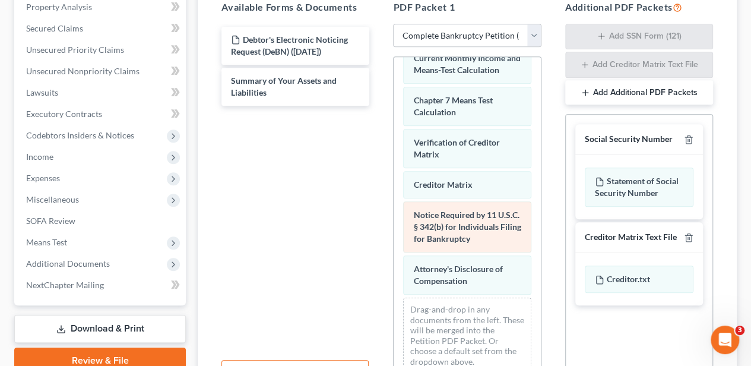
scroll to position [615, 0]
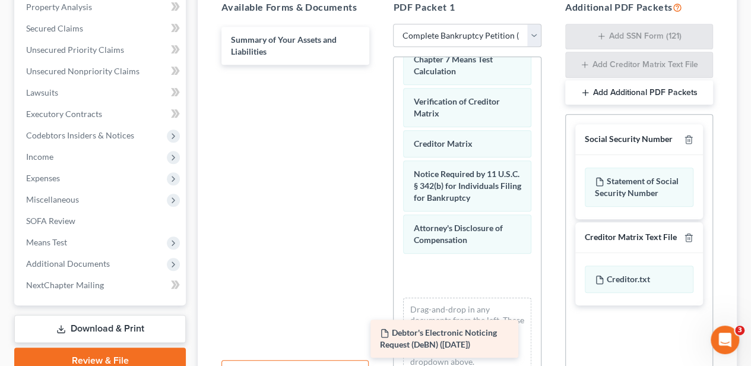
drag, startPoint x: 284, startPoint y: 49, endPoint x: 441, endPoint y: 334, distance: 324.8
click at [379, 65] on div "Debtor's Electronic Noticing Request (DeBN) ([DATE]) Debtor's Electronic Notici…" at bounding box center [295, 46] width 167 height 38
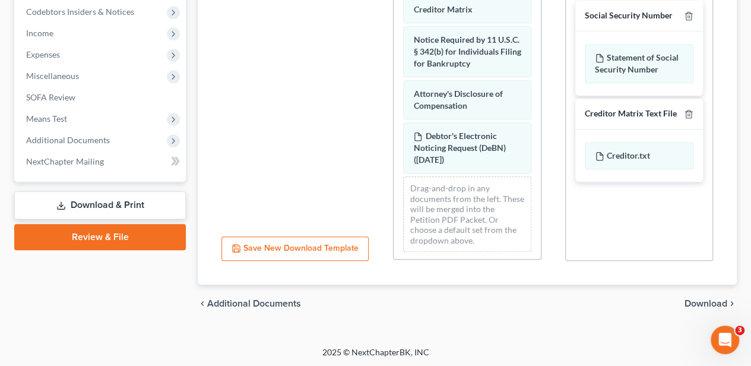
click at [701, 299] on span "Download" at bounding box center [706, 304] width 43 height 10
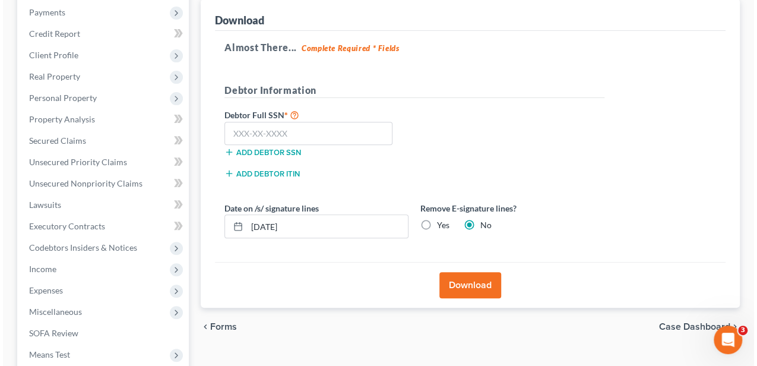
scroll to position [129, 0]
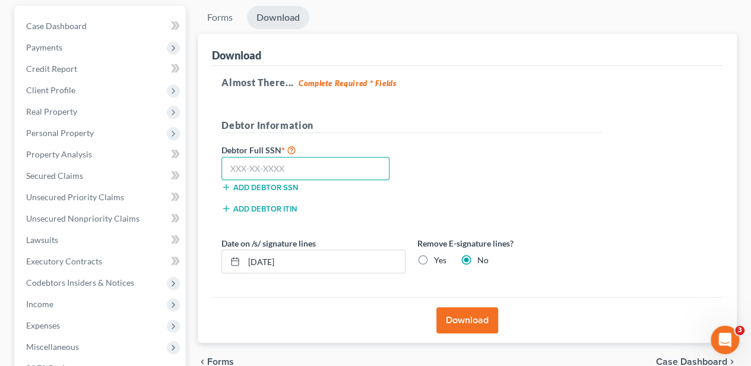
click at [291, 172] on input "text" at bounding box center [306, 169] width 168 height 24
type input "231-11-3200"
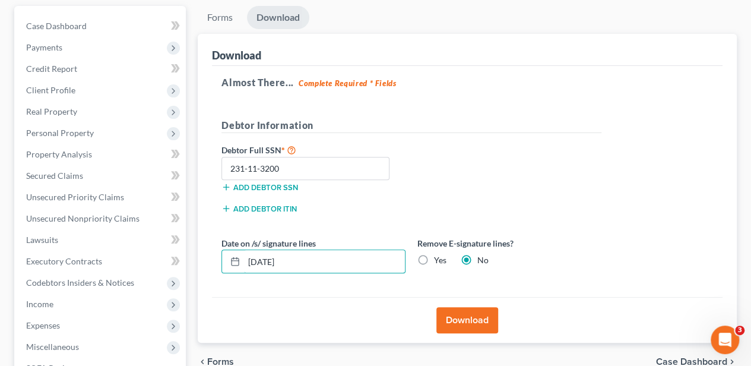
drag, startPoint x: 300, startPoint y: 254, endPoint x: 219, endPoint y: 258, distance: 81.5
click at [222, 260] on div "[DATE]" at bounding box center [314, 261] width 184 height 24
click at [415, 250] on div "Remove E-signature lines? Yes No" at bounding box center [510, 255] width 196 height 36
click at [434, 261] on label "Yes" at bounding box center [440, 260] width 12 height 12
click at [439, 261] on input "Yes" at bounding box center [443, 258] width 8 height 8
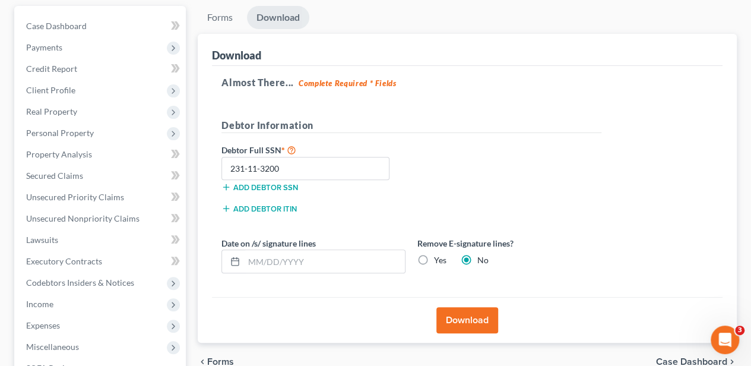
radio input "true"
radio input "false"
click at [450, 315] on button "Download" at bounding box center [468, 320] width 62 height 26
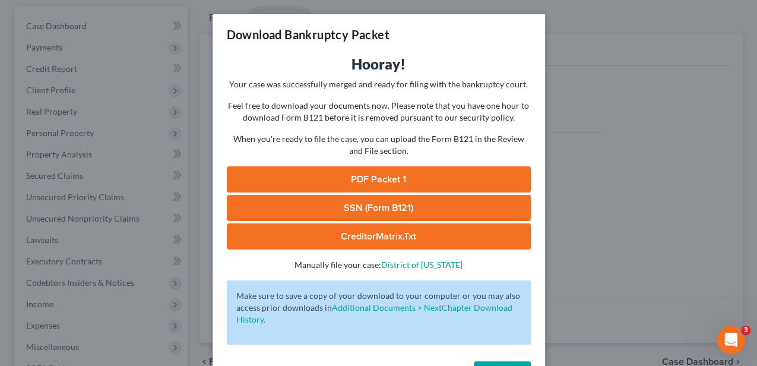
click at [355, 173] on link "PDF Packet 1" at bounding box center [379, 179] width 304 height 26
click at [383, 204] on link "SSN (Form B121)" at bounding box center [379, 208] width 304 height 26
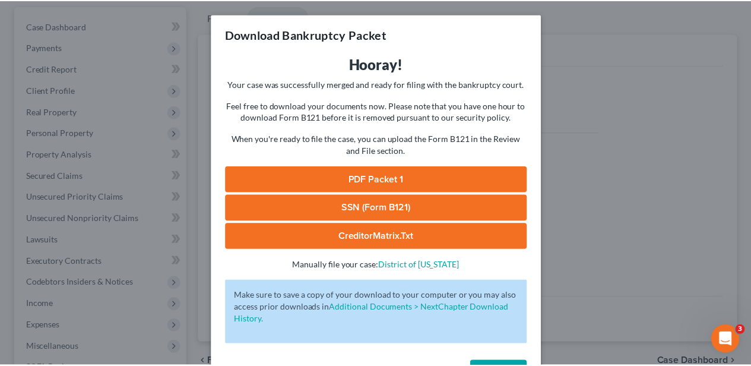
scroll to position [39, 0]
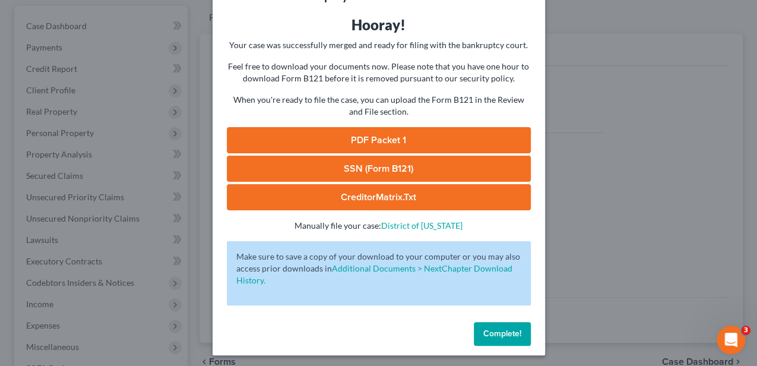
click at [496, 343] on button "Complete!" at bounding box center [502, 334] width 57 height 24
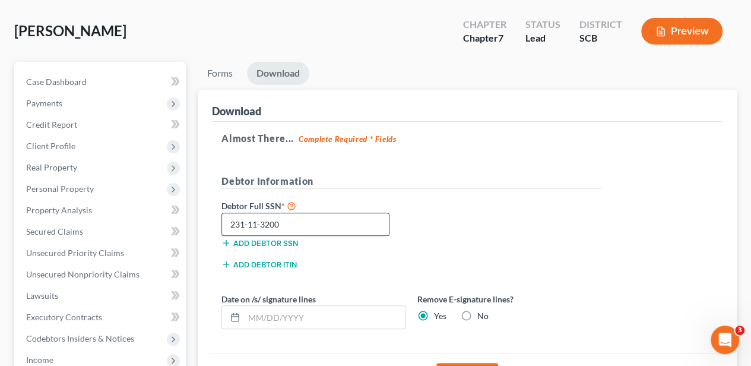
scroll to position [0, 0]
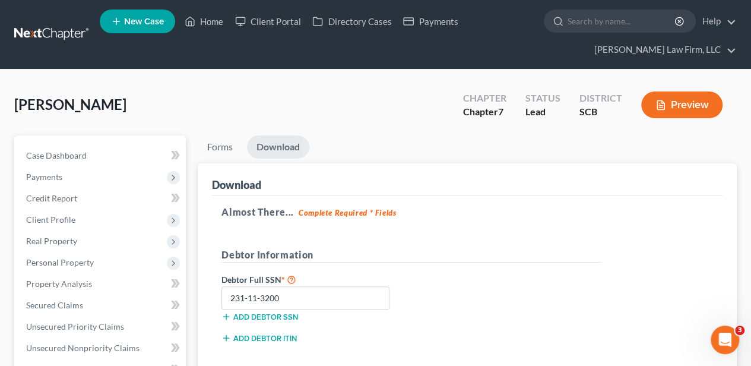
click at [211, 33] on ul "New Case Home Client Portal Directory Cases Payments - No Result - See all resu…" at bounding box center [418, 34] width 637 height 57
click at [213, 26] on link "Home" at bounding box center [204, 21] width 50 height 21
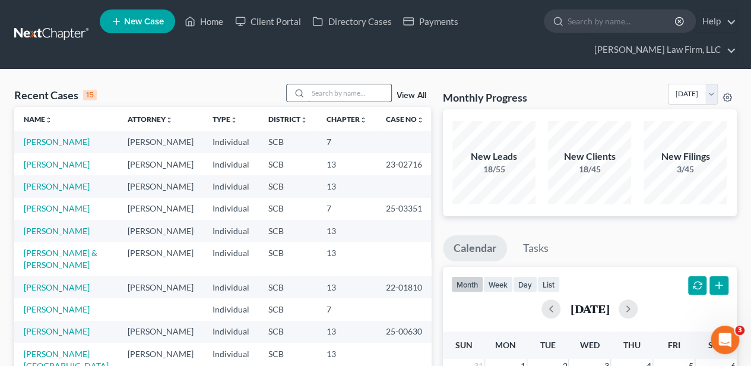
click at [327, 91] on input "search" at bounding box center [349, 92] width 83 height 17
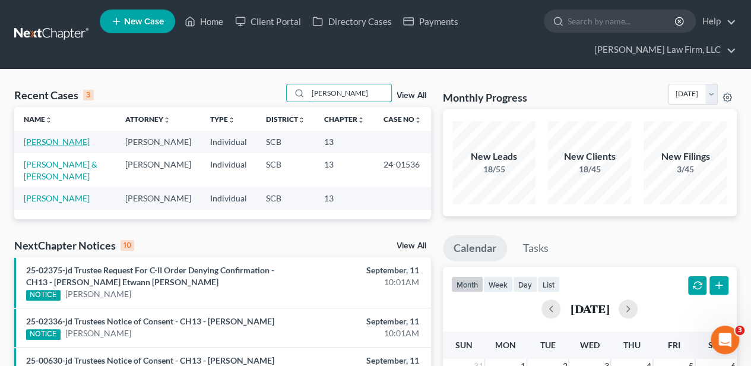
type input "[PERSON_NAME]"
click at [62, 143] on link "[PERSON_NAME]" at bounding box center [57, 142] width 66 height 10
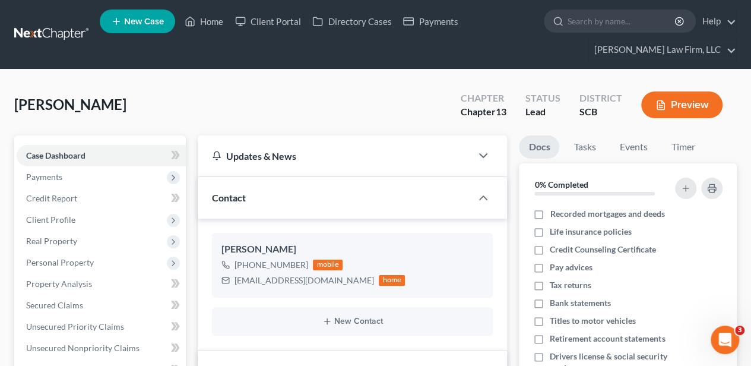
select select "2"
click at [77, 182] on span "Payments" at bounding box center [101, 176] width 169 height 21
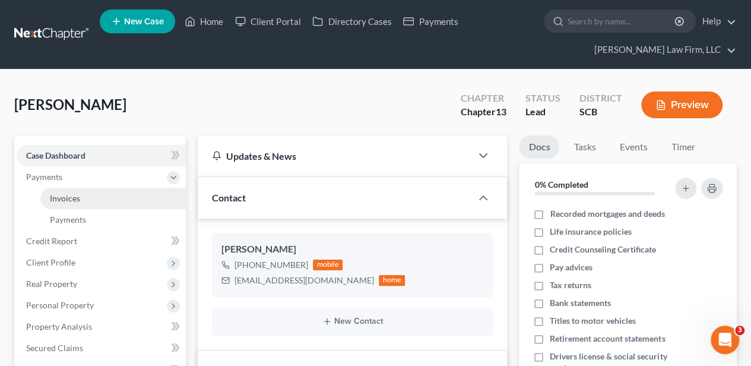
click at [77, 202] on span "Invoices" at bounding box center [65, 198] width 30 height 10
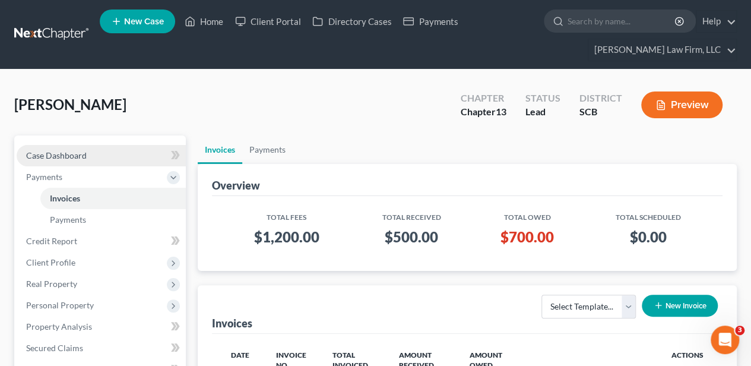
click at [71, 150] on span "Case Dashboard" at bounding box center [56, 155] width 61 height 10
select select "2"
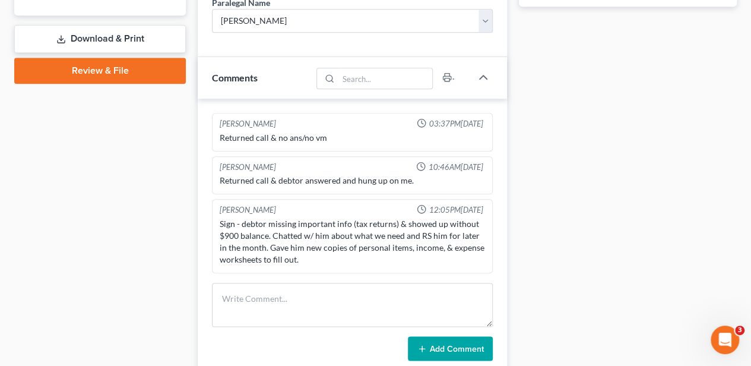
scroll to position [594, 0]
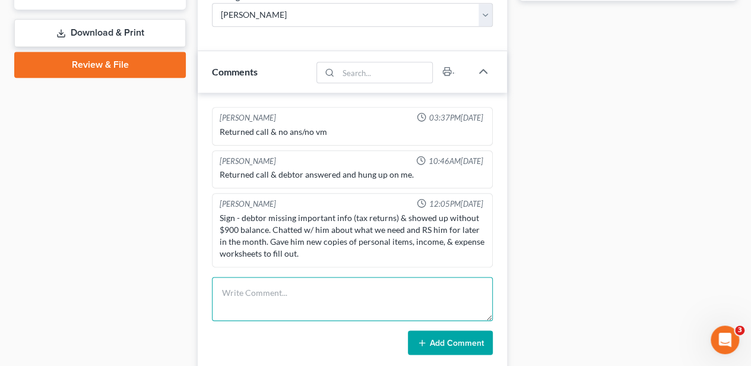
click at [309, 296] on textarea at bounding box center [352, 299] width 281 height 44
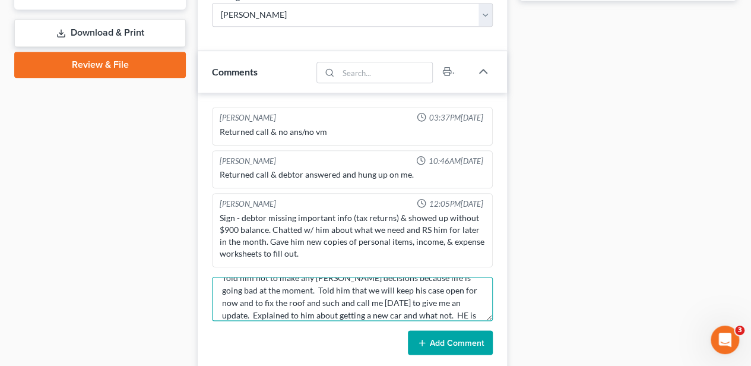
scroll to position [64, 0]
click at [428, 296] on textarea "Stopped by in response to the need info letter. Life happened to him (roof cave…" at bounding box center [352, 299] width 281 height 44
type textarea "Stopped by in response to the need info letter. Life happened to him (roof cave…"
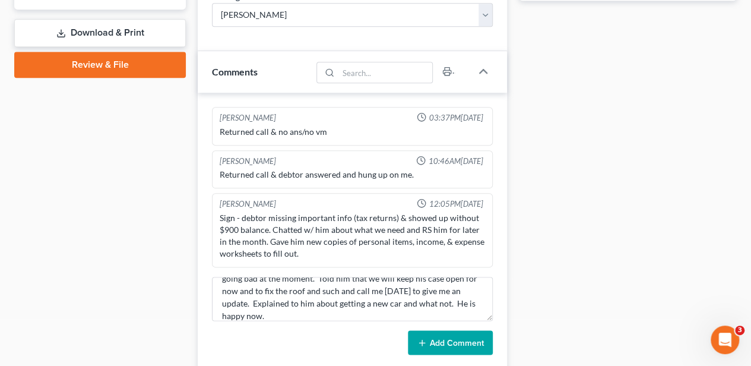
click at [443, 342] on button "Add Comment" at bounding box center [450, 342] width 85 height 25
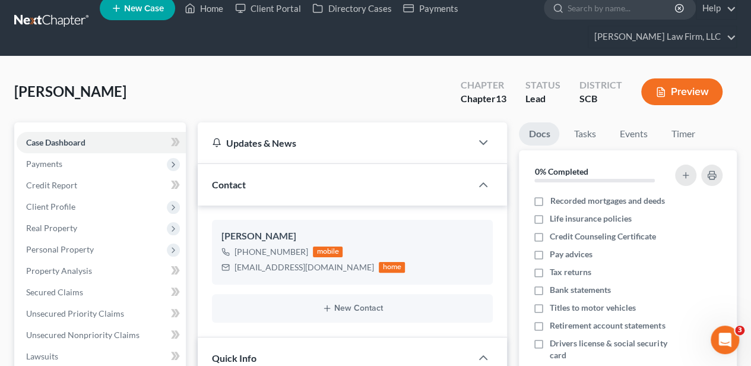
scroll to position [0, 0]
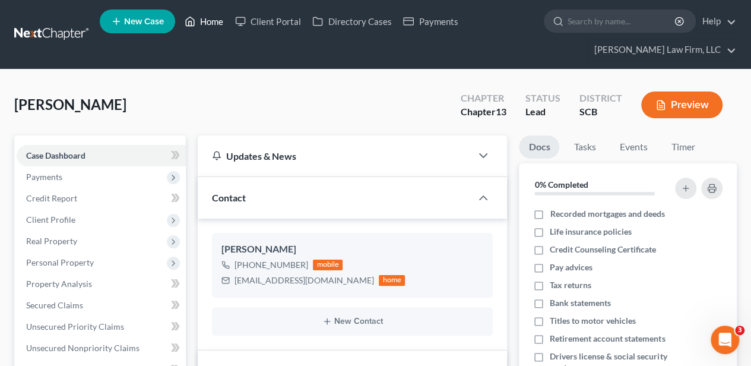
click at [202, 20] on link "Home" at bounding box center [204, 21] width 50 height 21
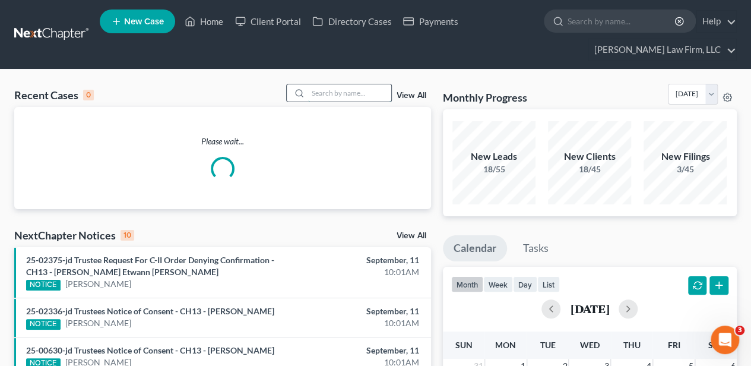
click at [353, 86] on input "search" at bounding box center [349, 92] width 83 height 17
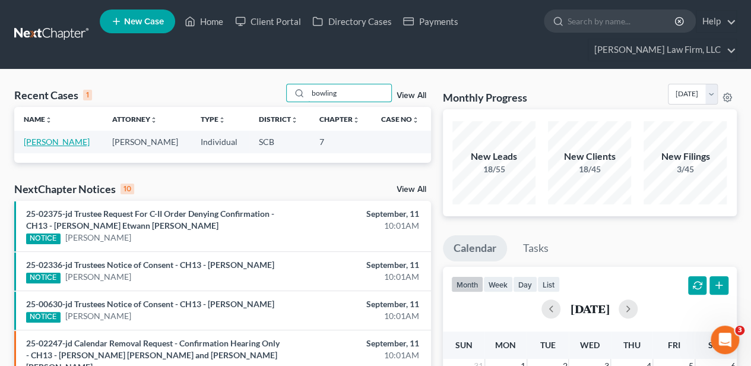
type input "bowling"
click at [49, 140] on link "[PERSON_NAME]" at bounding box center [57, 142] width 66 height 10
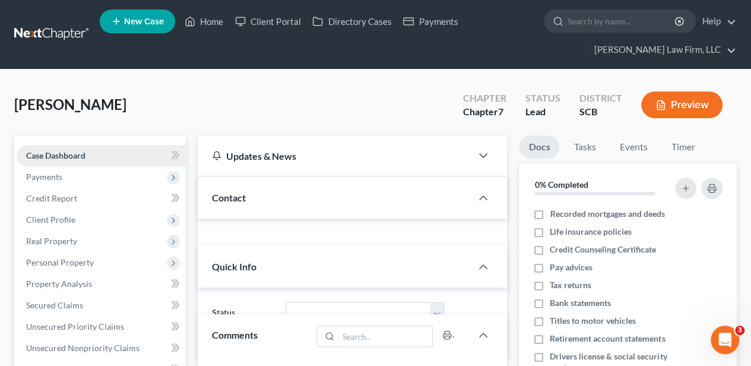
select select "2"
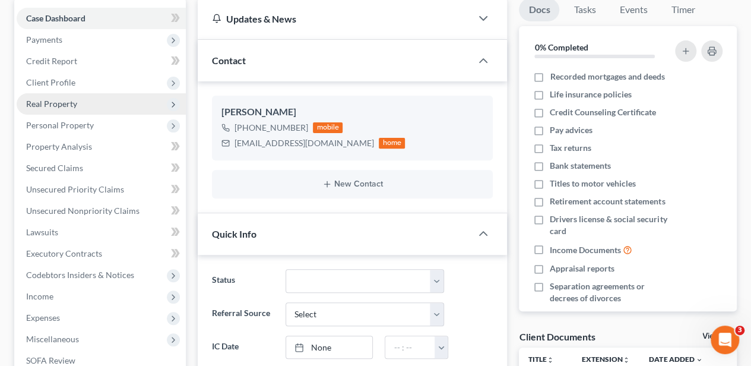
scroll to position [158, 0]
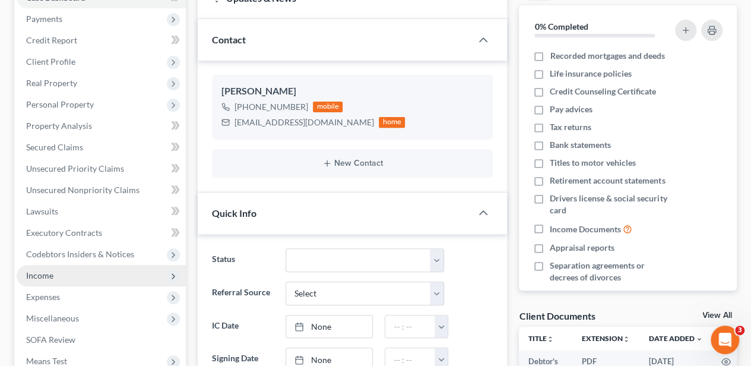
click at [81, 268] on span "Income" at bounding box center [101, 275] width 169 height 21
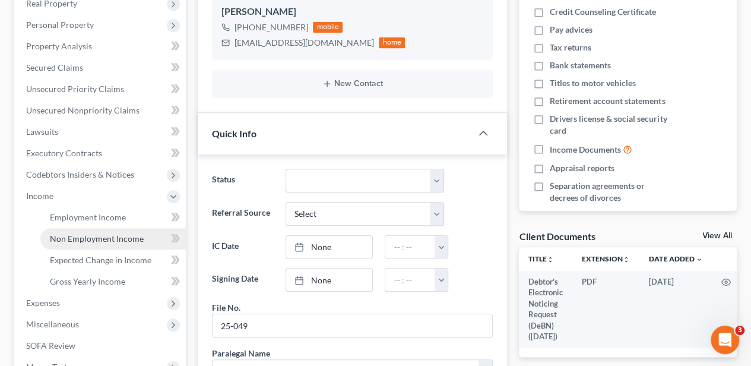
click at [103, 229] on link "Non Employment Income" at bounding box center [113, 238] width 146 height 21
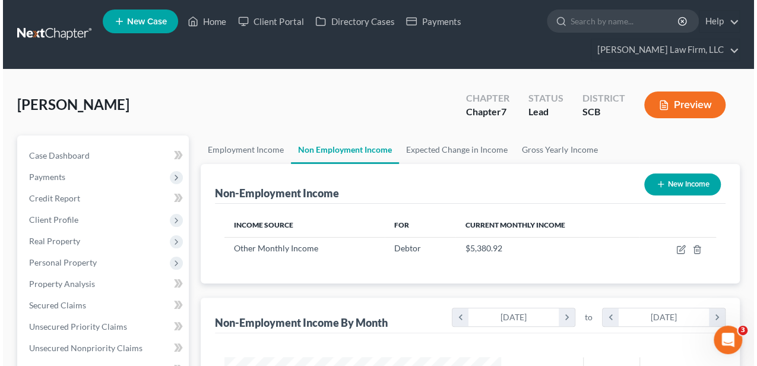
scroll to position [211, 301]
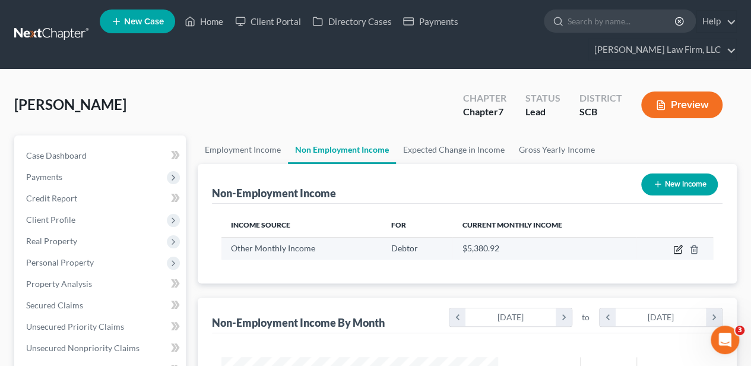
click at [676, 249] on icon "button" at bounding box center [678, 250] width 10 height 10
select select "13"
select select "0"
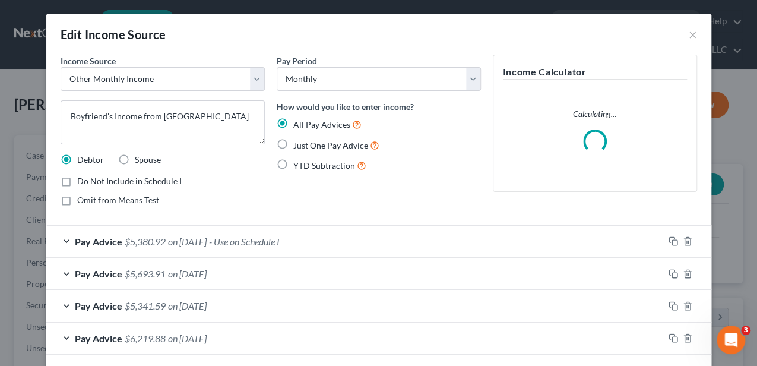
scroll to position [211, 303]
click at [169, 115] on textarea "Boyfriend's Income from Uber" at bounding box center [163, 122] width 204 height 44
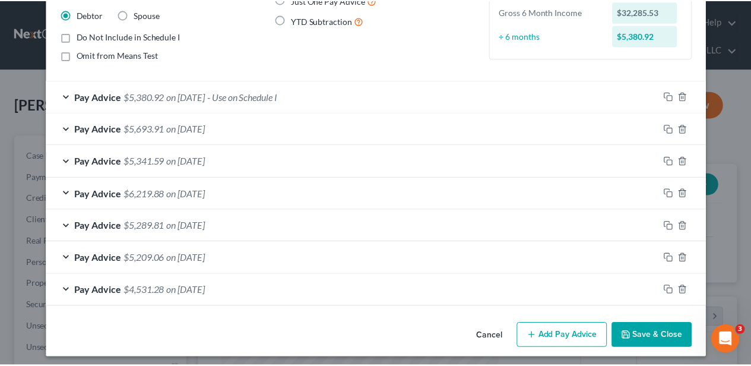
scroll to position [148, 0]
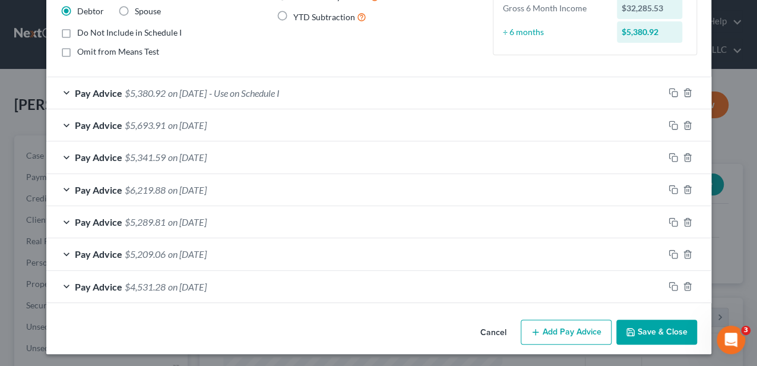
type textarea "Boyfriend's Income from Spark"
click at [628, 329] on icon "button" at bounding box center [631, 332] width 10 height 10
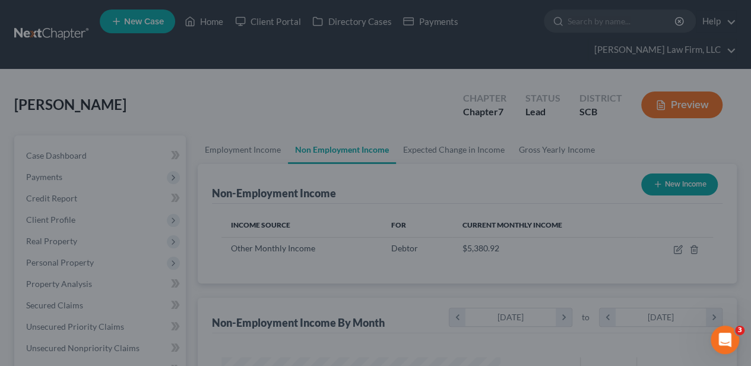
scroll to position [593675, 593586]
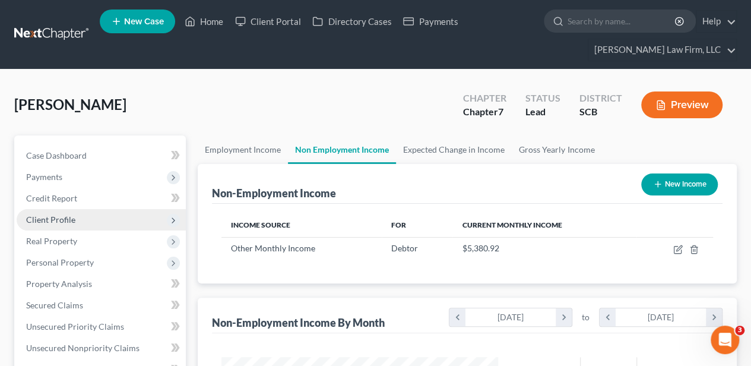
click at [87, 214] on span "Client Profile" at bounding box center [101, 219] width 169 height 21
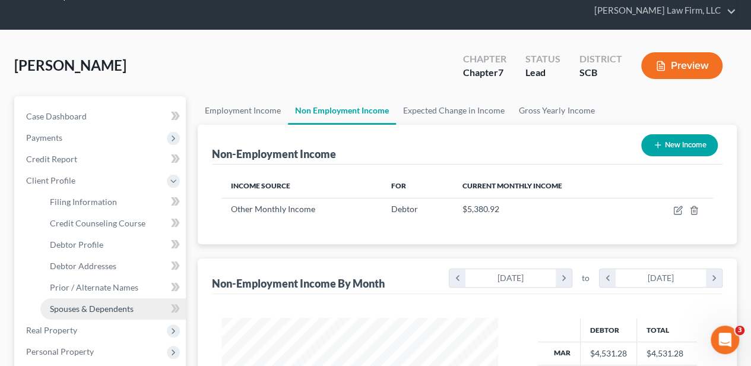
click at [100, 304] on span "Spouses & Dependents" at bounding box center [92, 308] width 84 height 10
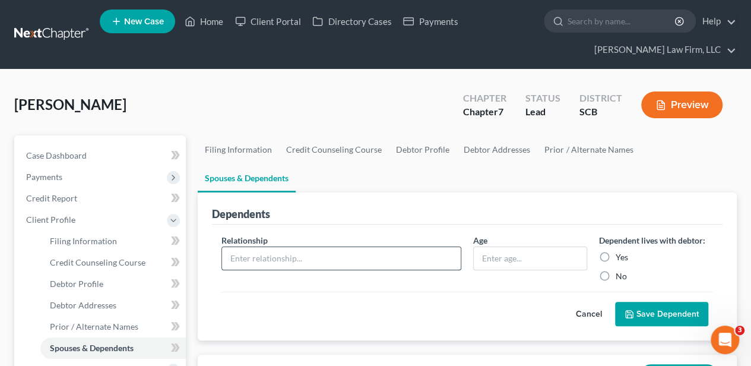
click at [337, 247] on input "text" at bounding box center [341, 258] width 239 height 23
type input "Boyfriend"
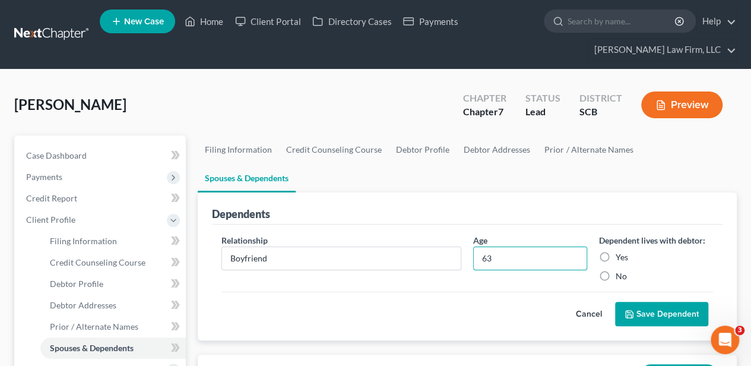
type input "63"
click at [616, 251] on label "Yes" at bounding box center [622, 257] width 12 height 12
click at [621, 251] on input "Yes" at bounding box center [625, 255] width 8 height 8
radio input "true"
click at [638, 302] on button "Save Dependent" at bounding box center [661, 314] width 93 height 25
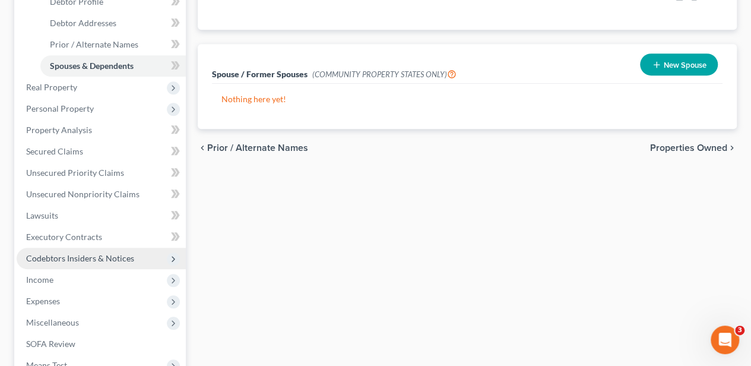
scroll to position [317, 0]
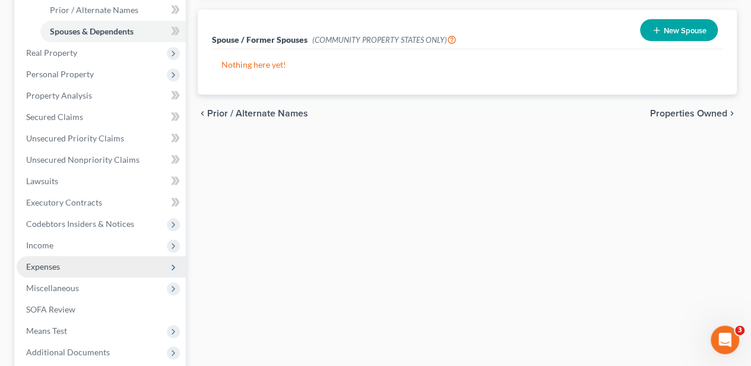
click at [65, 259] on span "Expenses" at bounding box center [101, 266] width 169 height 21
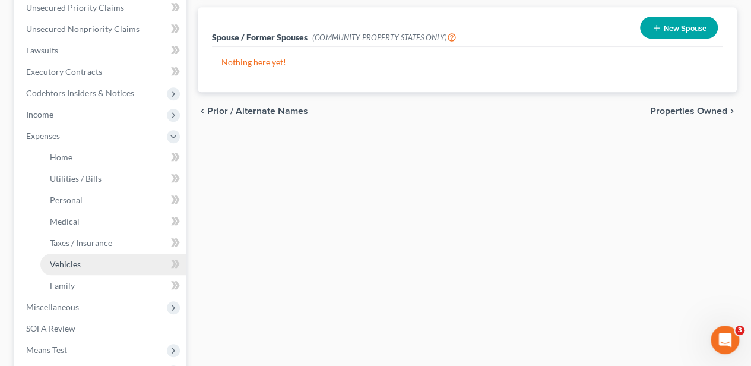
scroll to position [396, 0]
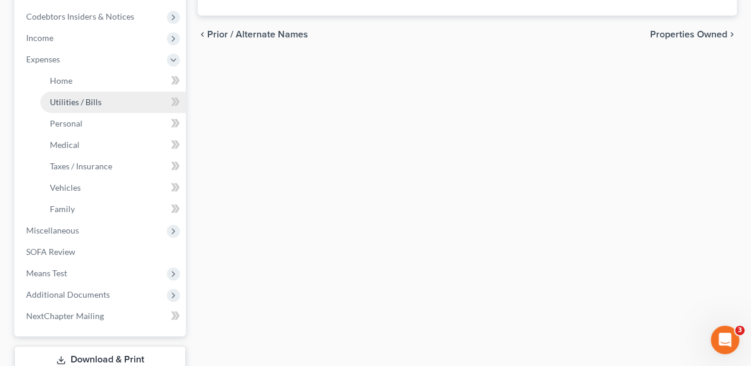
click at [84, 105] on span "Utilities / Bills" at bounding box center [76, 102] width 52 height 10
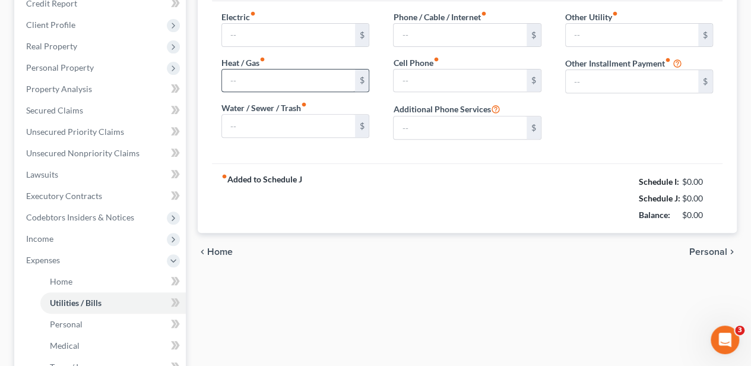
type input "250.00"
type input "0.00"
type input "75.00"
type input "250.00"
type input "0.00"
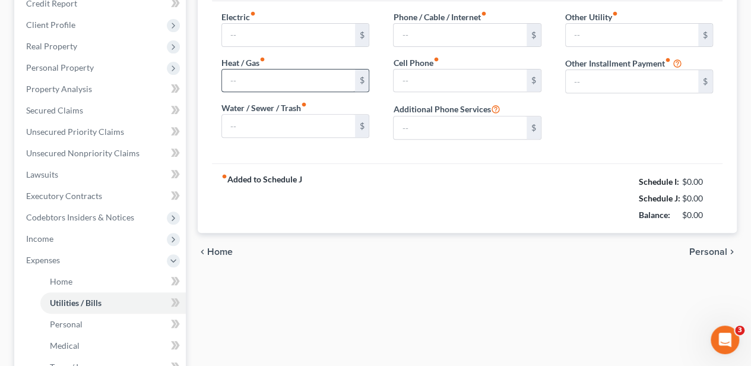
type input "0.00"
type input "408.50"
type input "Boyfriend's car payment (approx. bal. $12,144.96)"
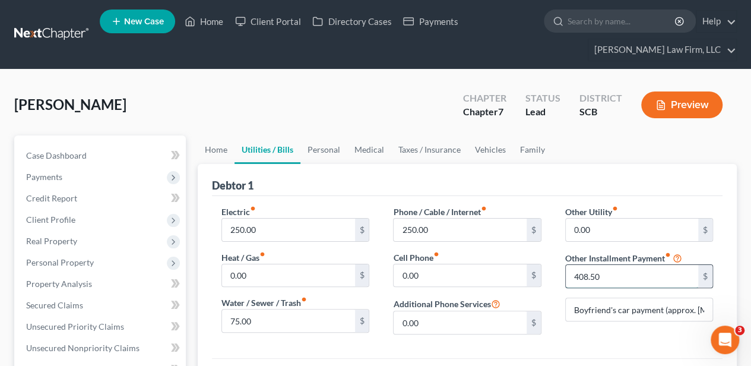
click at [599, 280] on input "408.50" at bounding box center [632, 276] width 132 height 23
click at [527, 146] on link "Family" at bounding box center [532, 149] width 39 height 29
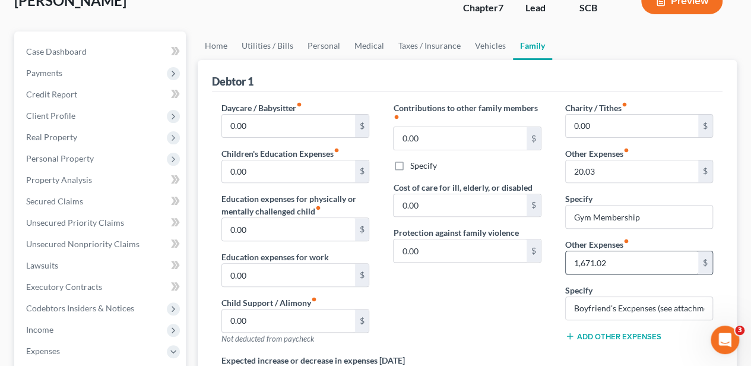
scroll to position [119, 0]
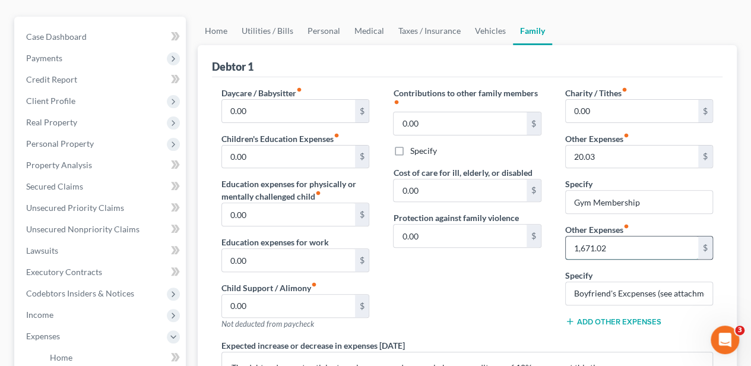
click at [596, 252] on input "1,671.02" at bounding box center [632, 247] width 132 height 23
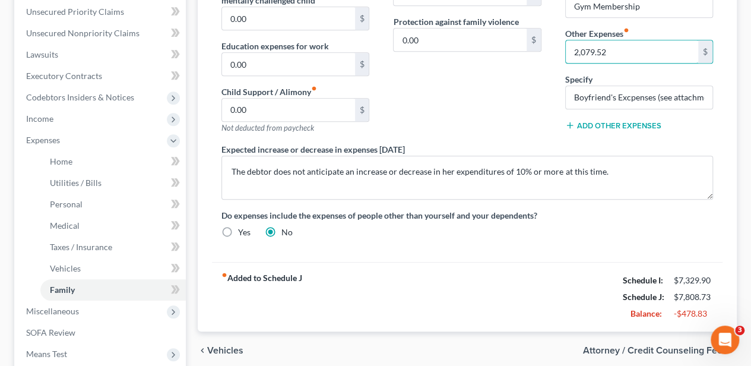
scroll to position [317, 0]
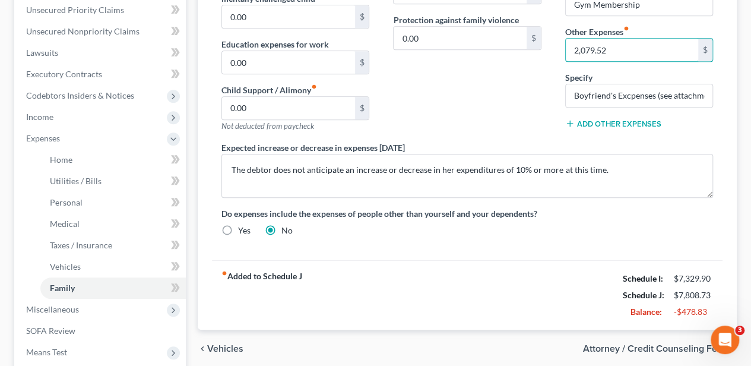
type input "2,079.52"
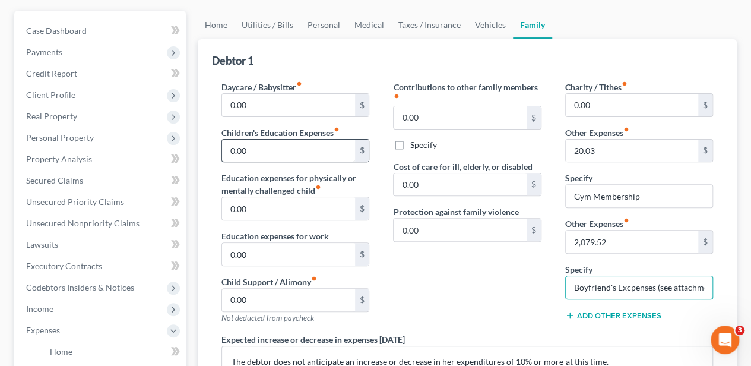
scroll to position [119, 0]
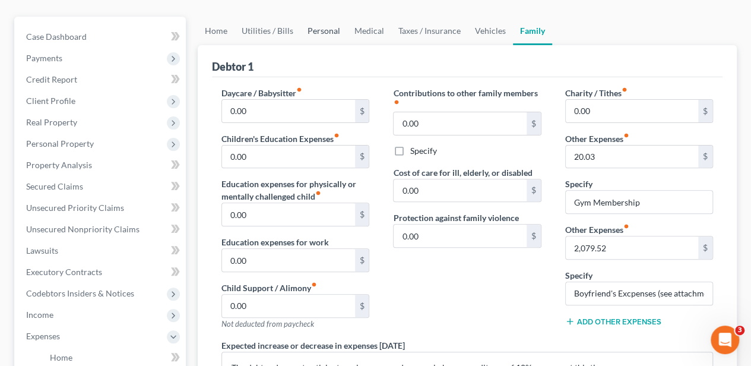
click at [330, 24] on link "Personal" at bounding box center [324, 31] width 47 height 29
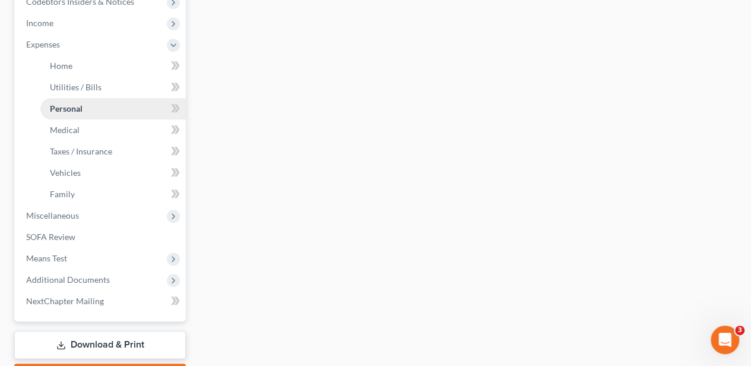
scroll to position [435, 0]
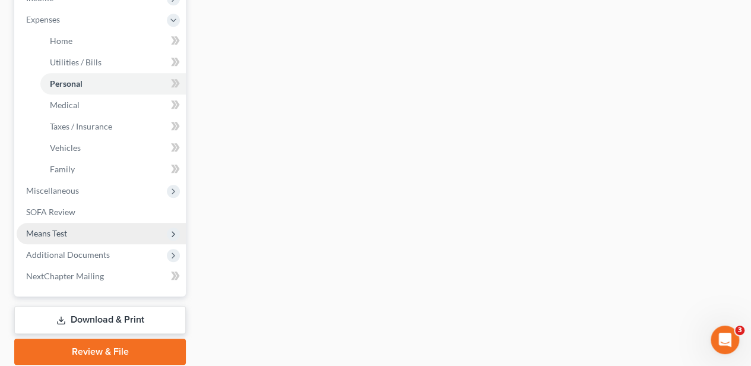
click at [80, 225] on span "Means Test" at bounding box center [101, 233] width 169 height 21
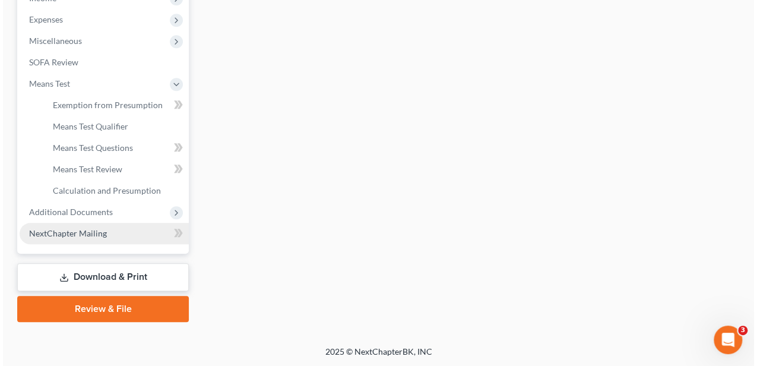
scroll to position [435, 0]
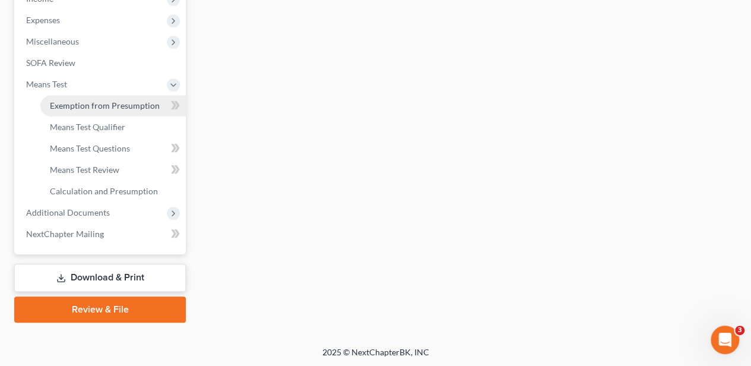
click at [113, 105] on span "Exemption from Presumption" at bounding box center [105, 105] width 110 height 10
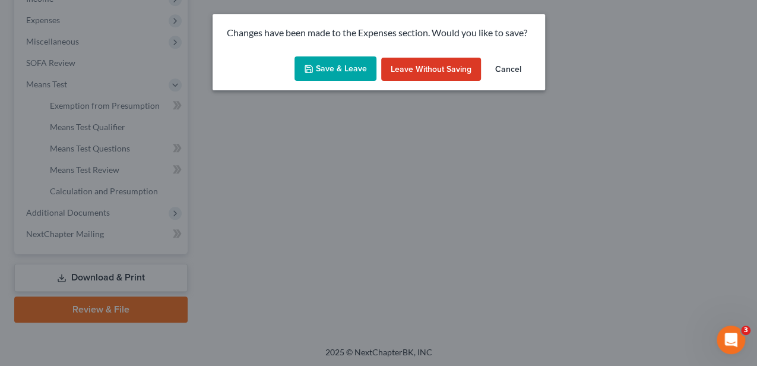
click at [336, 62] on button "Save & Leave" at bounding box center [336, 68] width 82 height 25
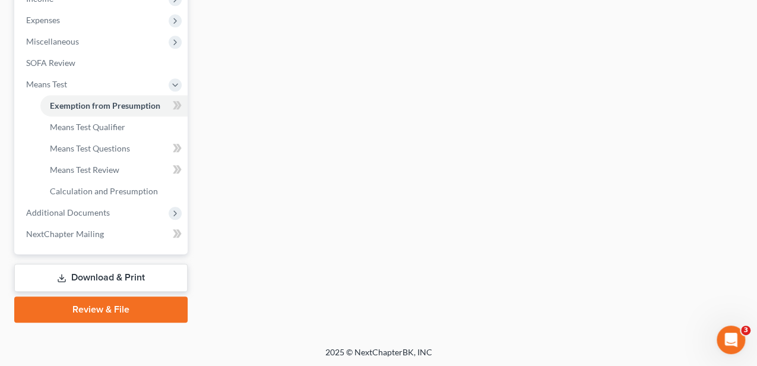
radio input "true"
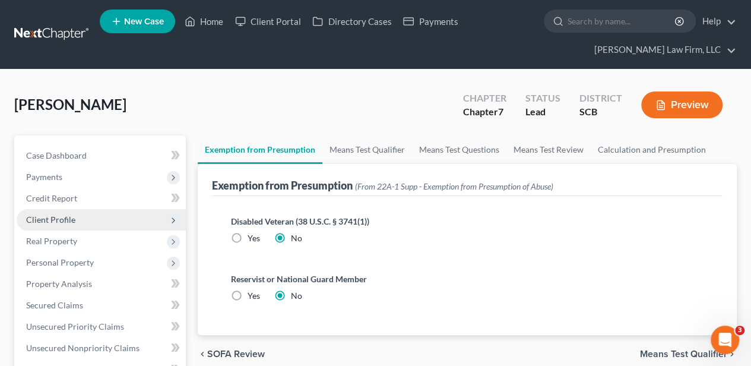
click at [79, 222] on span "Client Profile" at bounding box center [101, 219] width 169 height 21
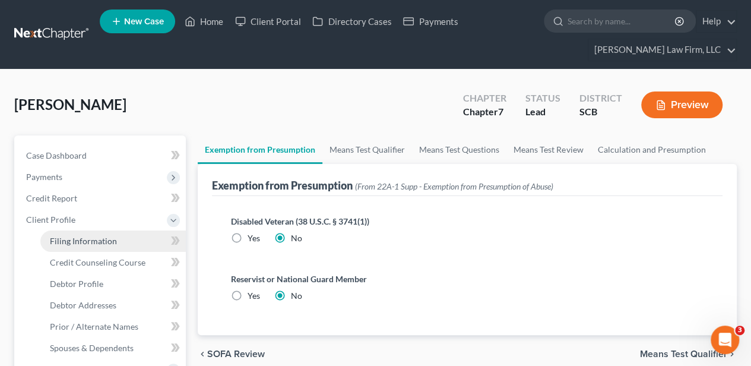
click at [81, 237] on span "Filing Information" at bounding box center [83, 241] width 67 height 10
select select "1"
select select "0"
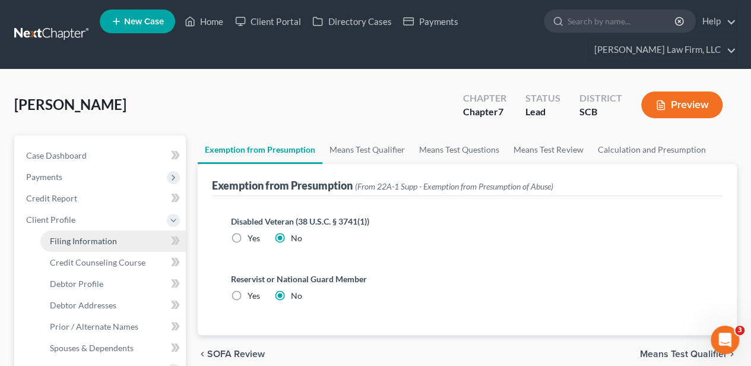
select select "42"
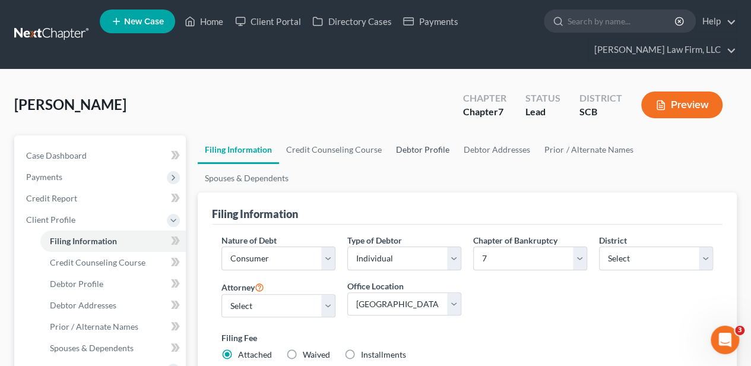
click at [393, 146] on link "Debtor Profile" at bounding box center [423, 149] width 68 height 29
select select "0"
select select "1"
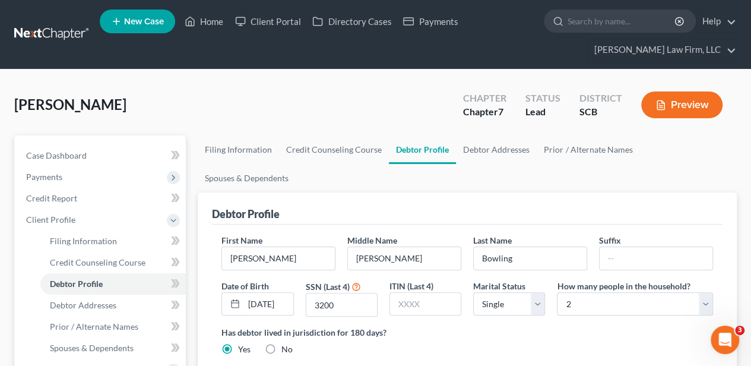
radio input "true"
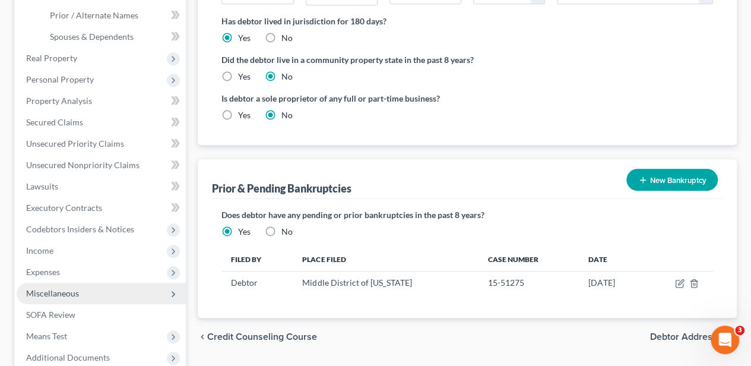
scroll to position [396, 0]
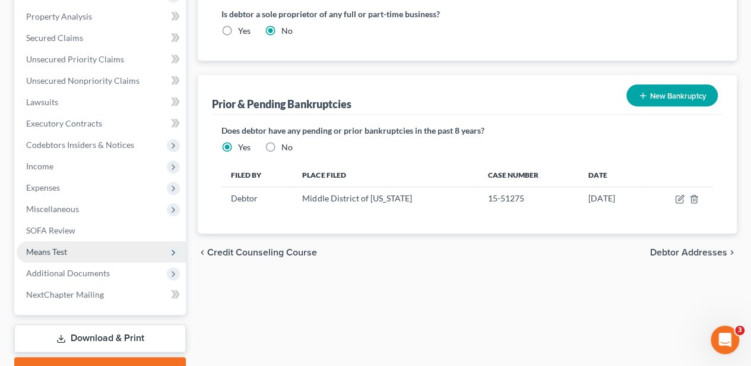
click at [69, 253] on span "Means Test" at bounding box center [101, 251] width 169 height 21
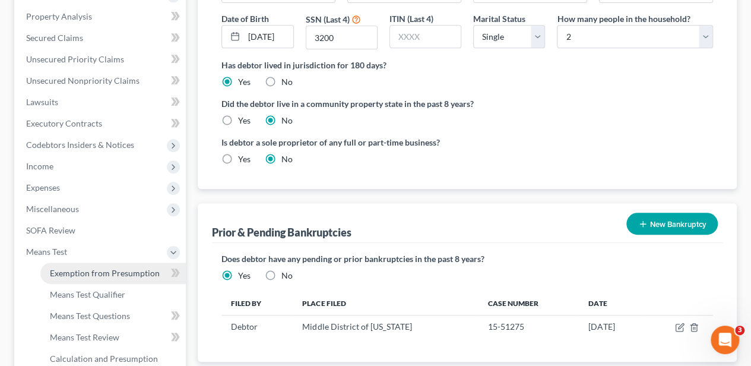
click at [75, 268] on span "Exemption from Presumption" at bounding box center [105, 273] width 110 height 10
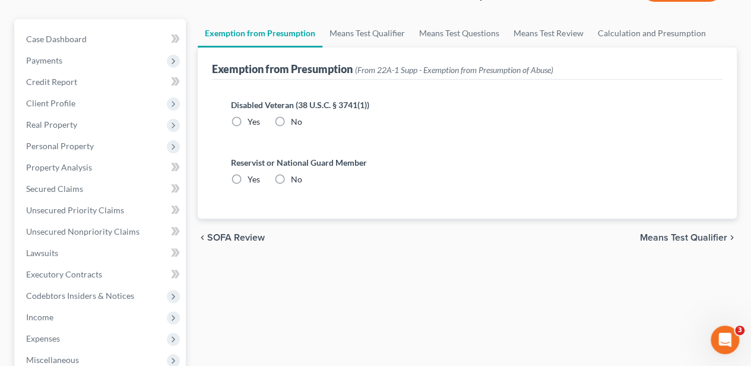
radio input "true"
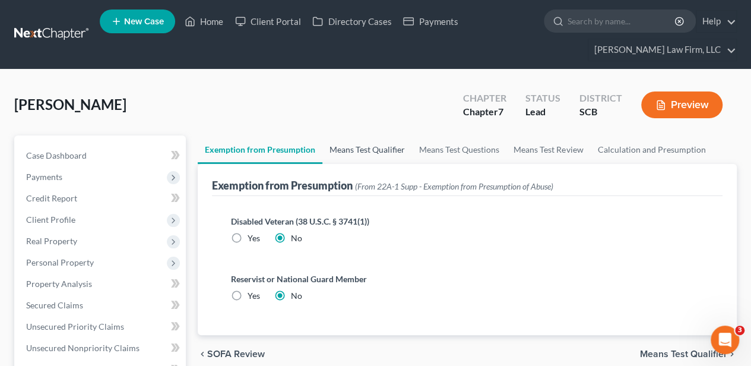
click at [365, 147] on link "Means Test Qualifier" at bounding box center [367, 149] width 90 height 29
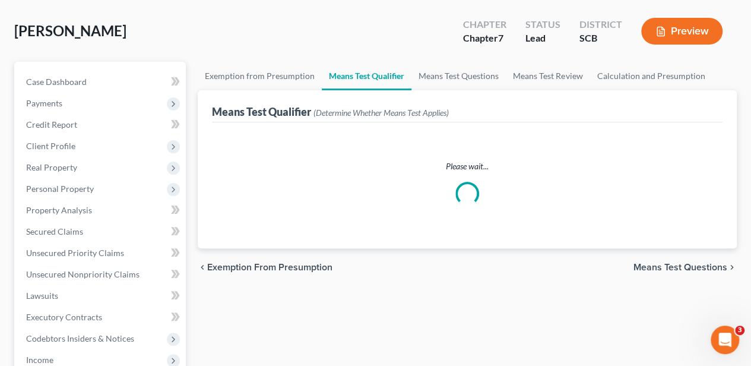
scroll to position [79, 0]
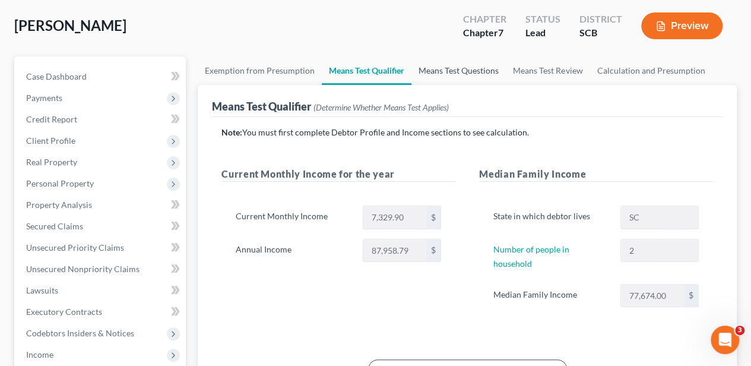
click at [448, 68] on link "Means Test Questions" at bounding box center [459, 70] width 94 height 29
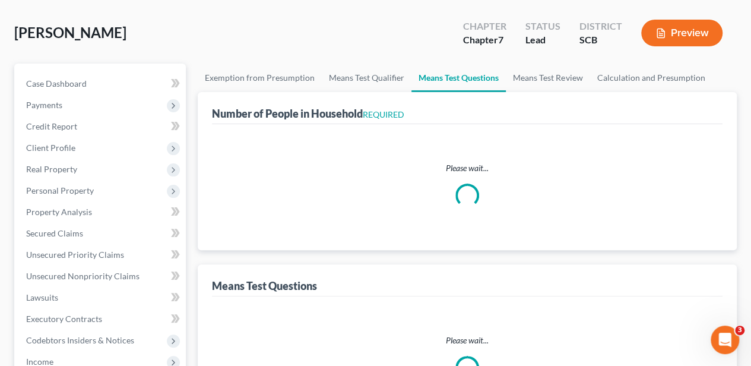
scroll to position [40, 0]
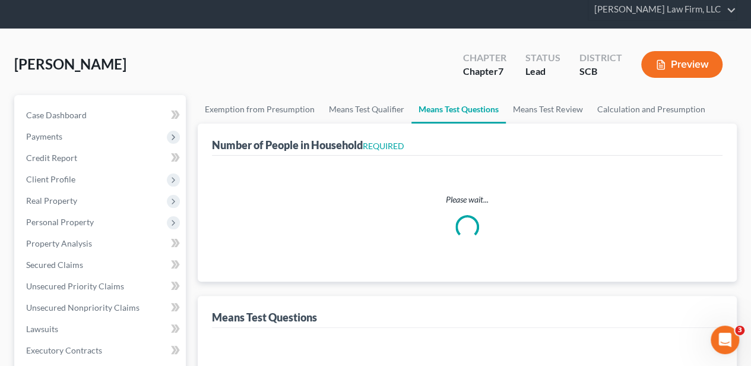
select select "60"
select select "2"
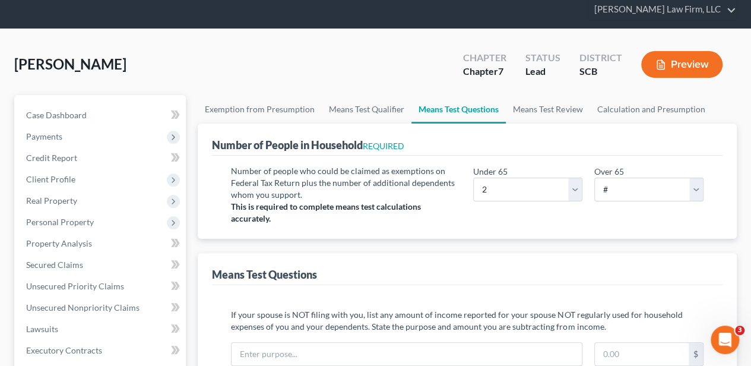
scroll to position [0, 0]
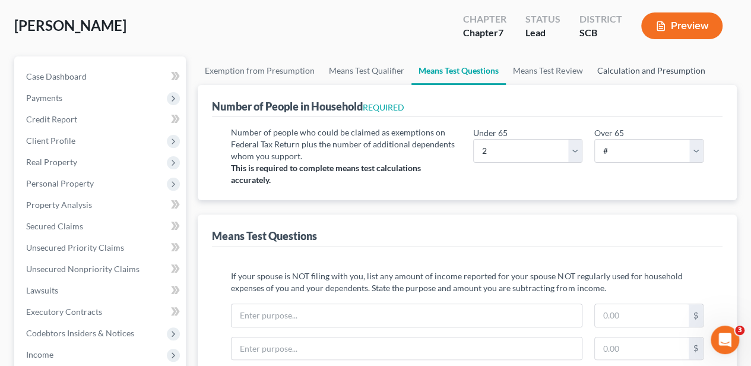
click at [630, 68] on link "Calculation and Presumption" at bounding box center [651, 70] width 122 height 29
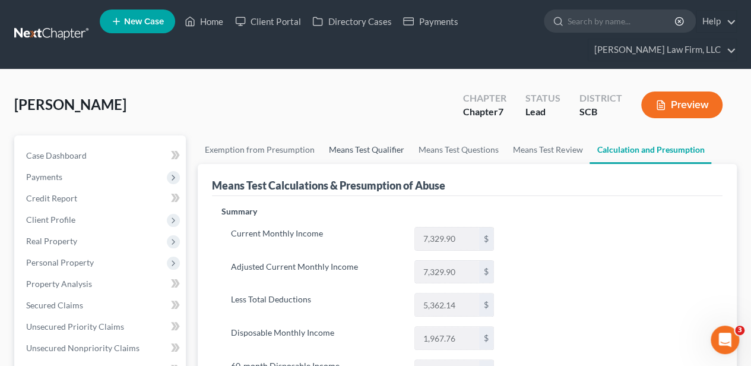
click at [365, 150] on link "Means Test Qualifier" at bounding box center [367, 149] width 90 height 29
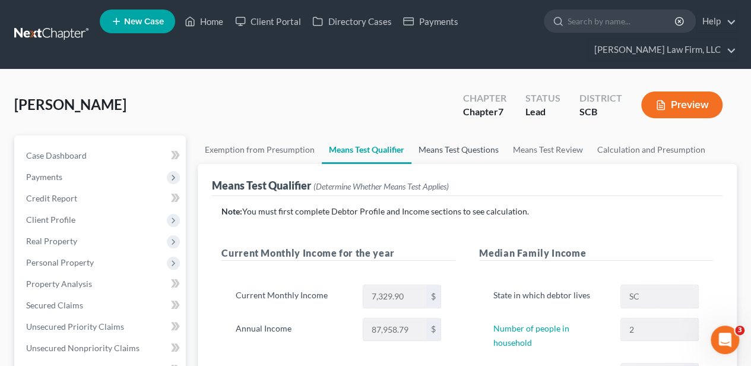
click at [444, 148] on link "Means Test Questions" at bounding box center [459, 149] width 94 height 29
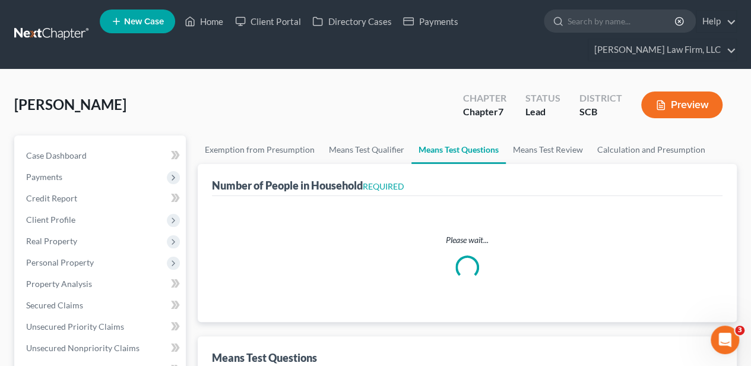
select select "60"
select select "2"
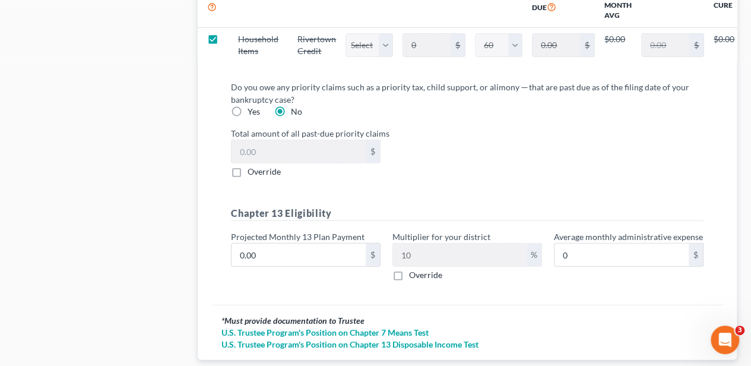
scroll to position [1462, 0]
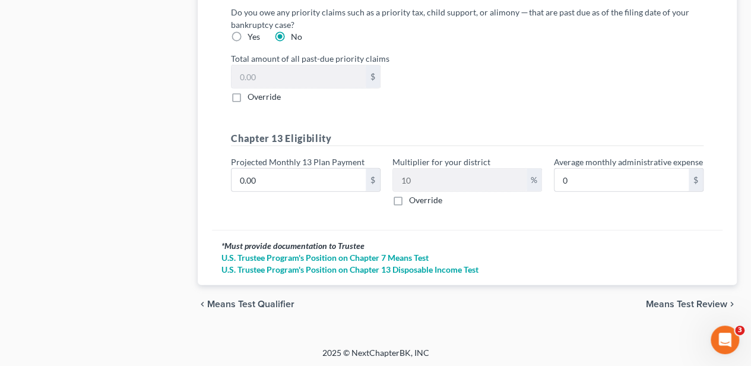
click at [663, 299] on span "Means Test Review" at bounding box center [686, 304] width 81 height 10
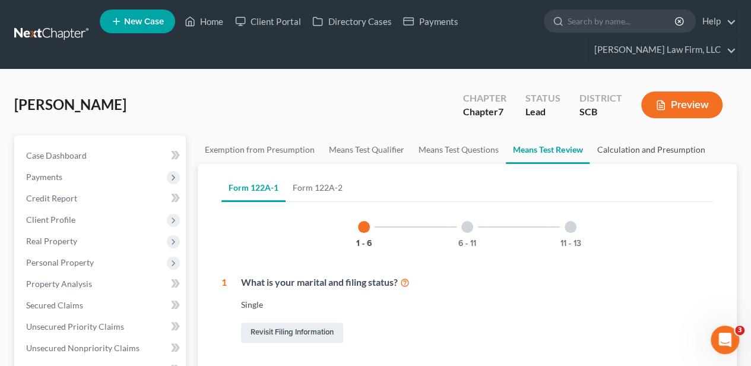
click at [620, 150] on link "Calculation and Presumption" at bounding box center [651, 149] width 122 height 29
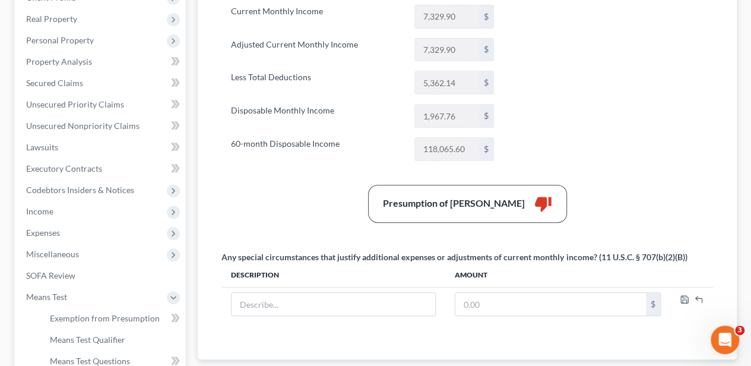
scroll to position [277, 0]
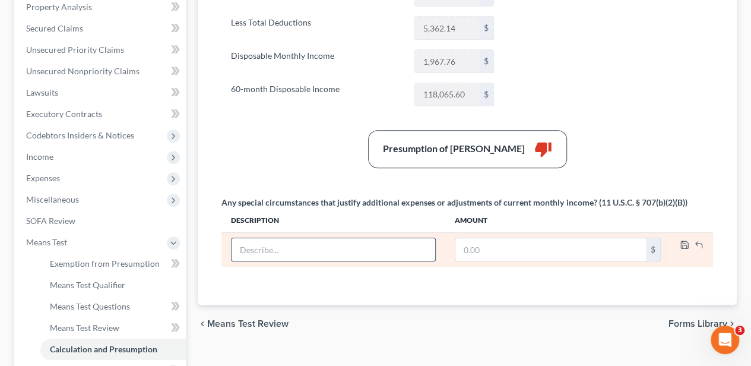
click at [341, 245] on input "text" at bounding box center [333, 249] width 203 height 23
type input "Boyfriend's Expenses (see attachment)"
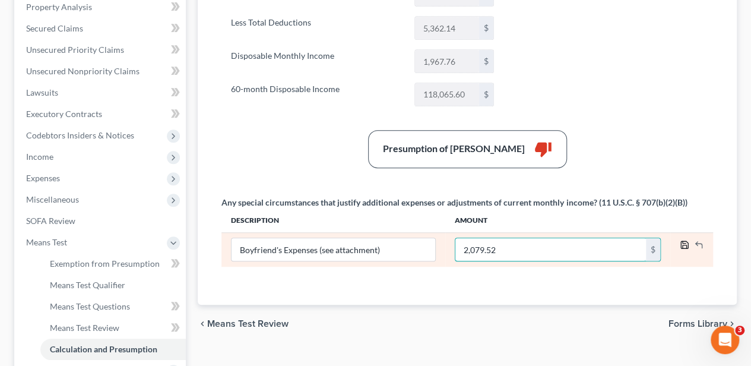
type input "2,079.52"
click at [682, 241] on icon "button" at bounding box center [685, 245] width 10 height 10
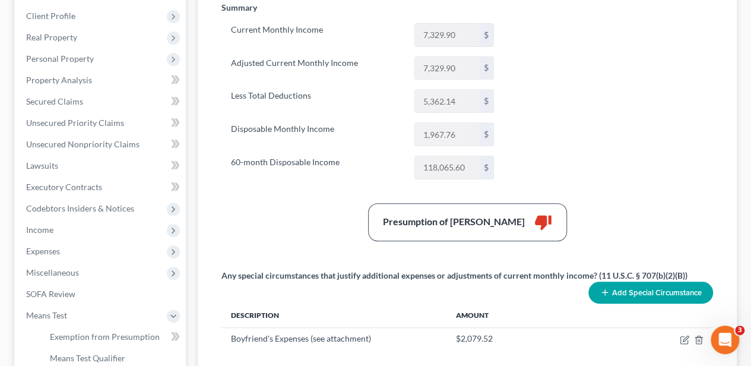
scroll to position [198, 0]
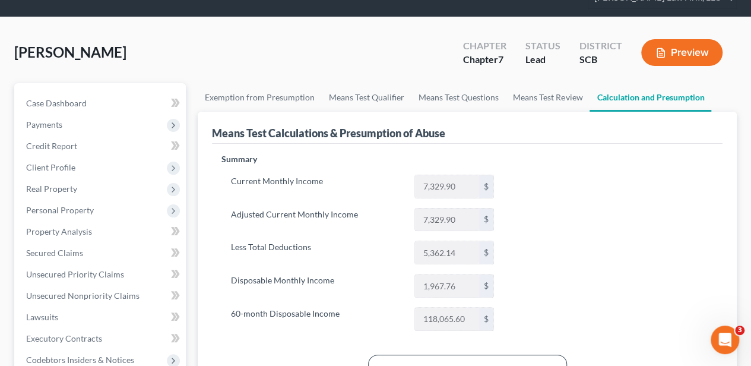
scroll to position [39, 0]
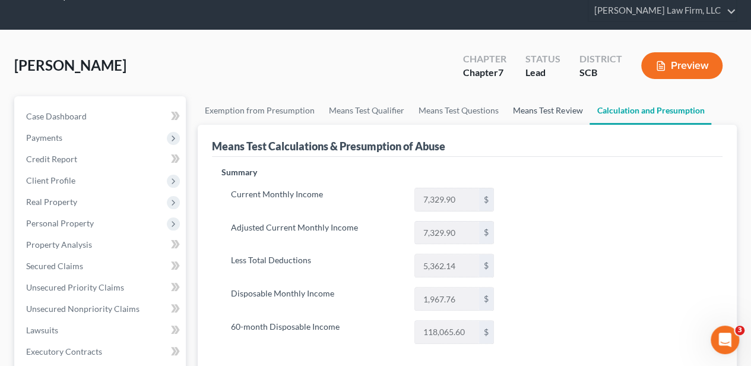
click at [542, 103] on link "Means Test Review" at bounding box center [548, 110] width 84 height 29
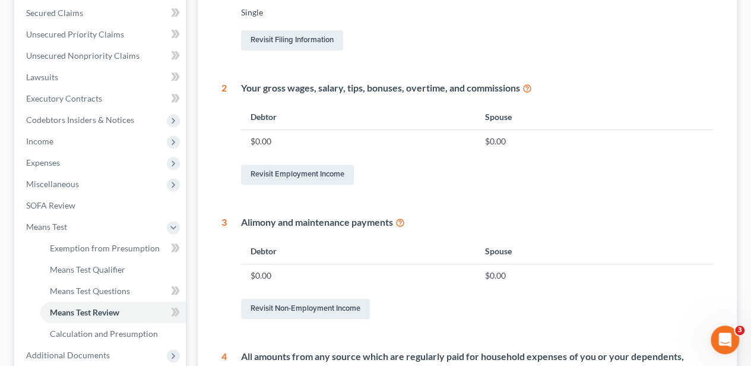
scroll to position [94, 0]
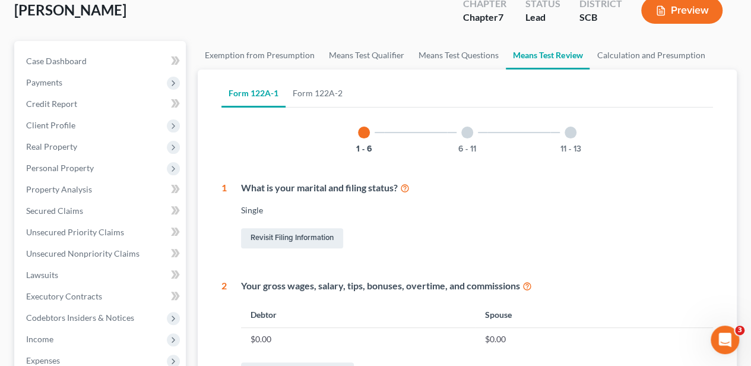
click at [458, 128] on div "6 - 11" at bounding box center [467, 132] width 40 height 40
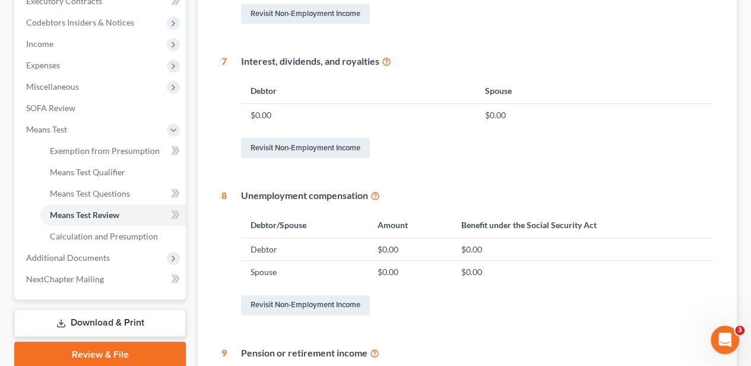
scroll to position [411, 0]
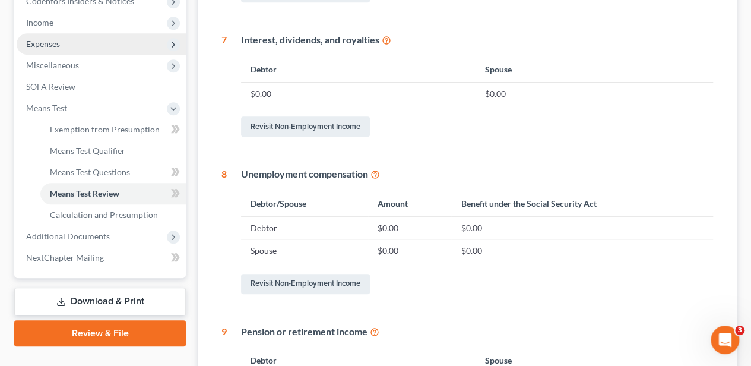
click at [72, 36] on span "Expenses" at bounding box center [101, 43] width 169 height 21
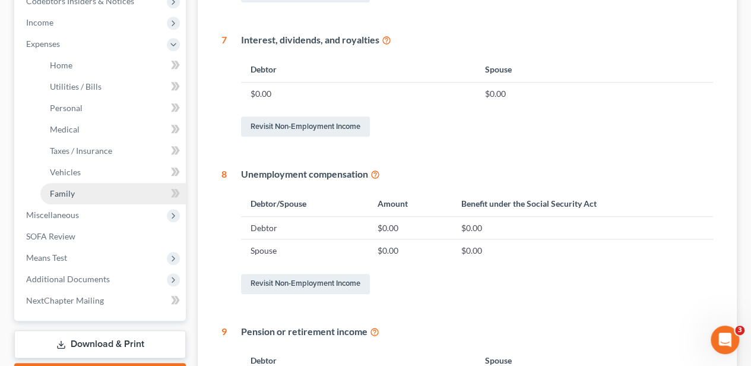
click at [74, 186] on link "Family" at bounding box center [113, 193] width 146 height 21
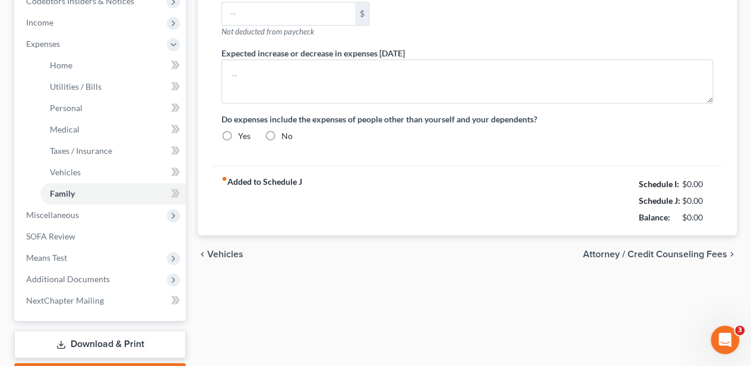
type input "0.00"
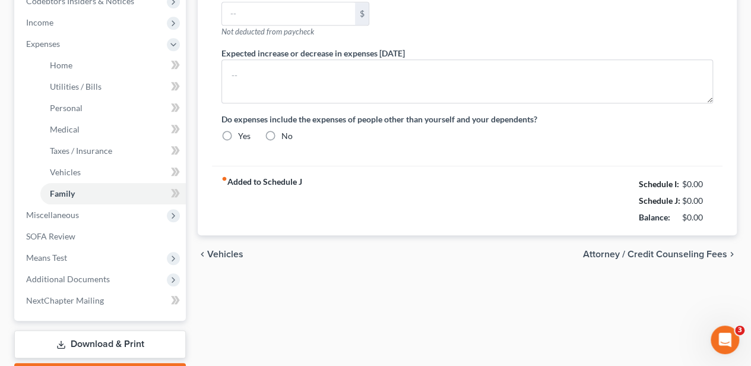
type input "0.00"
type input "20.03"
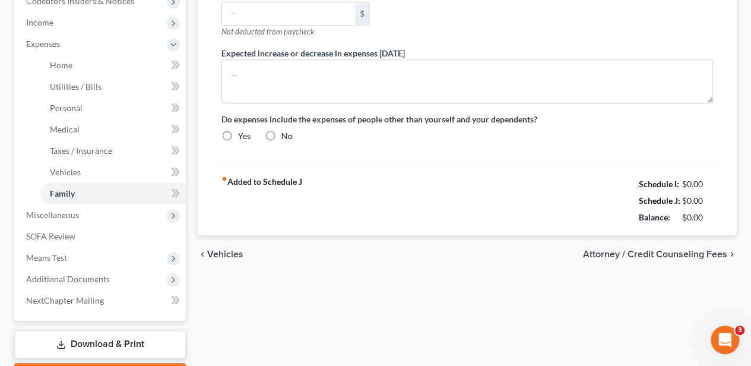
type input "Gym Membership"
type textarea "The debtor does not anticipate an increase or decrease in her expenditures of 1…"
radio input "true"
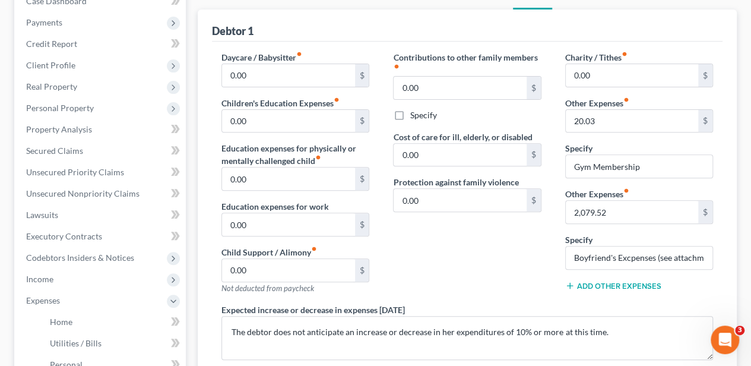
scroll to position [158, 0]
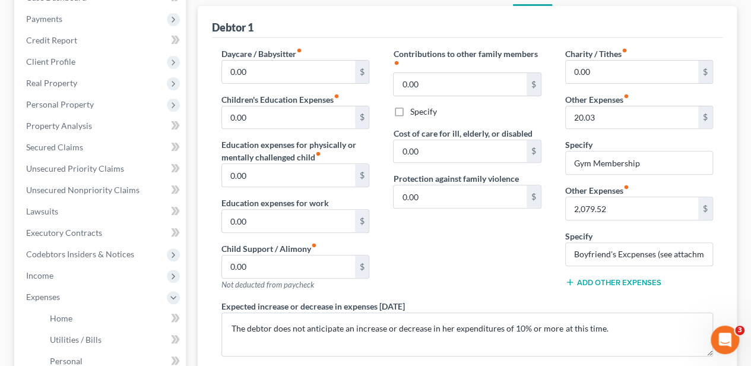
click at [630, 270] on div "Charity / Tithes fiber_manual_record 0.00 $ Other Expenses fiber_manual_record …" at bounding box center [640, 174] width 172 height 252
type input "Boyfriend's Expenses (see attachment)"
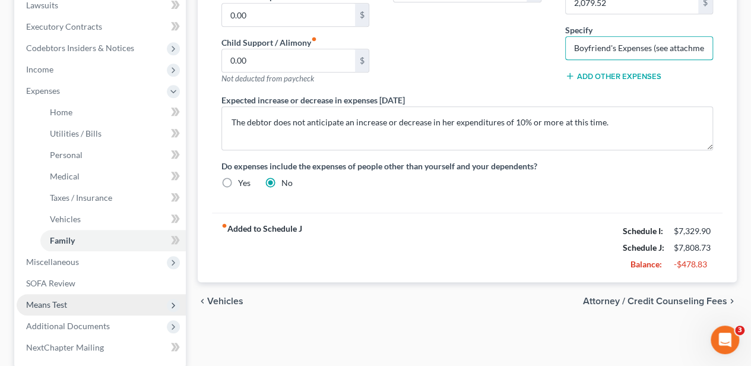
scroll to position [475, 0]
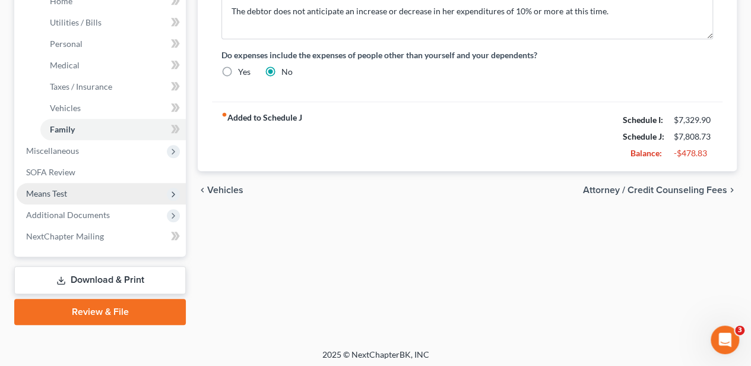
click at [98, 197] on span "Means Test" at bounding box center [101, 193] width 169 height 21
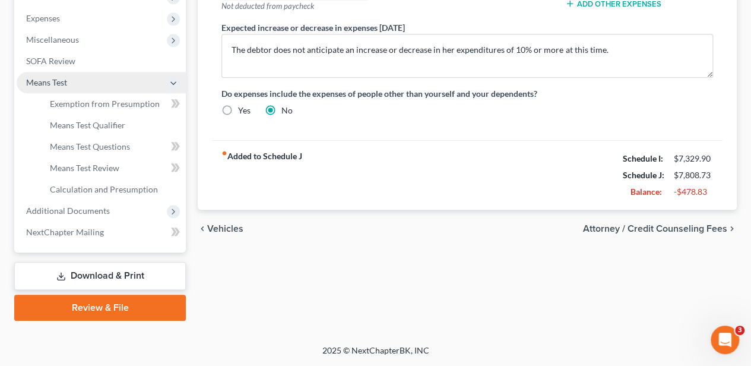
scroll to position [435, 0]
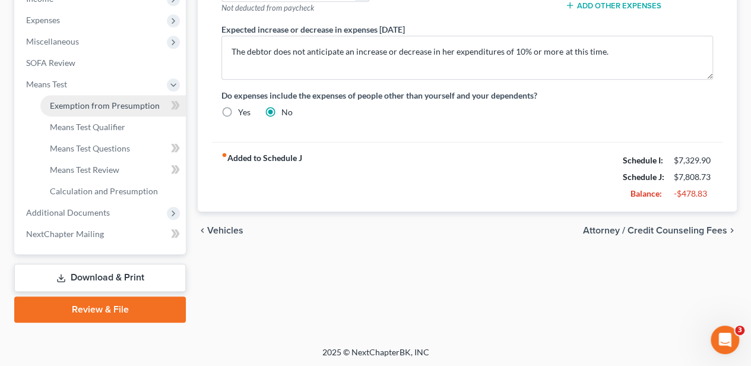
click at [113, 108] on span "Exemption from Presumption" at bounding box center [105, 105] width 110 height 10
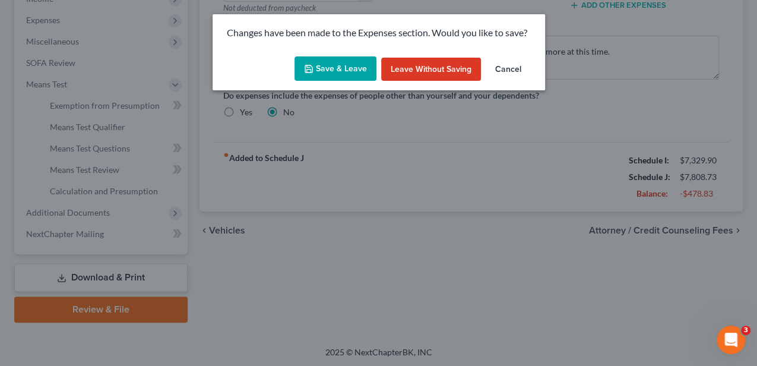
click at [320, 66] on button "Save & Leave" at bounding box center [336, 68] width 82 height 25
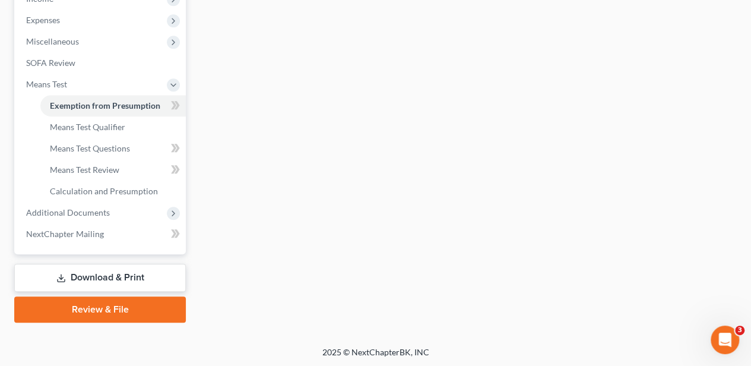
radio input "true"
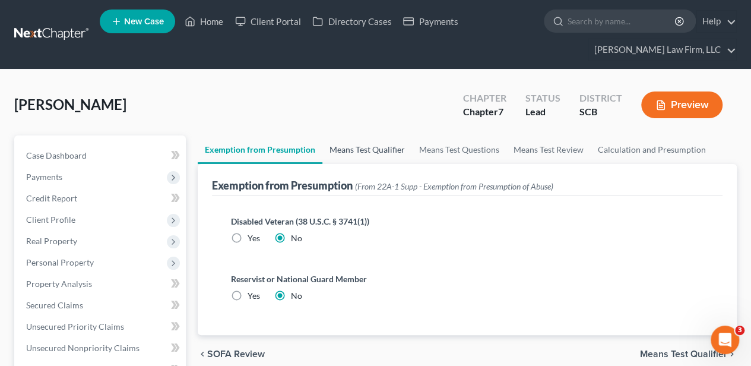
click at [348, 147] on link "Means Test Qualifier" at bounding box center [367, 149] width 90 height 29
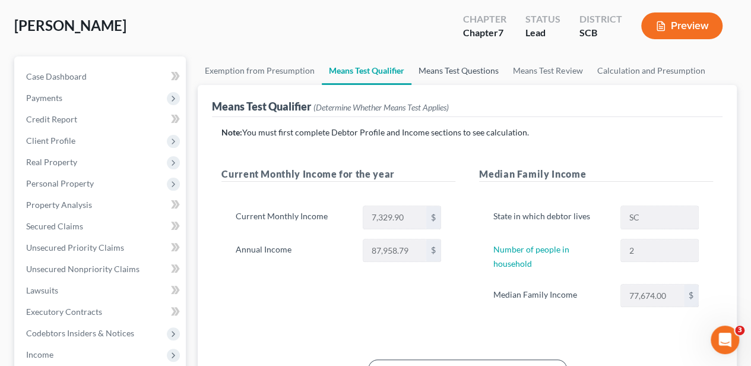
click at [457, 69] on link "Means Test Questions" at bounding box center [459, 70] width 94 height 29
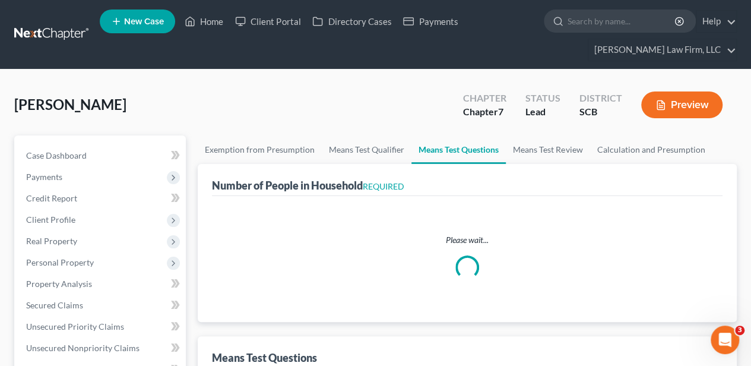
select select "60"
select select "2"
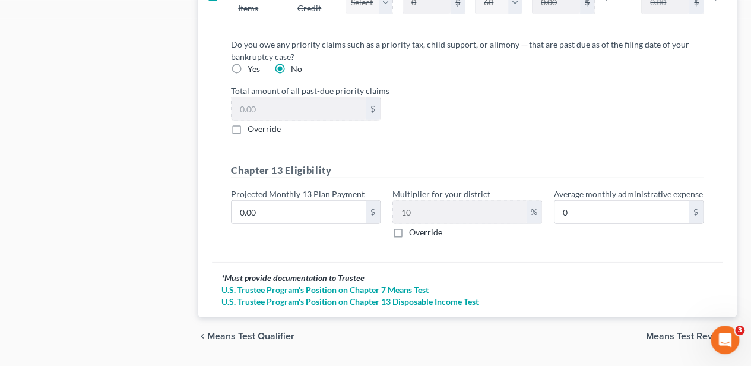
scroll to position [1462, 0]
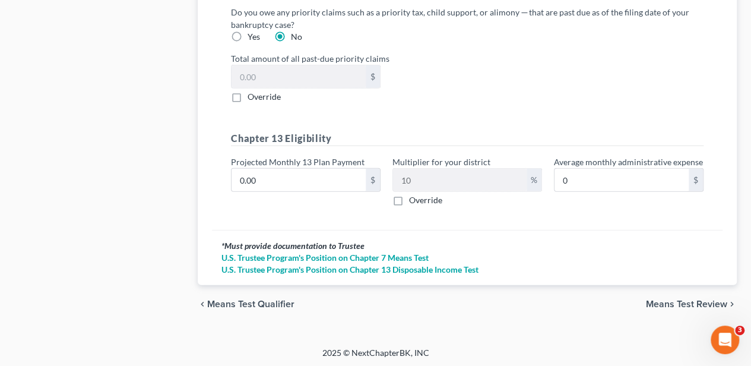
click at [695, 302] on span "Means Test Review" at bounding box center [686, 304] width 81 height 10
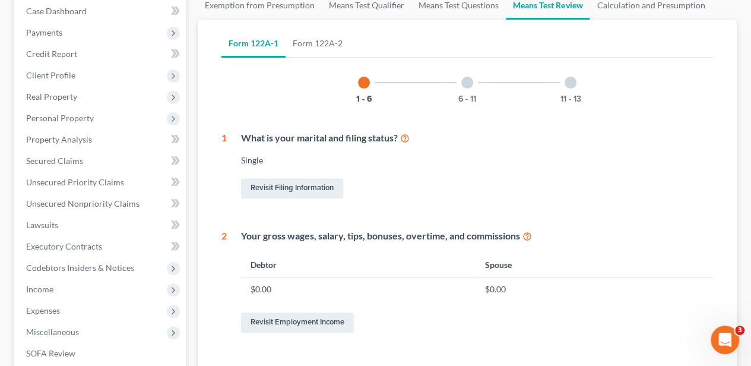
scroll to position [158, 0]
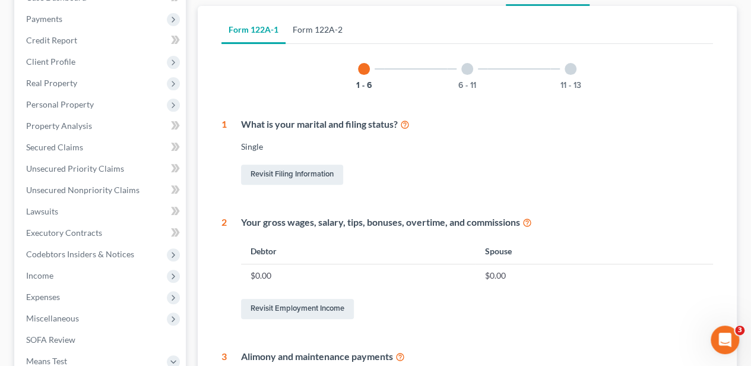
click at [330, 20] on link "Form 122A-2" at bounding box center [318, 29] width 64 height 29
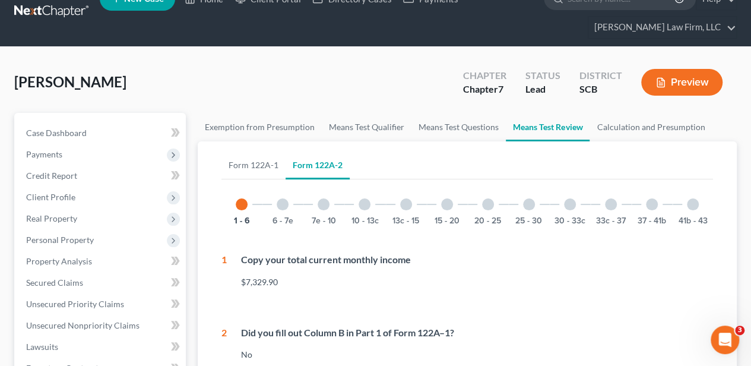
scroll to position [0, 0]
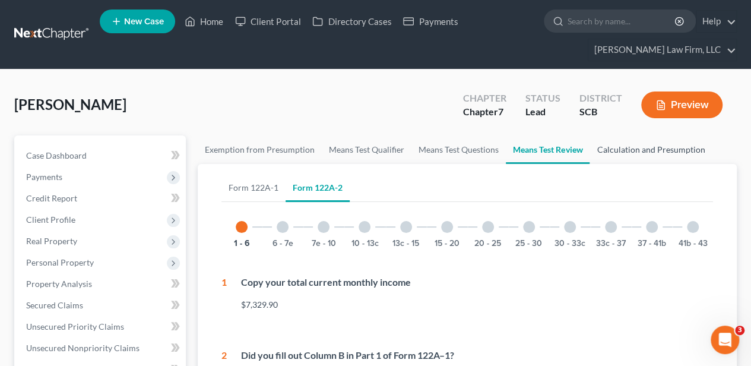
click at [640, 147] on link "Calculation and Presumption" at bounding box center [651, 149] width 122 height 29
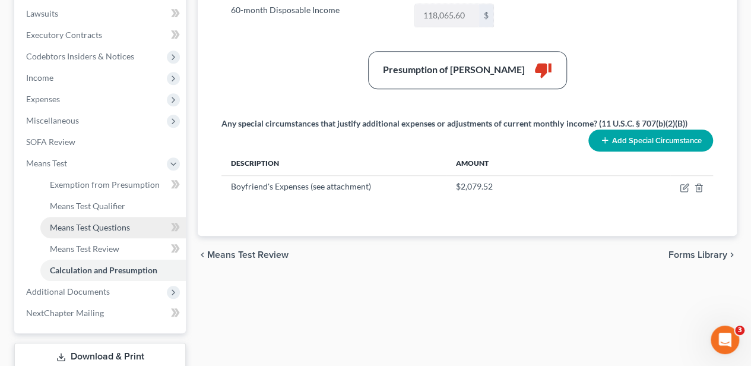
scroll to position [435, 0]
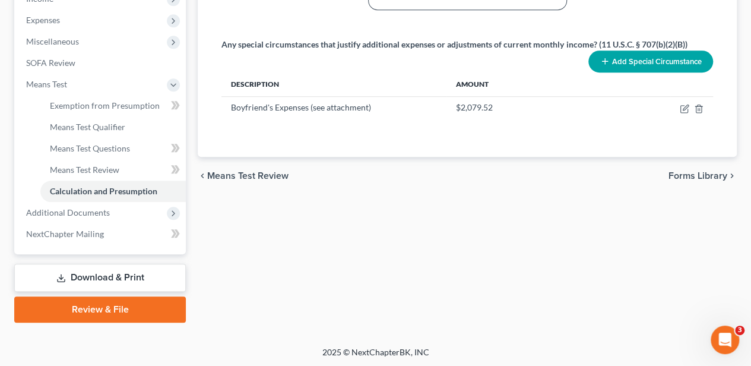
click at [116, 283] on link "Download & Print" at bounding box center [100, 278] width 172 height 28
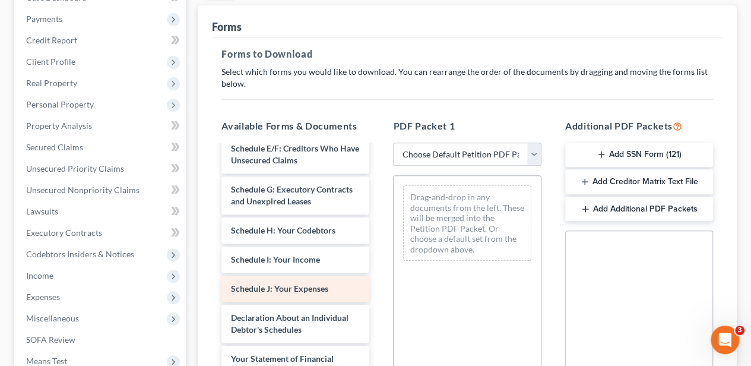
scroll to position [277, 0]
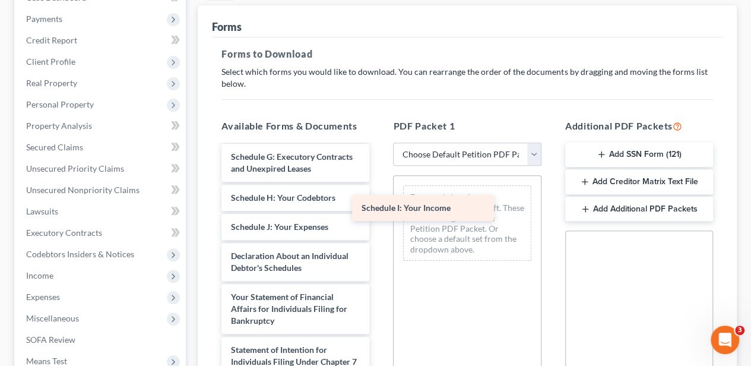
drag, startPoint x: 346, startPoint y: 226, endPoint x: 467, endPoint y: 210, distance: 122.8
click at [379, 210] on div "Schedule I: Your Income Debtor's Electronic Noticing Request (DeBN) ([DATE]) Vo…" at bounding box center [295, 239] width 167 height 740
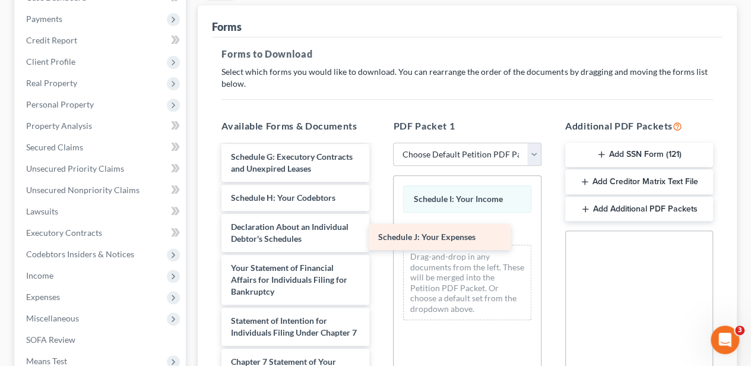
drag, startPoint x: 316, startPoint y: 227, endPoint x: 464, endPoint y: 239, distance: 148.9
click at [379, 239] on div "Schedule J: Your Expenses Debtor's Electronic Noticing Request (DeBN) ([DATE]) …" at bounding box center [295, 224] width 167 height 711
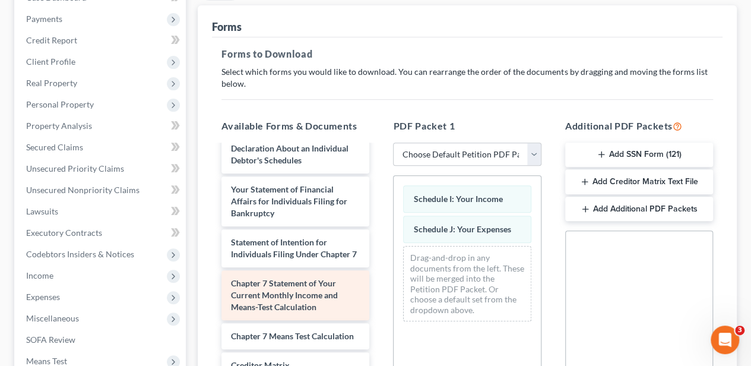
scroll to position [356, 0]
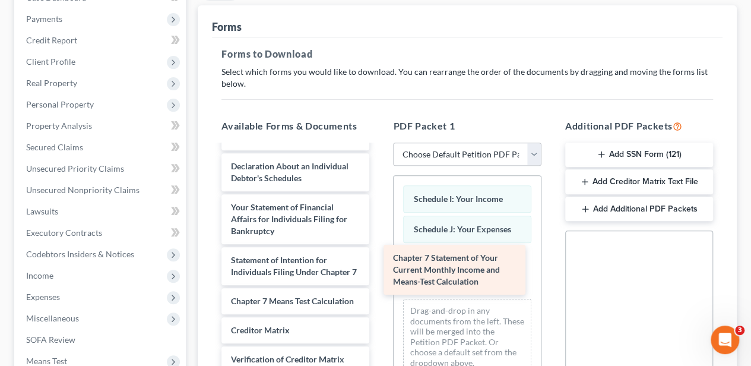
drag, startPoint x: 294, startPoint y: 306, endPoint x: 456, endPoint y: 272, distance: 165.7
click at [379, 272] on div "Chapter 7 Statement of Your Current Monthly Income and Means-Test Calculation D…" at bounding box center [295, 137] width 167 height 658
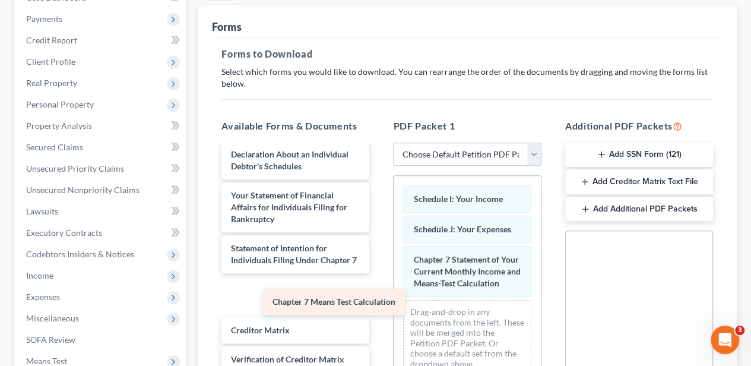
scroll to position [320, 0]
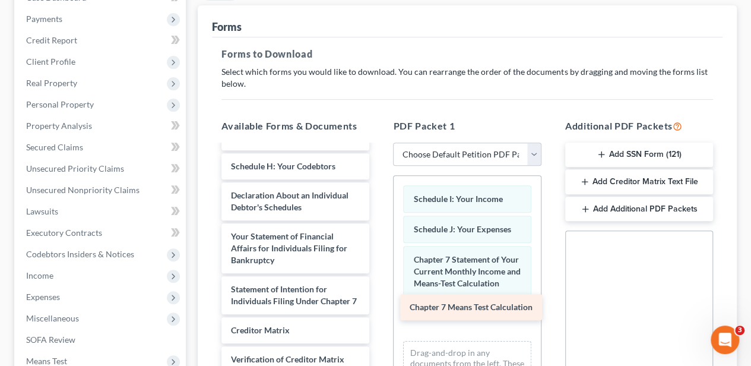
drag, startPoint x: 292, startPoint y: 302, endPoint x: 471, endPoint y: 317, distance: 179.4
click at [379, 317] on div "Chapter 7 Means Test Calculation Debtor's Electronic Noticing Request (DeBN) ([…" at bounding box center [295, 151] width 167 height 629
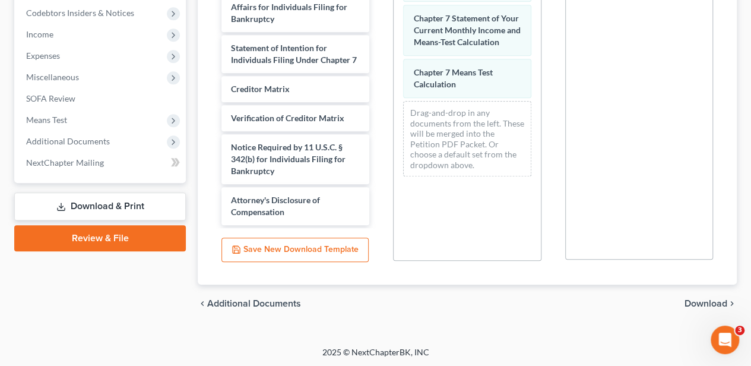
click at [711, 299] on span "Download" at bounding box center [706, 304] width 43 height 10
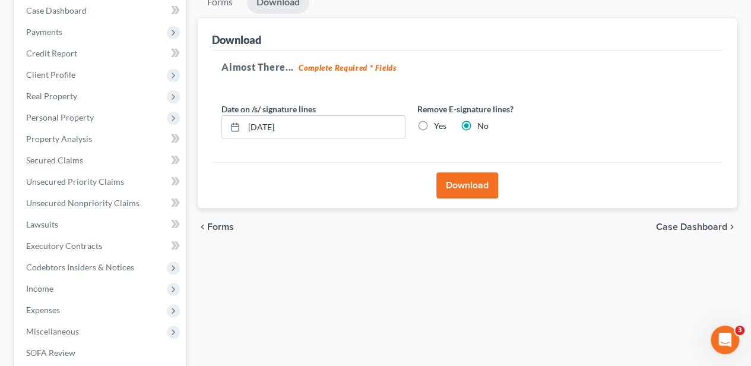
scroll to position [90, 0]
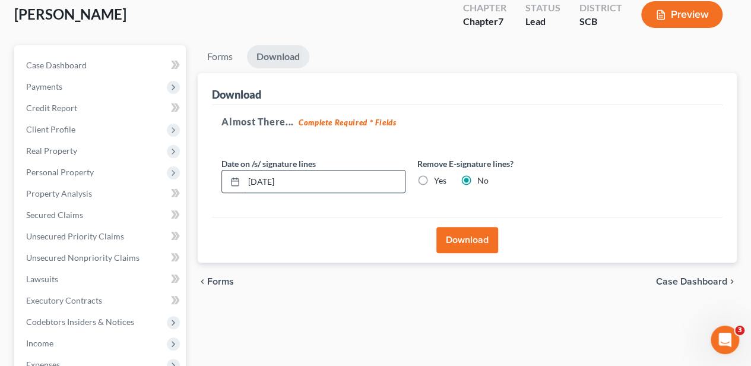
drag, startPoint x: 309, startPoint y: 178, endPoint x: 245, endPoint y: 185, distance: 65.1
click at [245, 185] on input "[DATE]" at bounding box center [324, 181] width 161 height 23
click at [434, 181] on label "Yes" at bounding box center [440, 181] width 12 height 12
click at [439, 181] on input "Yes" at bounding box center [443, 179] width 8 height 8
radio input "true"
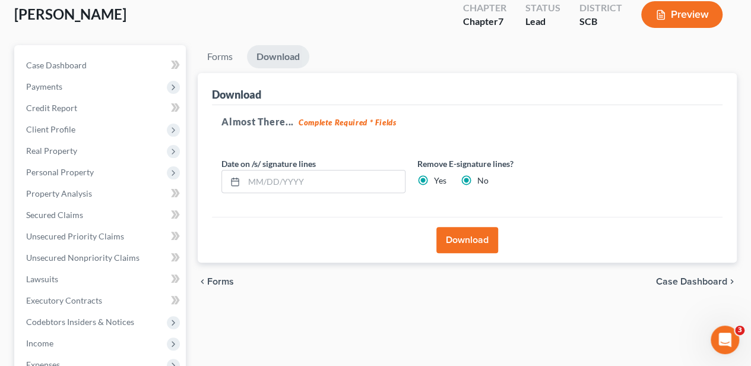
radio input "false"
click at [457, 238] on button "Download" at bounding box center [468, 240] width 62 height 26
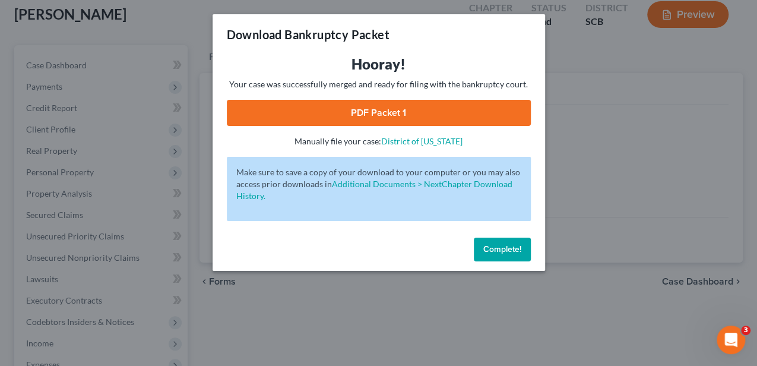
click at [337, 112] on link "PDF Packet 1" at bounding box center [379, 113] width 304 height 26
click at [498, 254] on span "Complete!" at bounding box center [502, 249] width 38 height 10
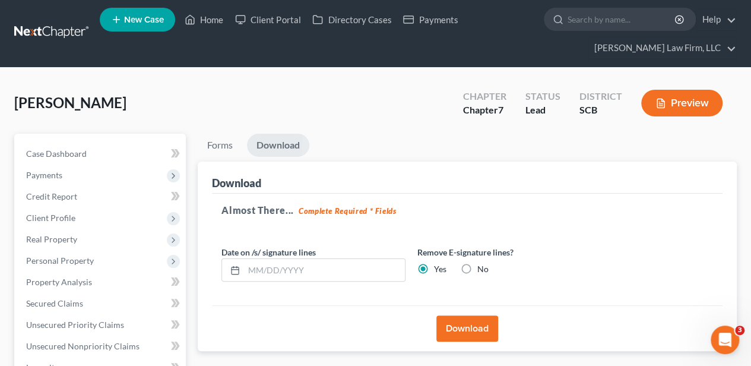
scroll to position [0, 0]
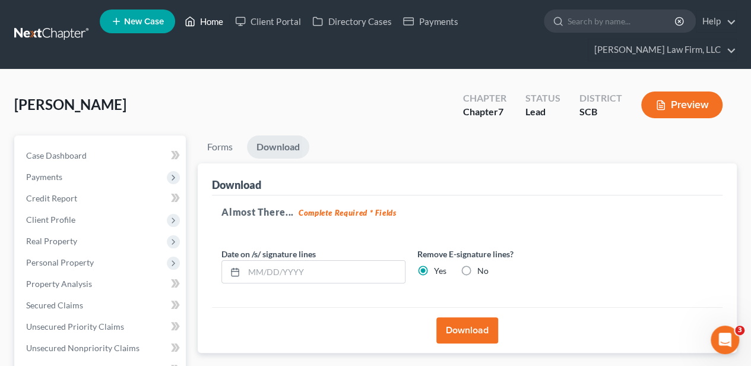
click at [201, 23] on link "Home" at bounding box center [204, 21] width 50 height 21
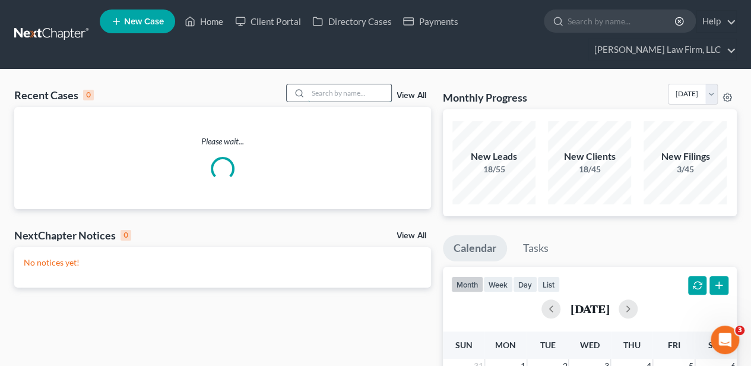
click at [352, 84] on input "search" at bounding box center [349, 92] width 83 height 17
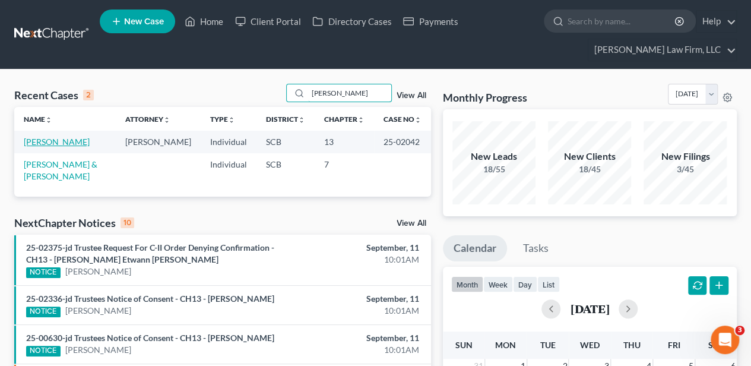
type input "[PERSON_NAME]"
click at [59, 142] on link "[PERSON_NAME]" at bounding box center [57, 142] width 66 height 10
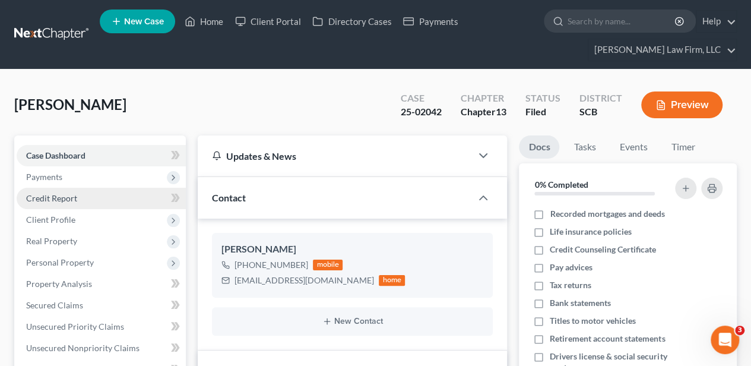
select select "2"
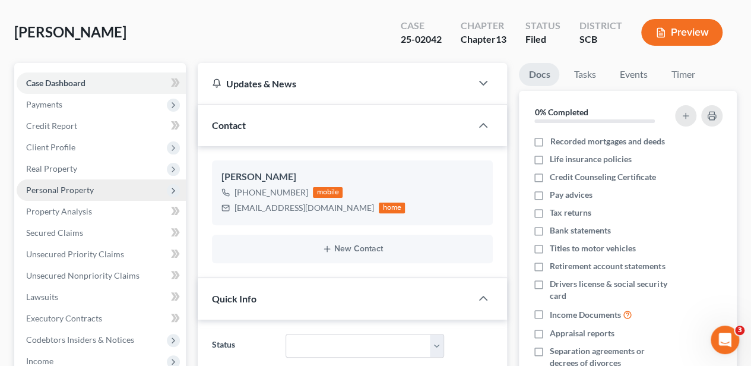
scroll to position [79, 0]
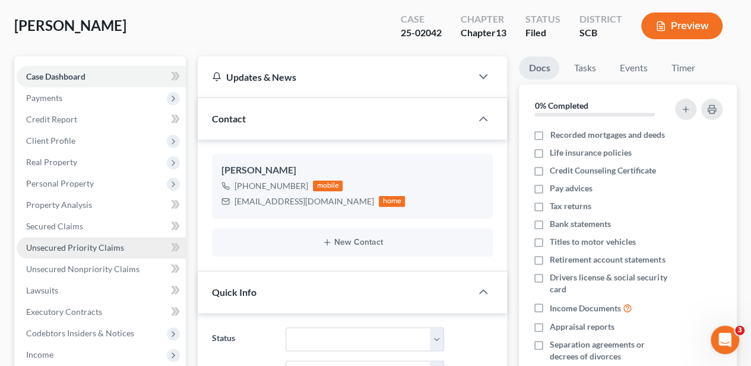
click at [70, 245] on span "Unsecured Priority Claims" at bounding box center [75, 247] width 98 height 10
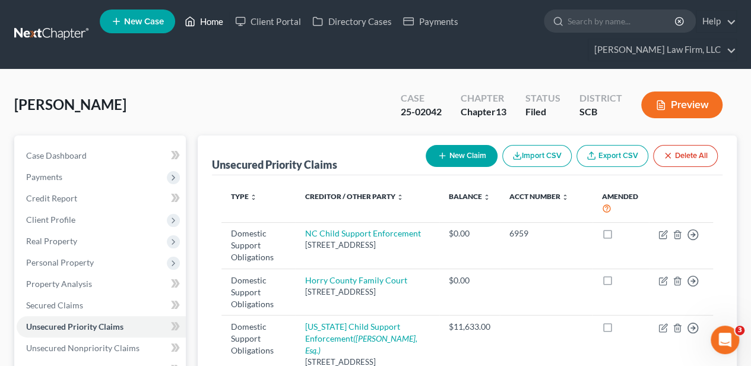
click at [206, 16] on link "Home" at bounding box center [204, 21] width 50 height 21
